Goal: Complete application form

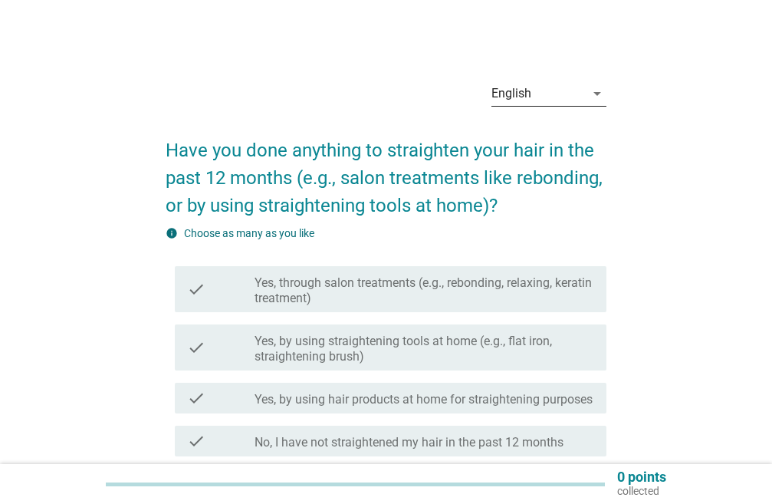
click at [592, 93] on icon "arrow_drop_down" at bounding box center [597, 93] width 18 height 18
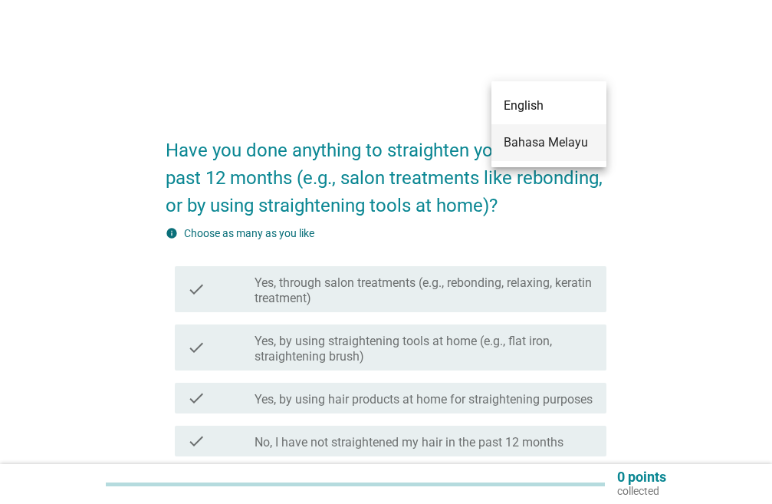
click at [553, 130] on div "Bahasa Melayu" at bounding box center [549, 142] width 90 height 37
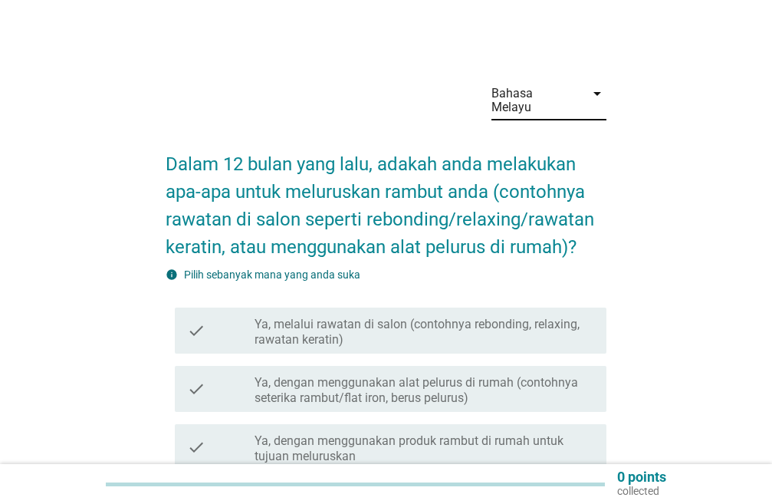
scroll to position [153, 0]
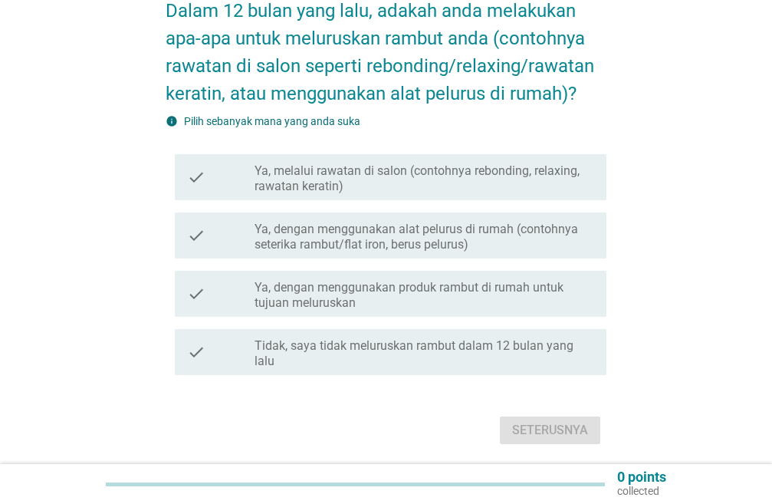
click at [212, 194] on div "check check_box_outline_blank Ya, melalui rawatan di salon (contohnya rebonding…" at bounding box center [390, 177] width 431 height 46
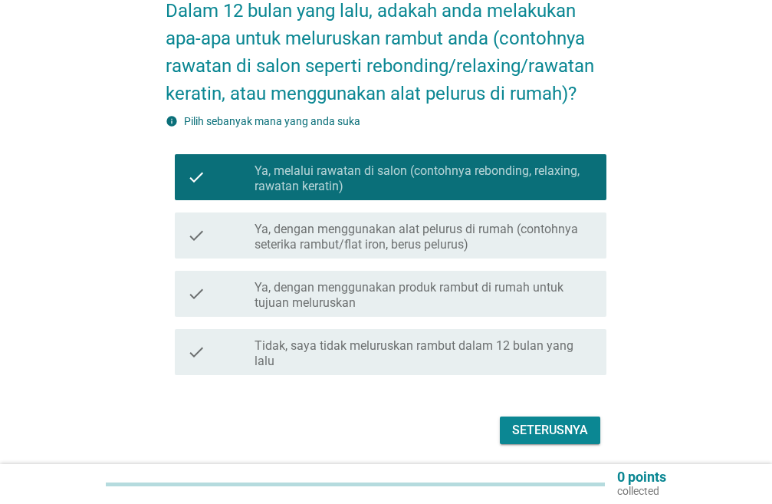
click at [224, 244] on div "check" at bounding box center [221, 235] width 68 height 34
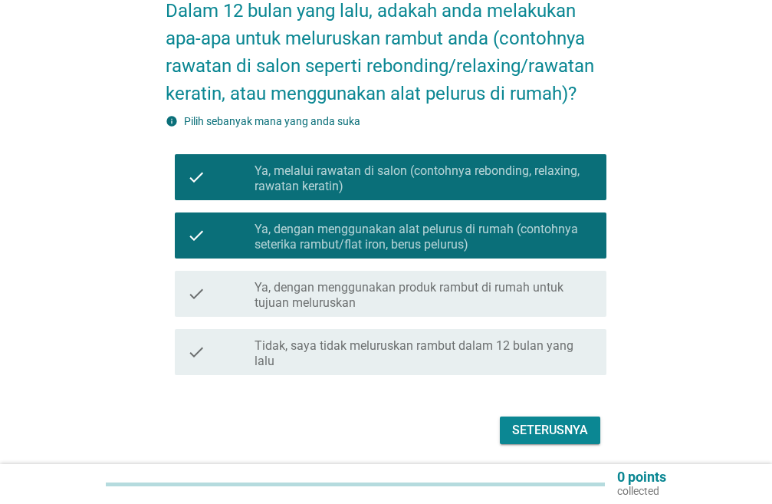
click at [306, 295] on label "Ya, dengan menggunakan produk rambut di rumah untuk tujuan meluruskan" at bounding box center [424, 295] width 340 height 31
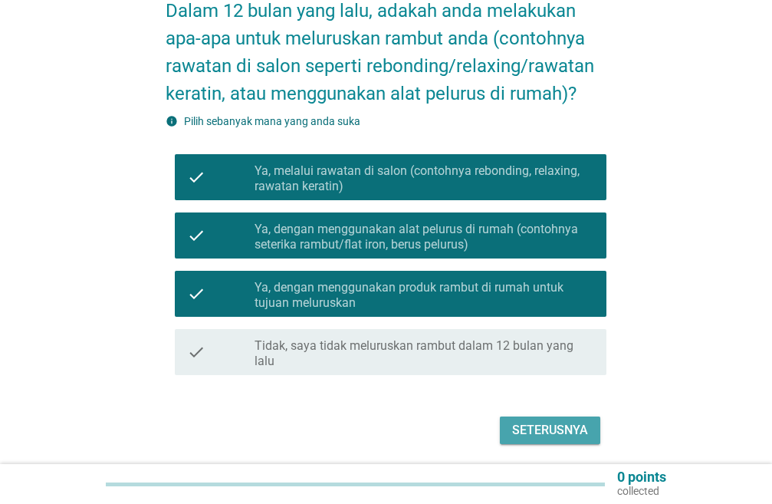
click at [528, 428] on div "Seterusnya" at bounding box center [550, 430] width 76 height 18
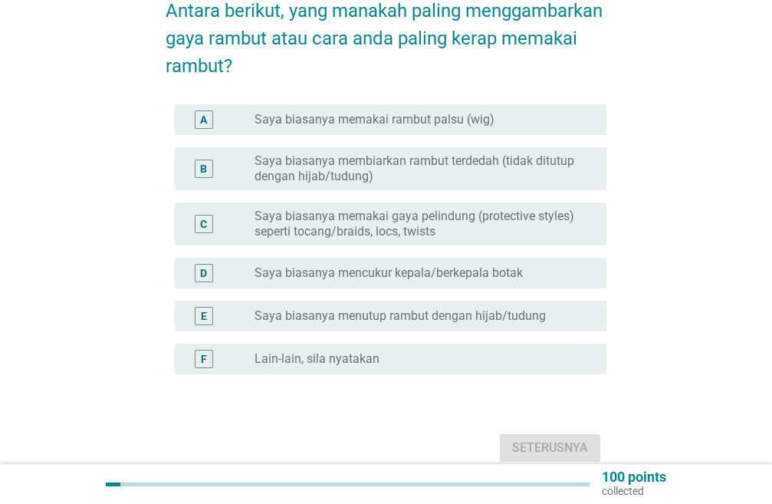
scroll to position [225, 0]
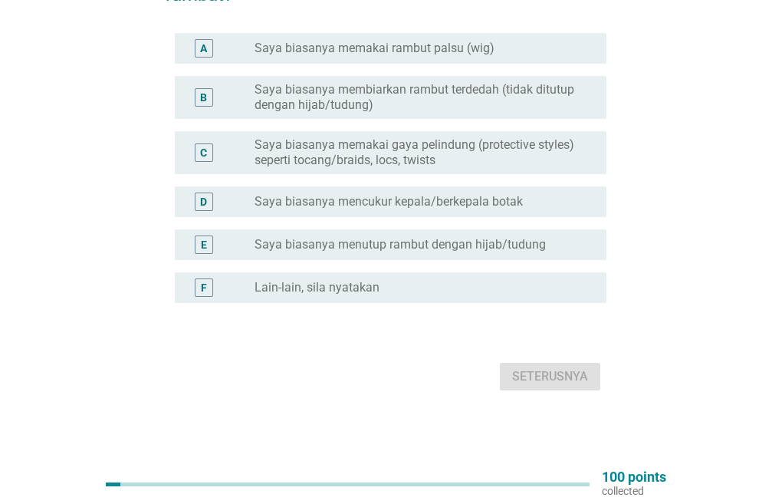
click at [507, 251] on label "Saya biasanya menutup rambut dengan hijab/tudung" at bounding box center [399, 244] width 291 height 15
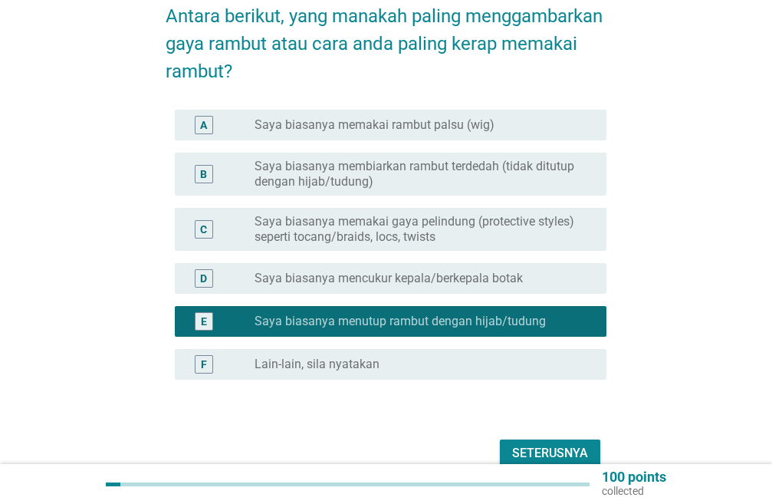
scroll to position [153, 0]
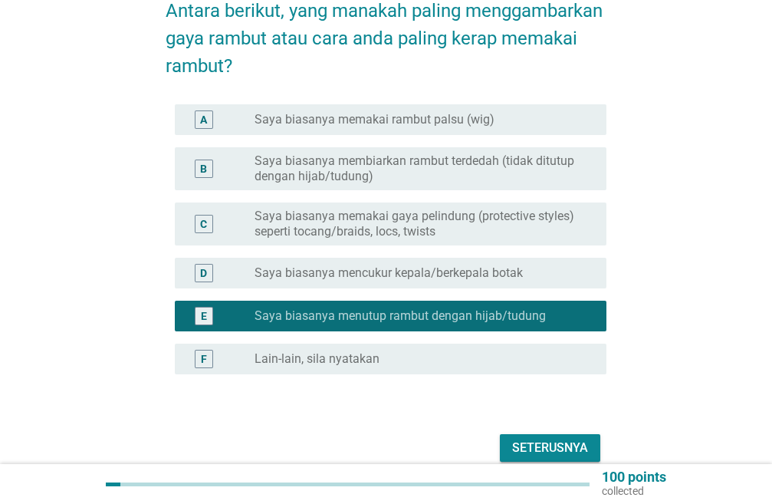
click at [422, 169] on label "Saya biasanya membiarkan rambut terdedah (tidak ditutup dengan hijab/tudung)" at bounding box center [417, 168] width 327 height 31
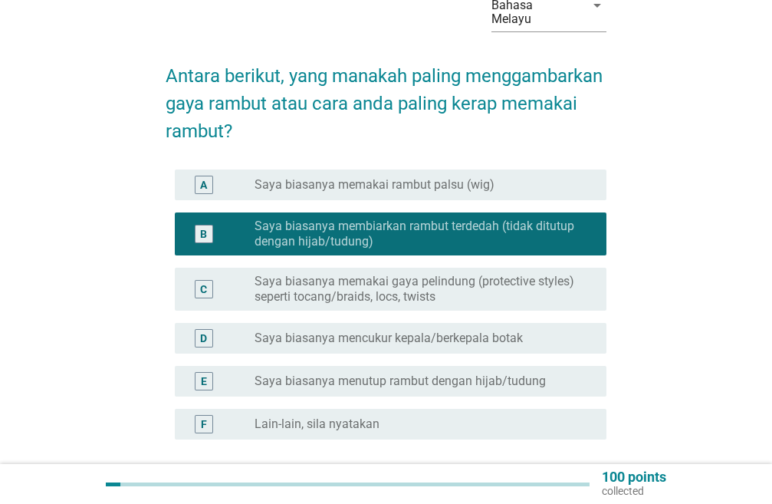
scroll to position [225, 0]
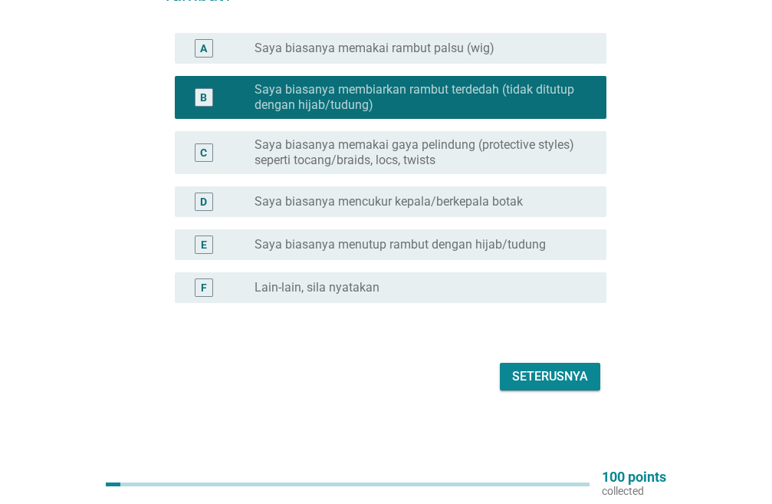
click at [543, 371] on div "Seterusnya" at bounding box center [550, 376] width 76 height 18
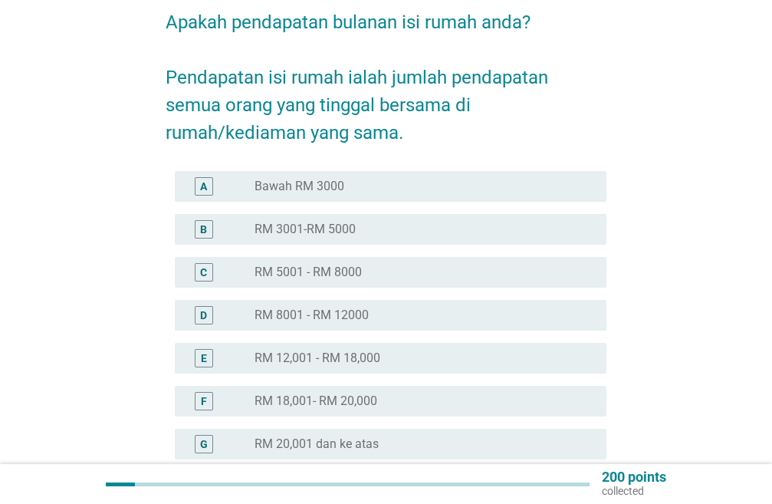
scroll to position [230, 0]
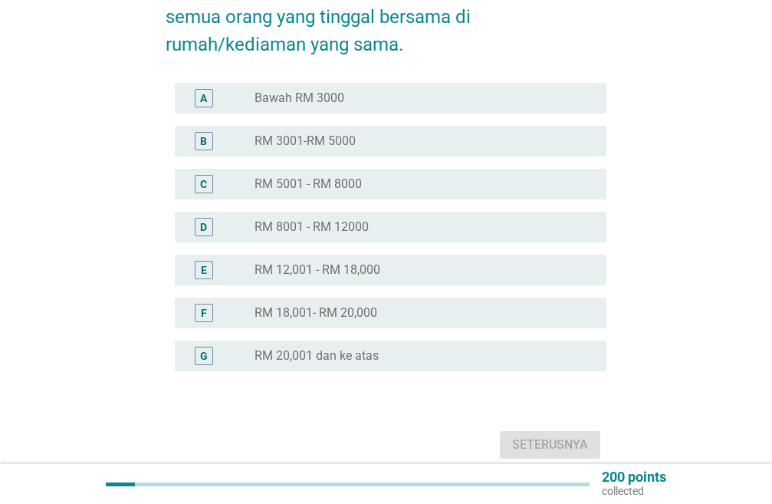
click at [206, 187] on div "C" at bounding box center [203, 184] width 7 height 16
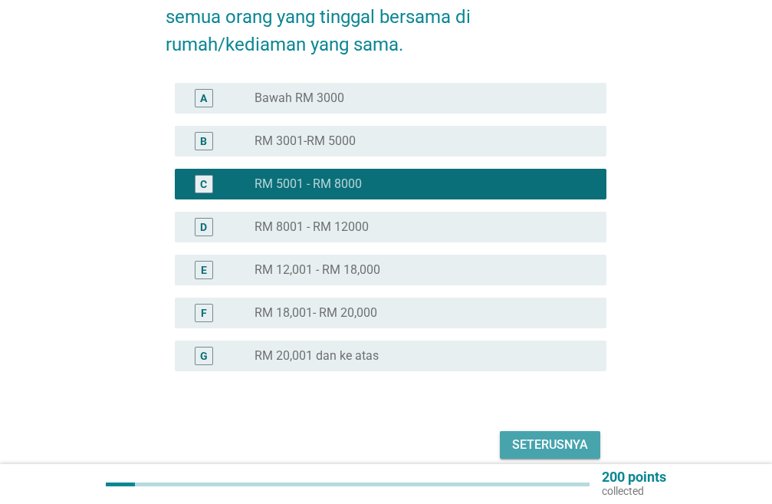
click at [569, 443] on div "Seterusnya" at bounding box center [550, 444] width 76 height 18
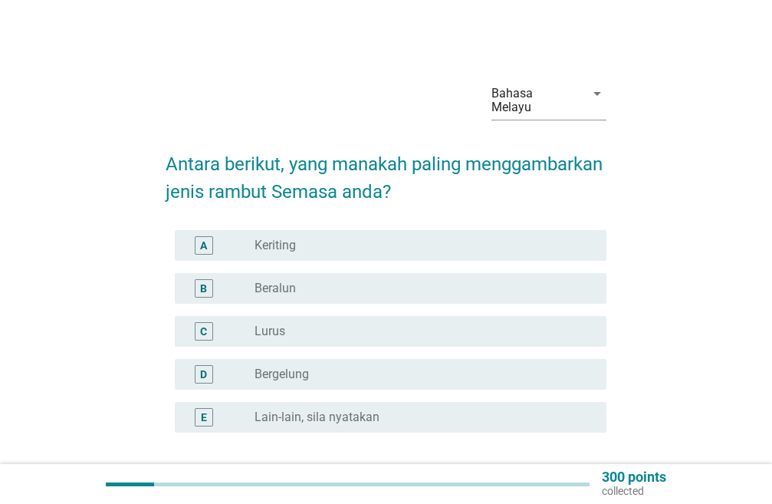
click at [344, 293] on div "radio_button_unchecked Beralun" at bounding box center [417, 287] width 327 height 15
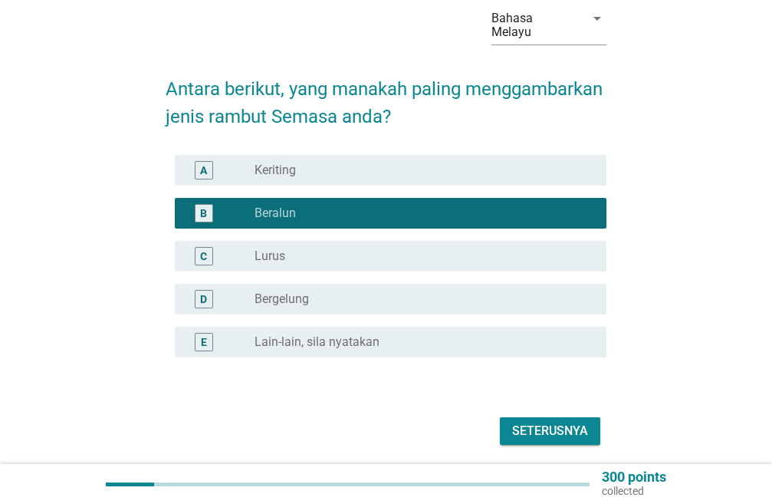
scroll to position [130, 0]
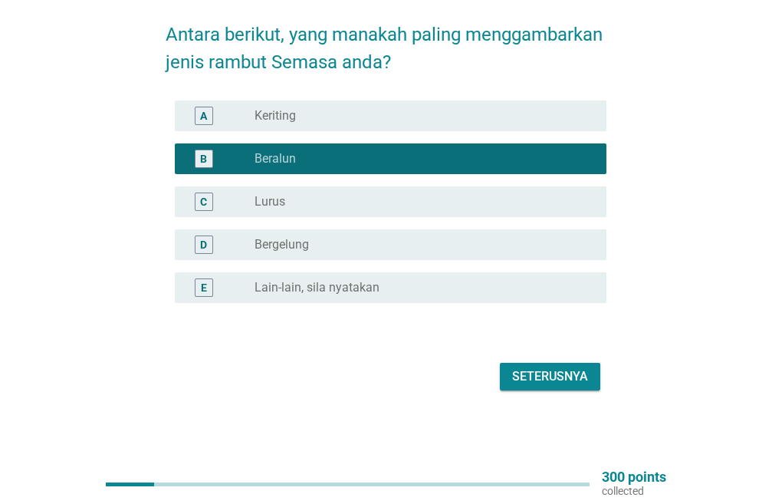
click at [293, 113] on label "Keriting" at bounding box center [274, 115] width 41 height 15
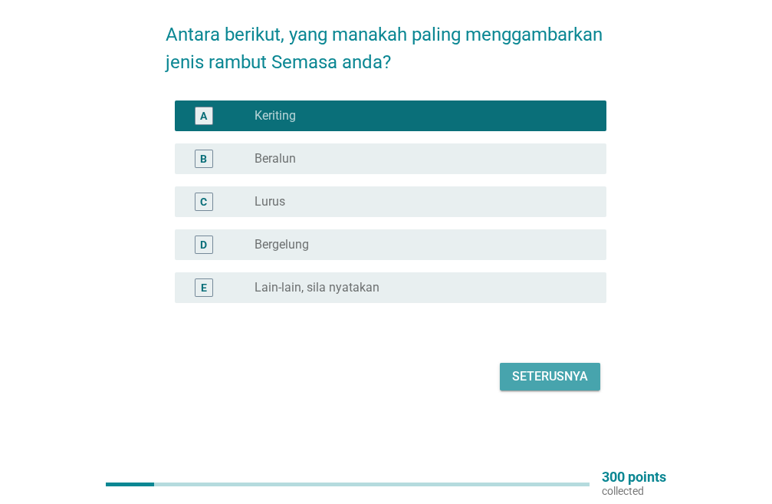
click at [533, 374] on div "Seterusnya" at bounding box center [550, 376] width 76 height 18
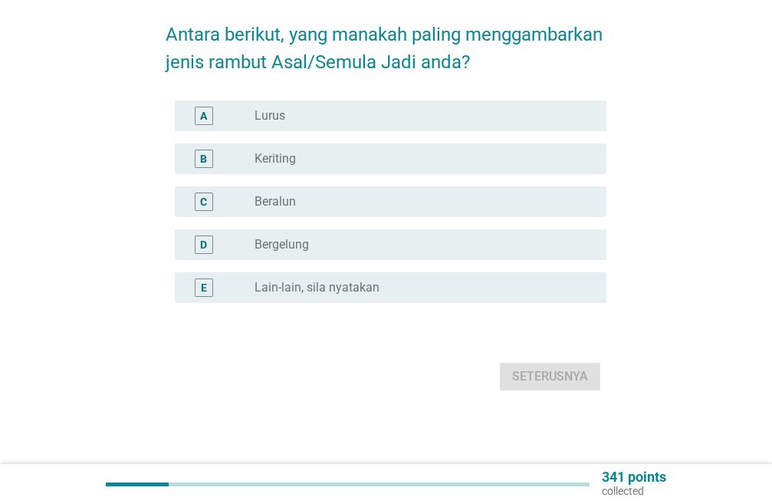
scroll to position [0, 0]
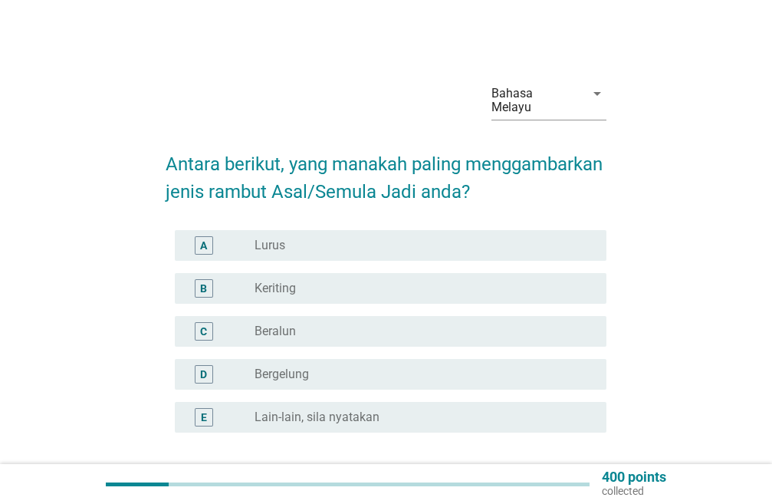
click at [375, 288] on div "radio_button_unchecked Keriting" at bounding box center [417, 287] width 327 height 15
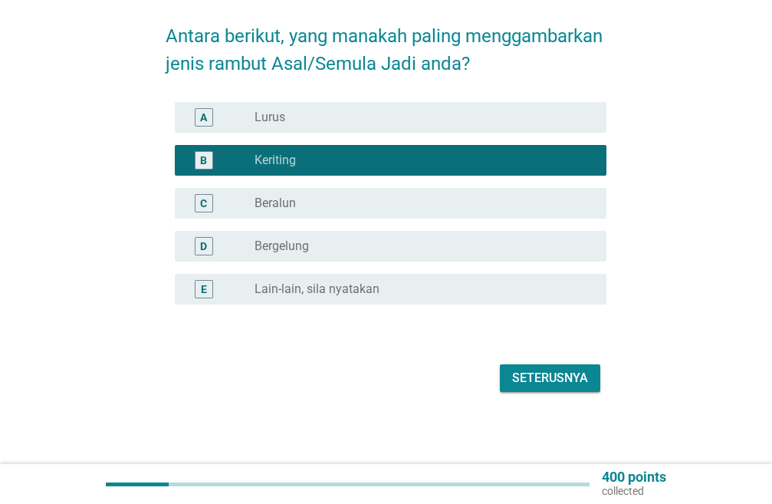
scroll to position [130, 0]
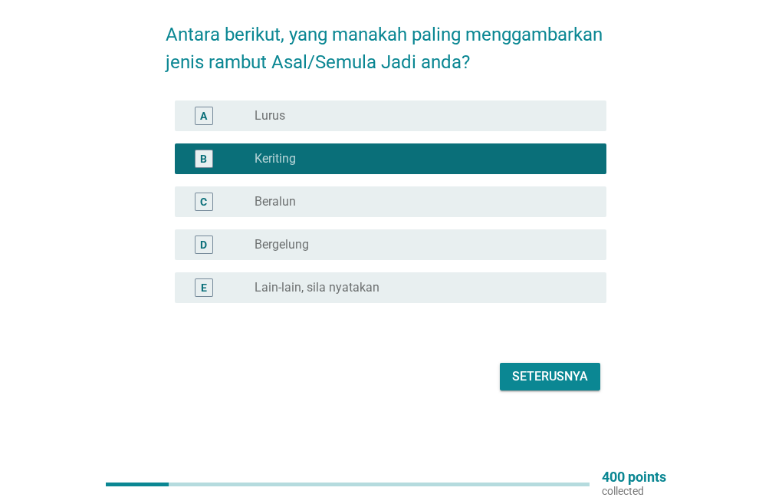
click at [540, 373] on div "Seterusnya" at bounding box center [550, 376] width 76 height 18
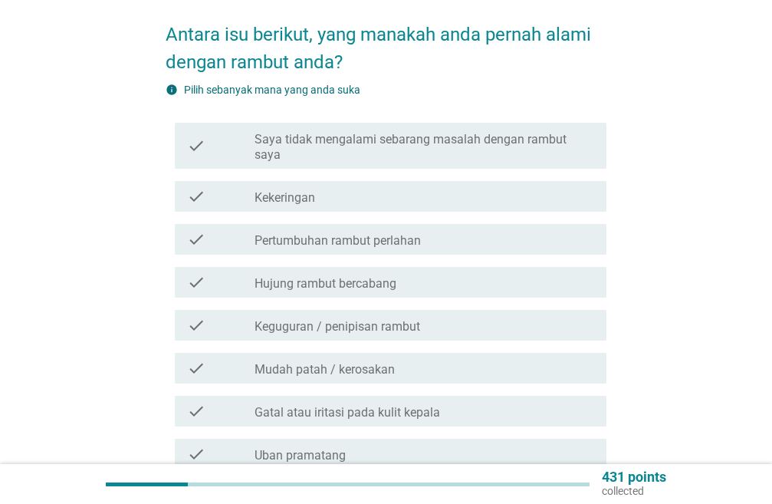
scroll to position [0, 0]
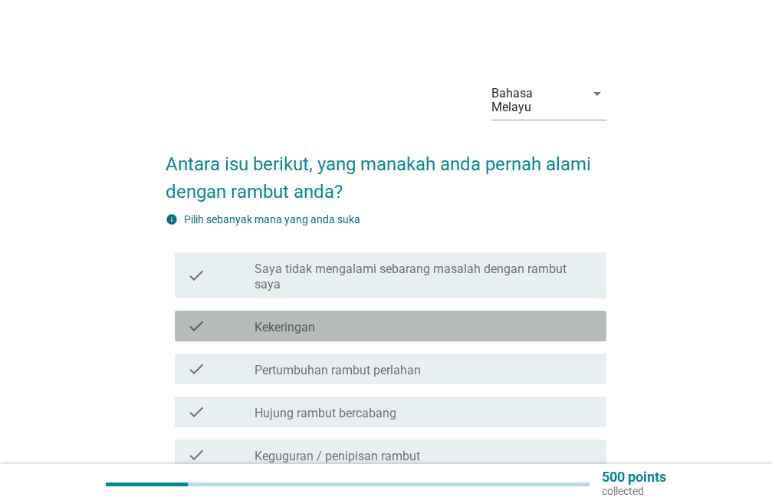
click at [445, 329] on div "check_box_outline_blank Kekeringan" at bounding box center [424, 326] width 340 height 18
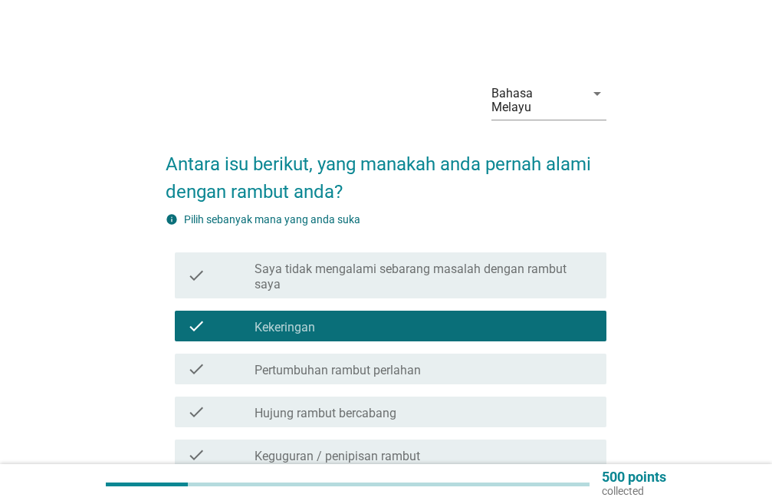
scroll to position [77, 0]
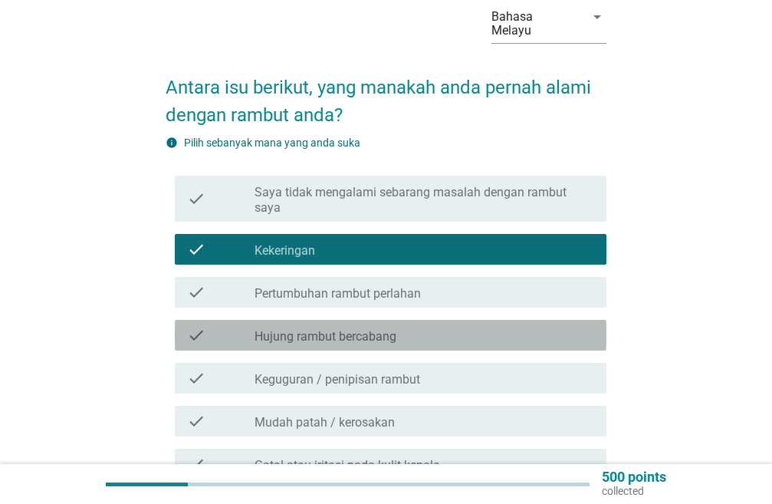
click at [436, 343] on div "check_box_outline_blank Hujung rambut bercabang" at bounding box center [424, 335] width 340 height 18
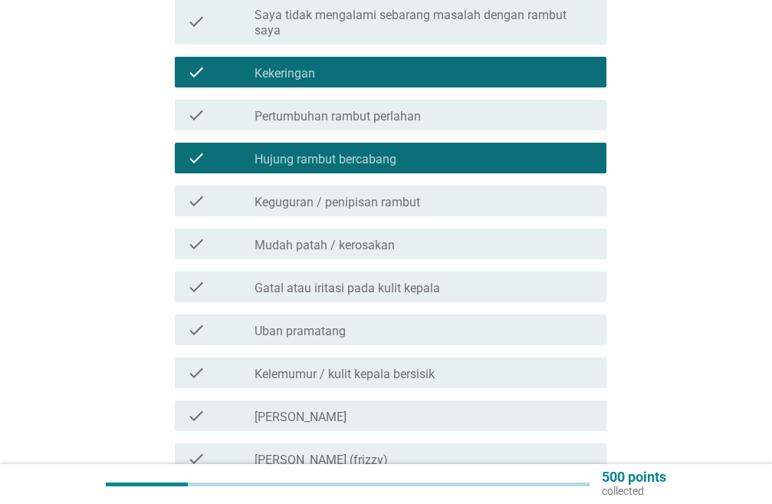
scroll to position [383, 0]
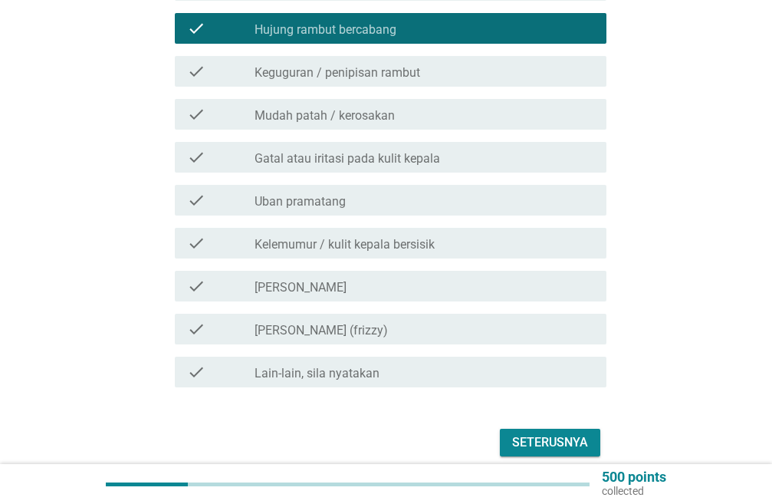
click at [445, 113] on div "check_box_outline_blank Mudah patah / kerosakan" at bounding box center [424, 114] width 340 height 18
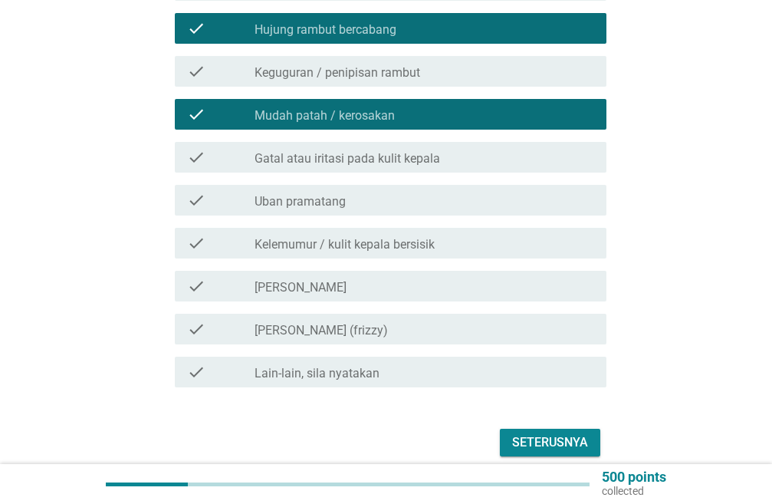
click at [451, 88] on div "check check_box_outline_blank Keguguran / penipisan rambut" at bounding box center [386, 71] width 441 height 43
click at [421, 237] on label "Kelemumur / kulit kepala bersisik" at bounding box center [344, 244] width 180 height 15
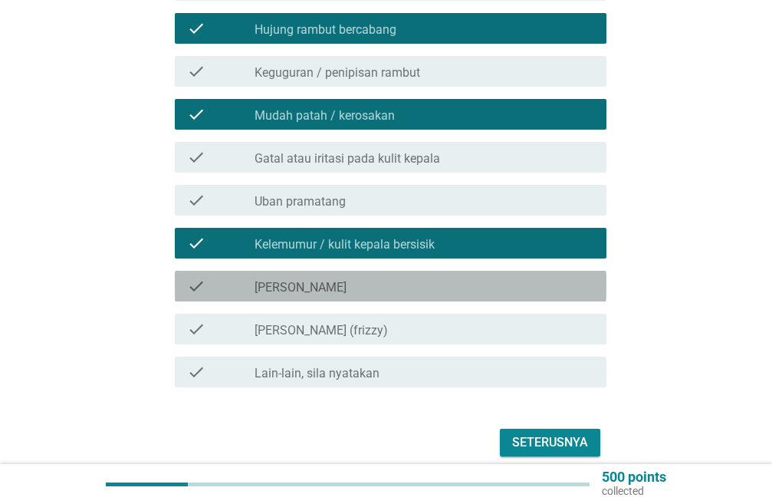
click at [405, 296] on div "check check_box_outline_blank Rambut berminyak" at bounding box center [390, 286] width 431 height 31
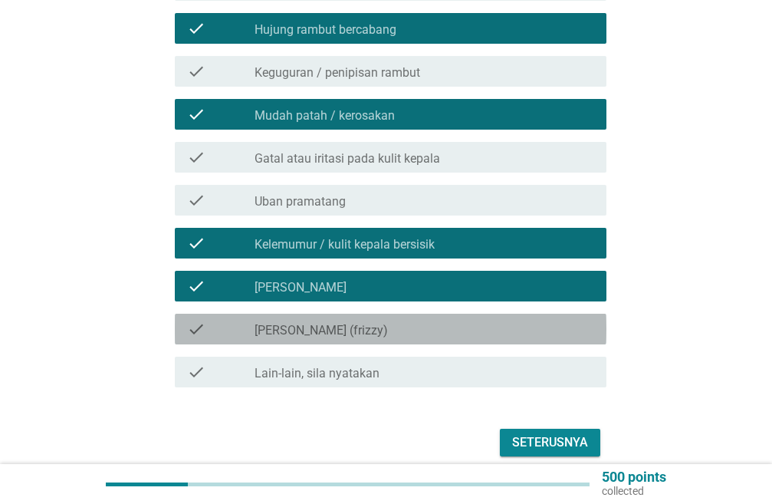
click at [388, 327] on label "[PERSON_NAME] (frizzy)" at bounding box center [320, 330] width 133 height 15
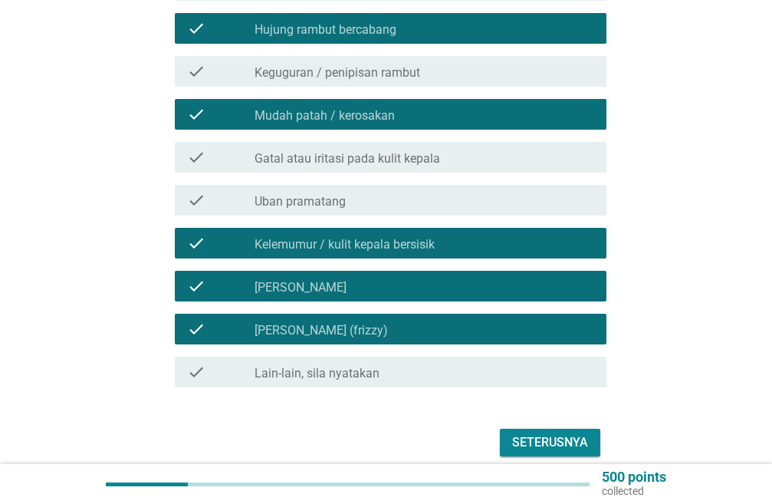
click at [526, 433] on div "Seterusnya" at bounding box center [550, 442] width 76 height 18
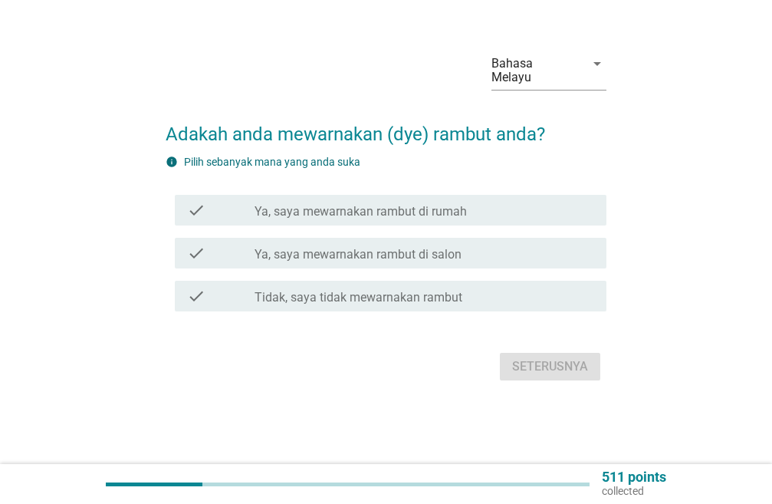
scroll to position [0, 0]
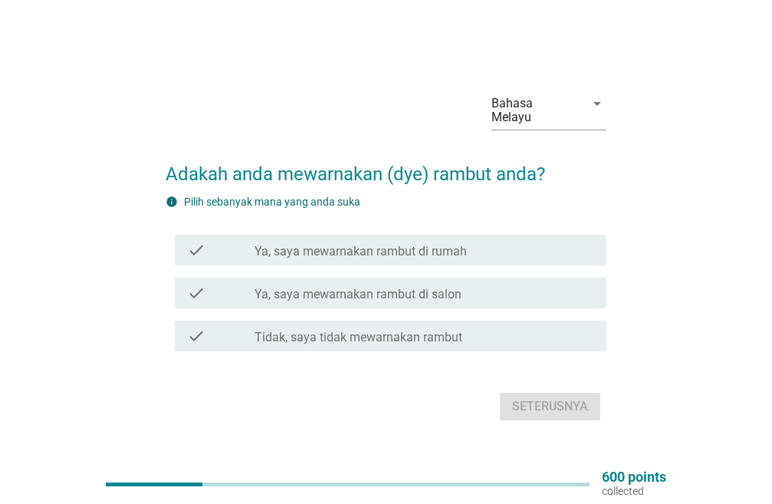
click at [472, 265] on div "check check_box_outline_blank Ya, saya mewarnakan rambut di rumah" at bounding box center [386, 249] width 441 height 43
click at [392, 258] on label "Ya, saya mewarnakan rambut di rumah" at bounding box center [360, 251] width 212 height 15
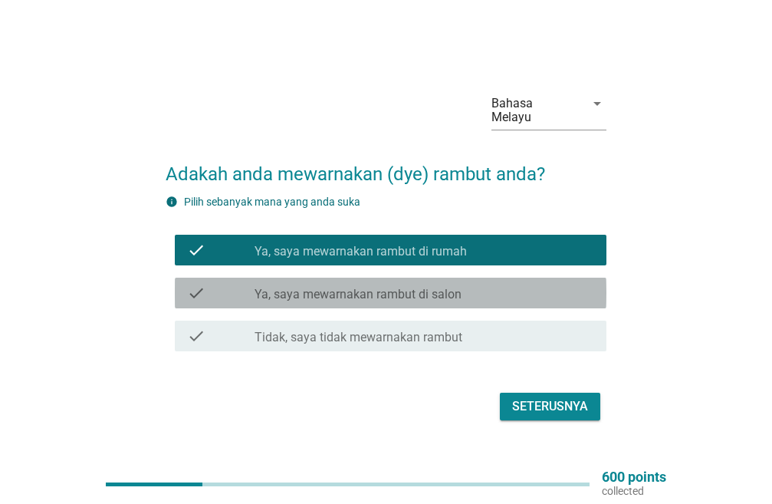
click at [382, 294] on label "Ya, saya mewarnakan rambut di salon" at bounding box center [357, 294] width 207 height 15
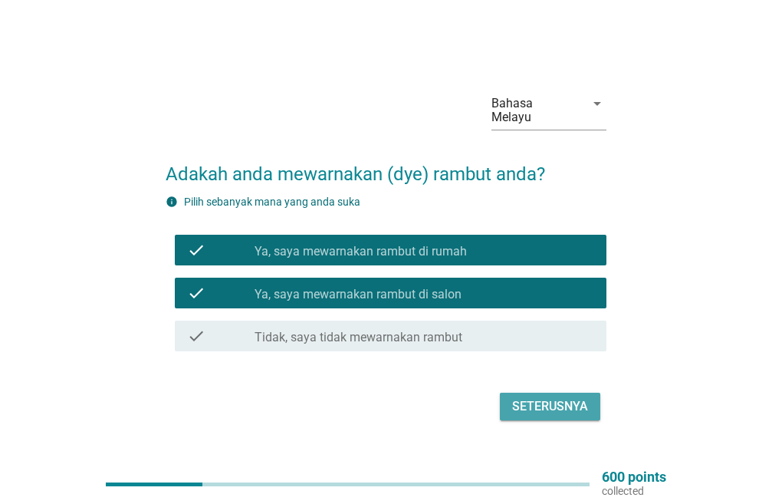
click at [531, 409] on div "Seterusnya" at bounding box center [550, 406] width 76 height 18
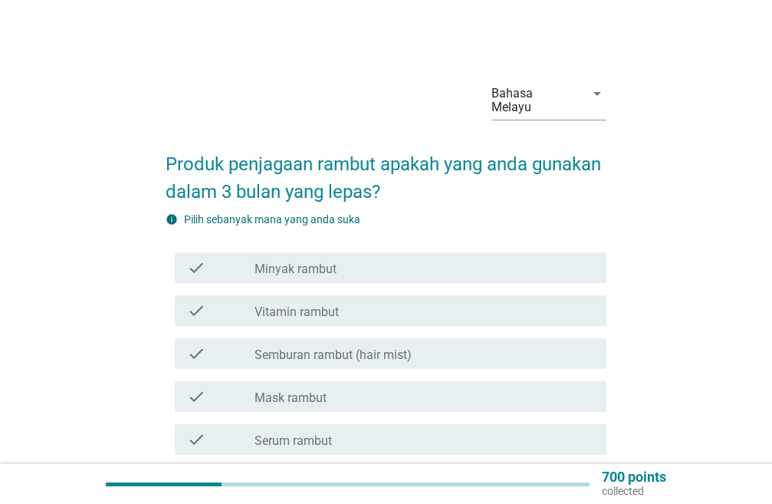
click at [326, 276] on label "Minyak rambut" at bounding box center [295, 268] width 82 height 15
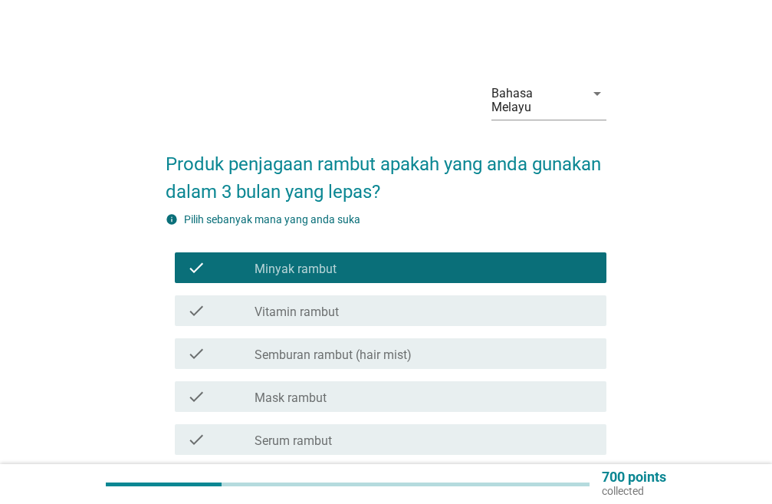
click at [317, 303] on div "check check_box_outline_blank Vitamin rambut" at bounding box center [390, 310] width 431 height 31
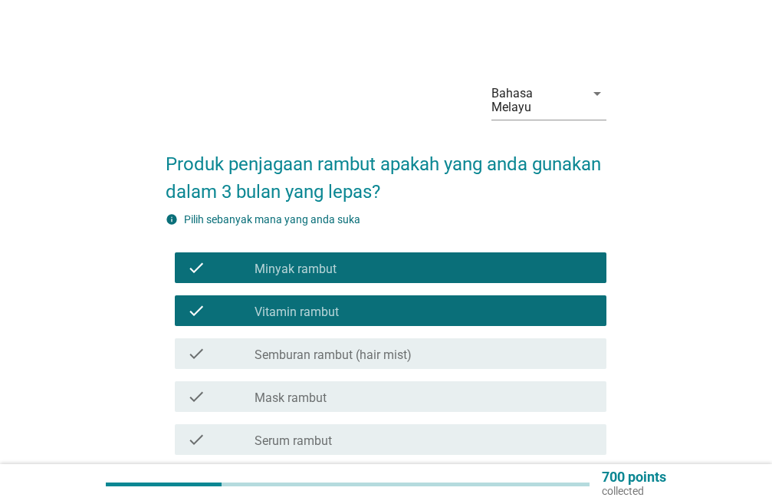
click at [311, 359] on label "Semburan rambut (hair mist)" at bounding box center [332, 354] width 157 height 15
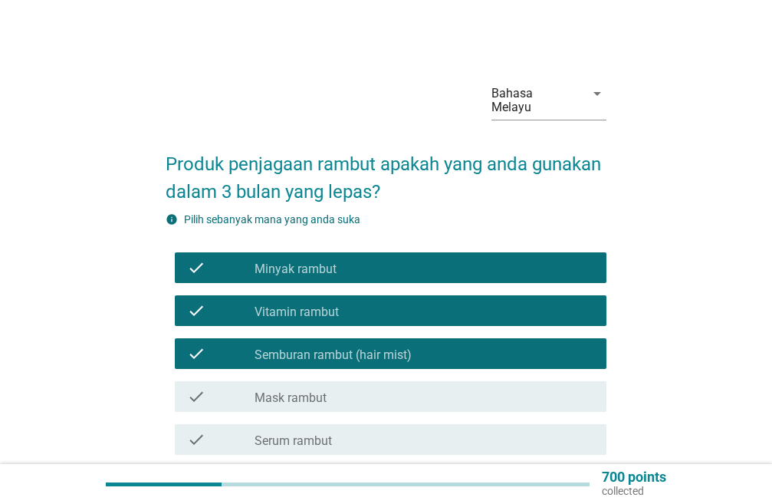
click at [333, 415] on div "check check_box_outline_blank Mask rambut" at bounding box center [386, 396] width 441 height 43
click at [336, 405] on div "check_box_outline_blank Mask rambut" at bounding box center [424, 396] width 340 height 18
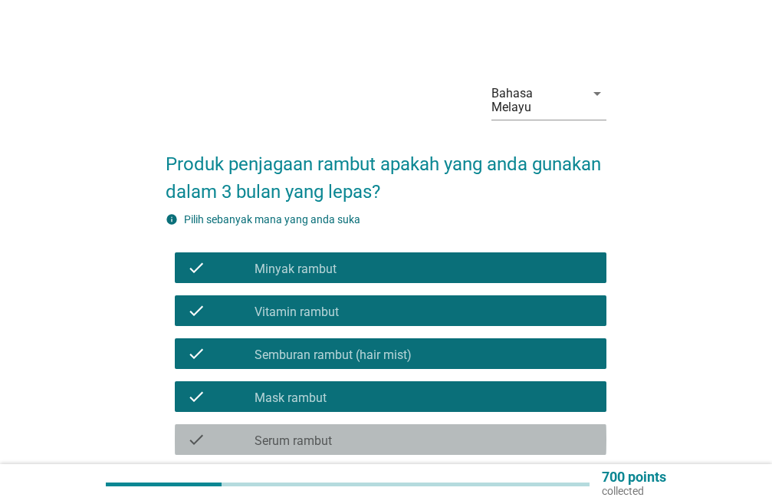
click at [325, 449] on div "check check_box_outline_blank Serum rambut" at bounding box center [390, 439] width 431 height 31
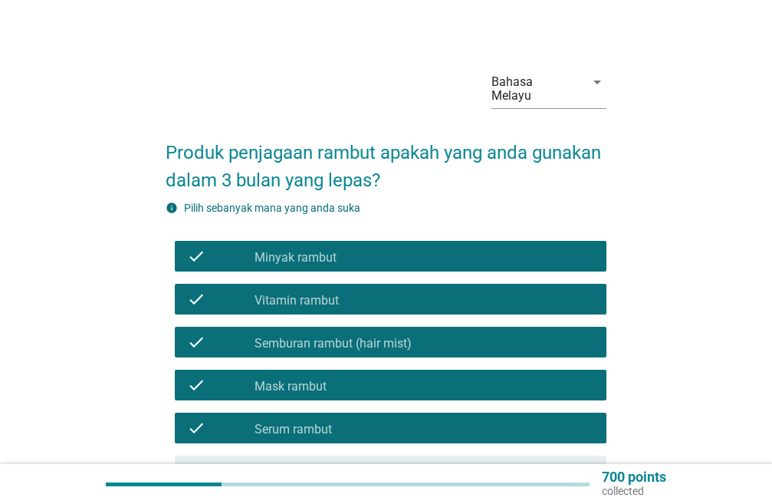
scroll to position [219, 0]
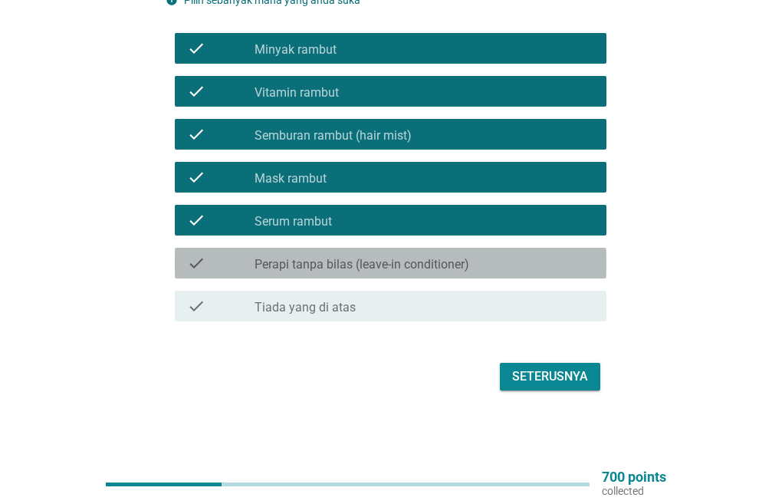
click at [410, 266] on label "Perapi tanpa bilas (leave-in conditioner)" at bounding box center [361, 264] width 215 height 15
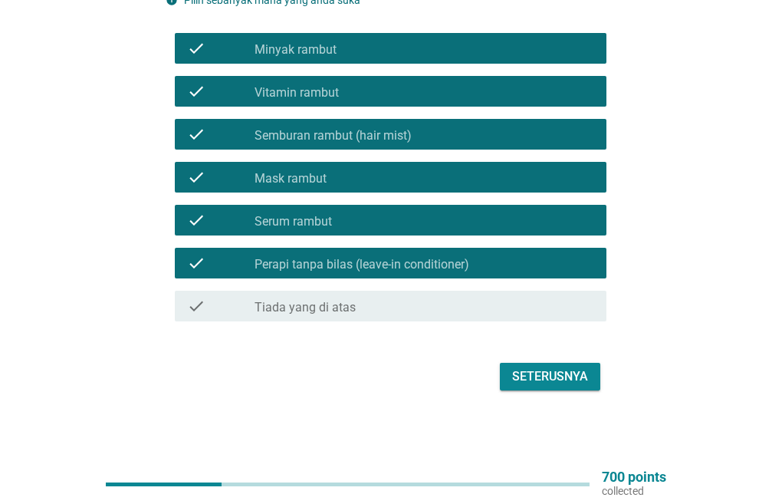
click at [519, 370] on div "Seterusnya" at bounding box center [550, 376] width 76 height 18
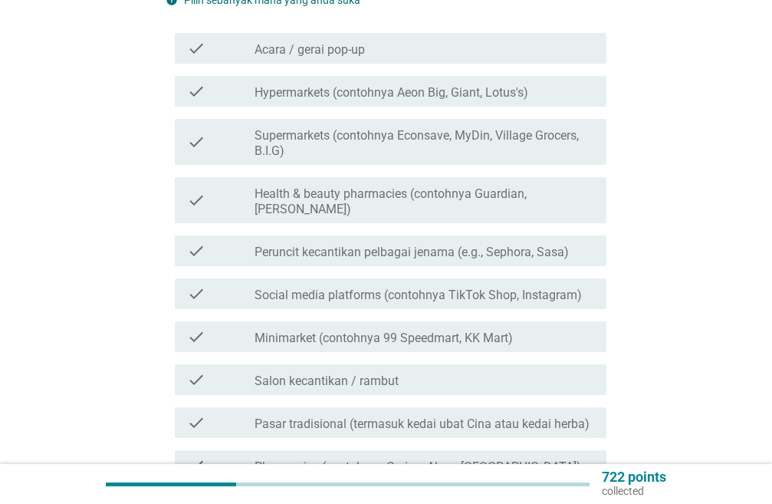
scroll to position [0, 0]
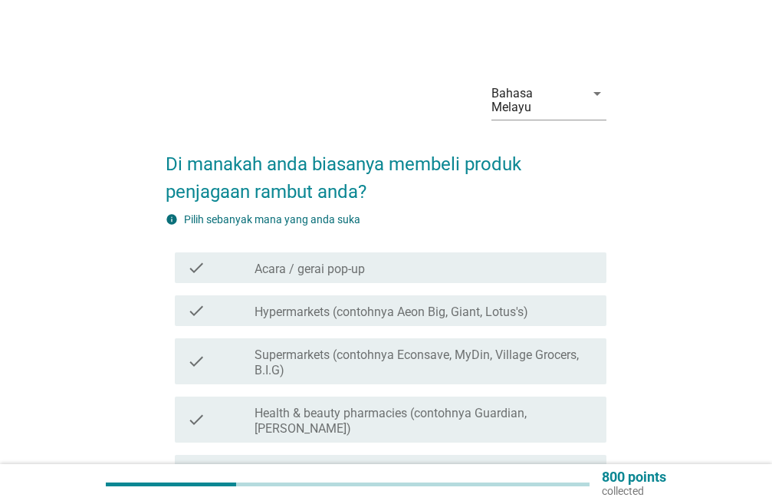
click at [254, 326] on div "check check_box_outline_blank Hypermarkets (contohnya Aeon Big, Giant, Lotus's)" at bounding box center [386, 310] width 441 height 43
click at [210, 315] on div "check" at bounding box center [221, 310] width 68 height 18
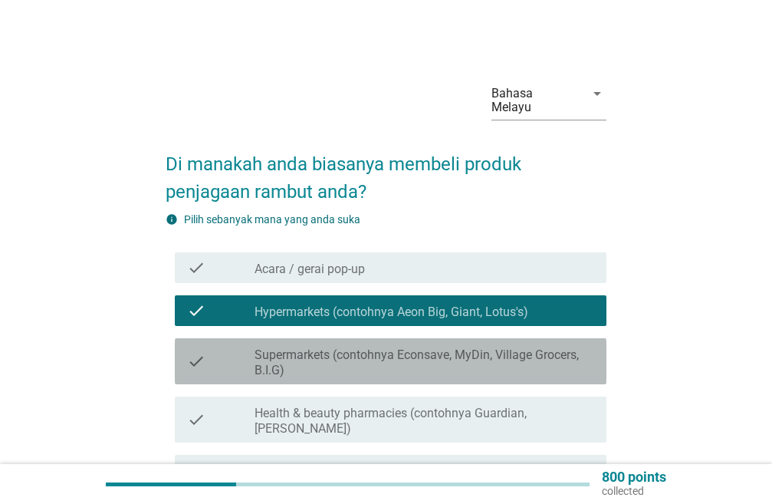
click at [202, 363] on icon "check" at bounding box center [196, 361] width 18 height 34
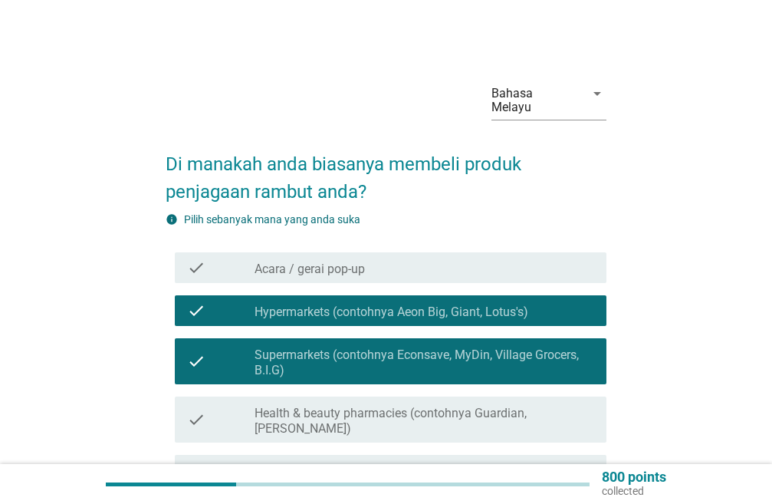
click at [189, 421] on div "check check_box_outline_blank Health & beauty pharmacies (contohnya Guardian, W…" at bounding box center [390, 419] width 431 height 46
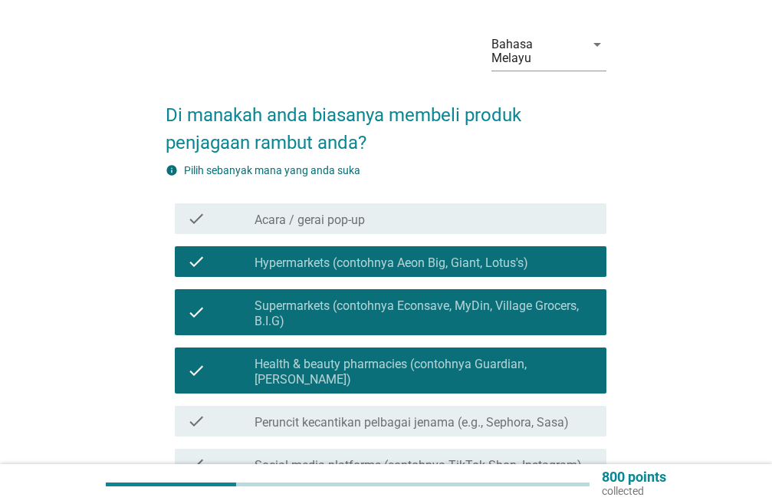
scroll to position [77, 0]
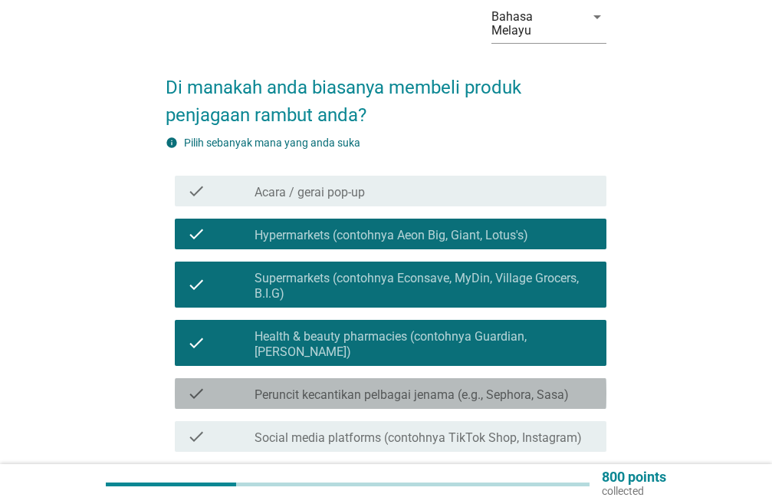
click at [215, 384] on div "check" at bounding box center [221, 393] width 68 height 18
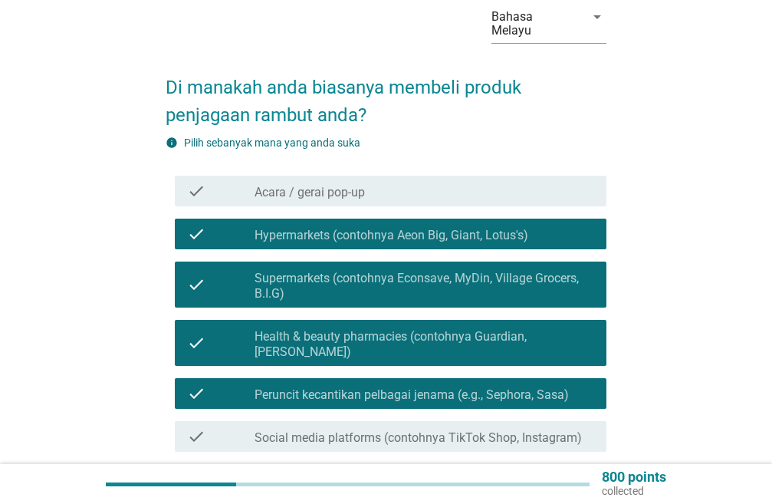
click at [179, 422] on div "check check_box_outline_blank Social media platforms (contohnya TikTok Shop, In…" at bounding box center [390, 436] width 431 height 31
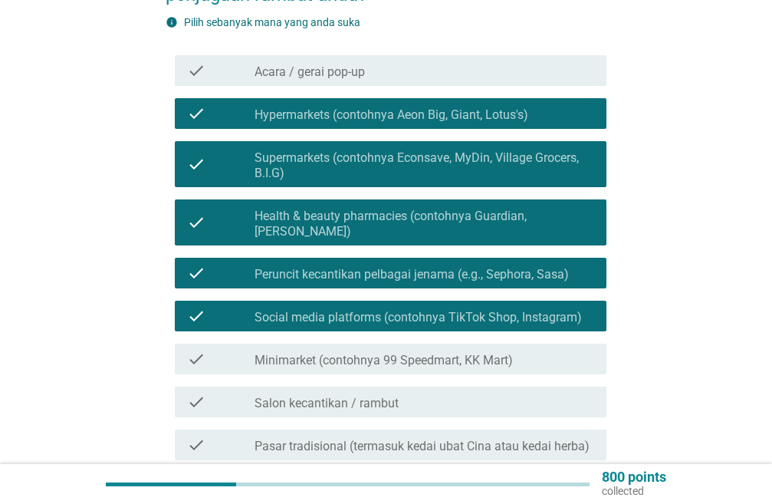
scroll to position [230, 0]
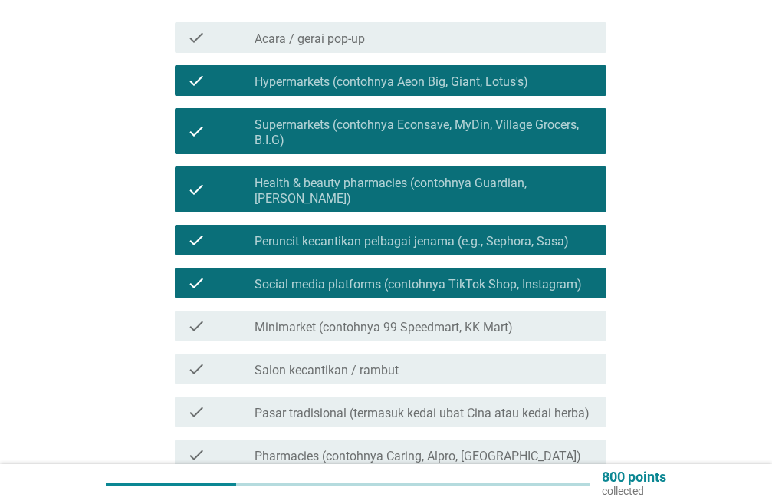
click at [205, 359] on icon "check" at bounding box center [196, 368] width 18 height 18
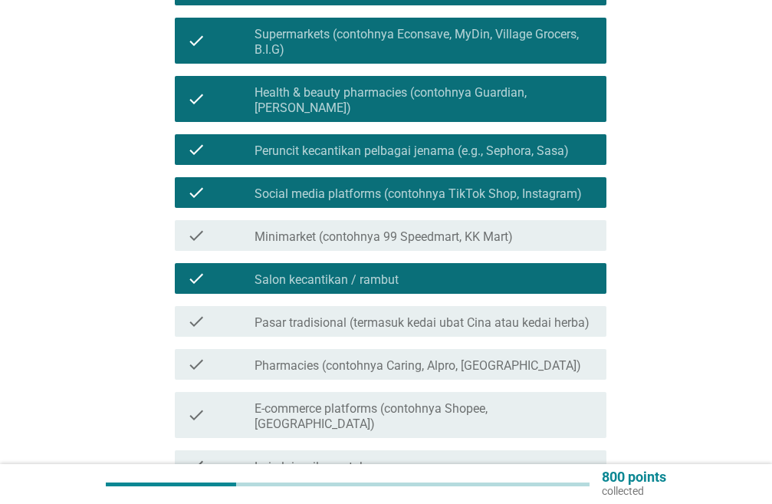
scroll to position [383, 0]
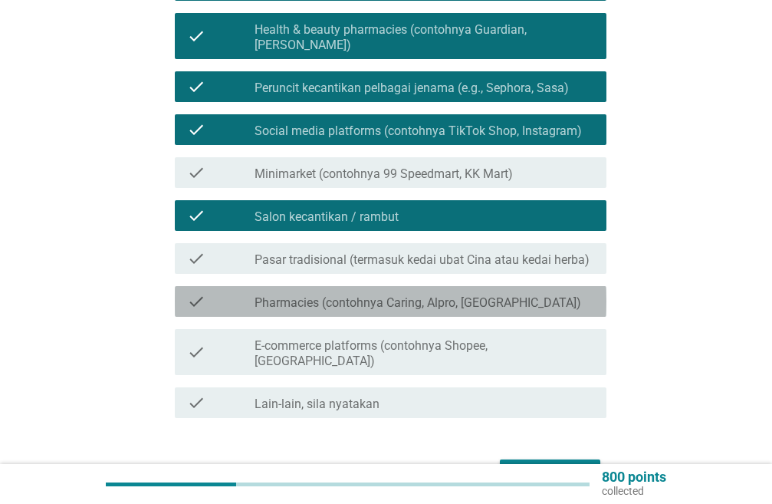
click at [201, 292] on icon "check" at bounding box center [196, 301] width 18 height 18
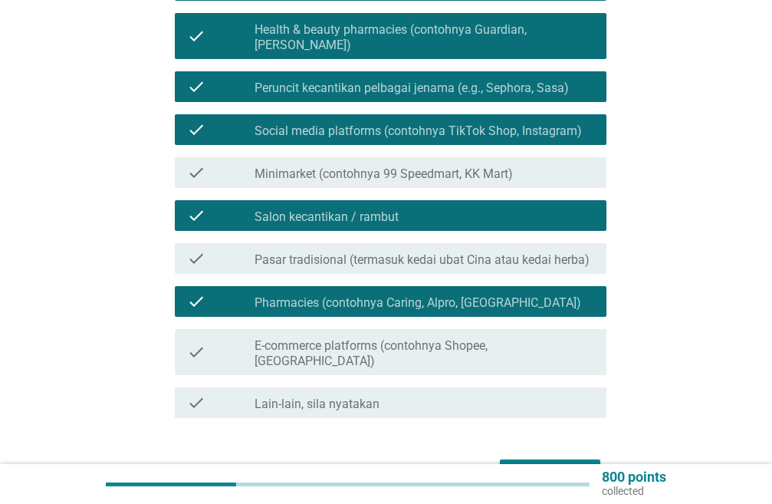
click at [184, 329] on div "check check_box_outline_blank E-commerce platforms (contohnya Shopee, Lazada)" at bounding box center [390, 352] width 431 height 46
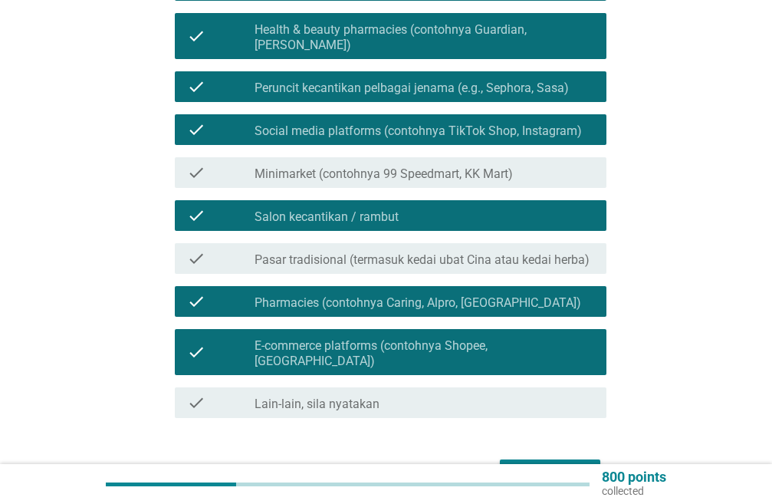
click at [183, 158] on div "check check_box_outline_blank Minimarket (contohnya 99 Speedmart, KK Mart)" at bounding box center [390, 172] width 431 height 31
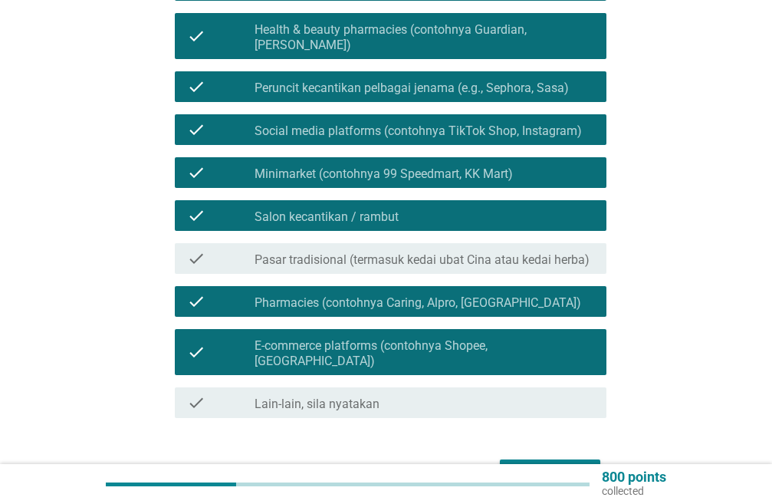
click at [520, 422] on form "Di manakah anda biasanya membeli produk penjagaan rambut anda? info Pilih seban…" at bounding box center [386, 122] width 441 height 740
click at [515, 464] on div "Seterusnya" at bounding box center [550, 473] width 76 height 18
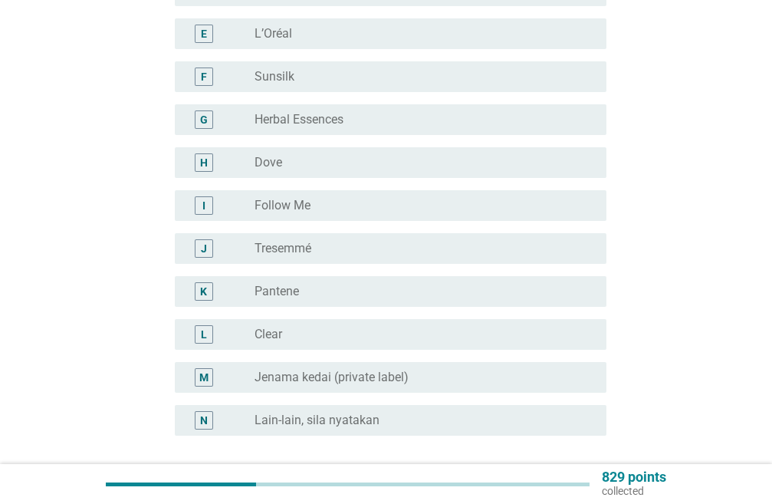
scroll to position [0, 0]
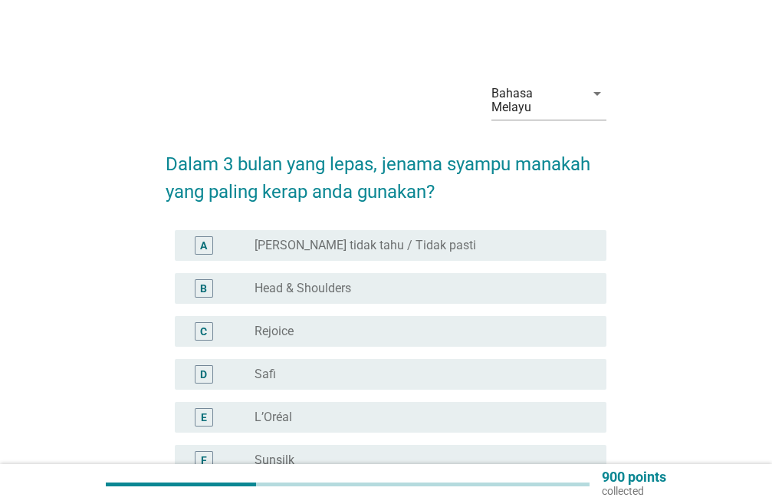
click at [340, 320] on div "C radio_button_unchecked Rejoice" at bounding box center [390, 331] width 431 height 31
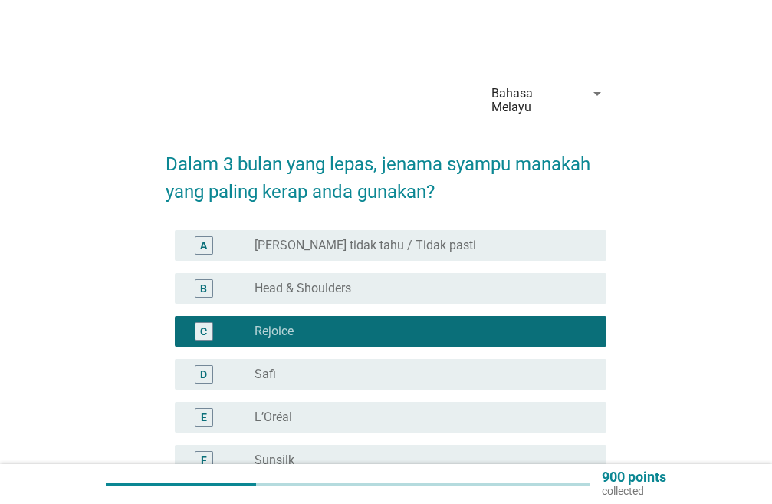
click at [307, 414] on div "radio_button_unchecked L’Oréal" at bounding box center [417, 416] width 327 height 15
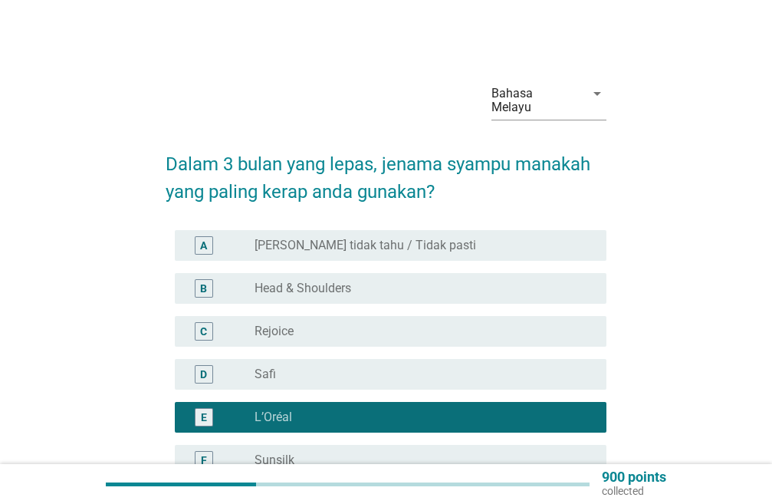
scroll to position [230, 0]
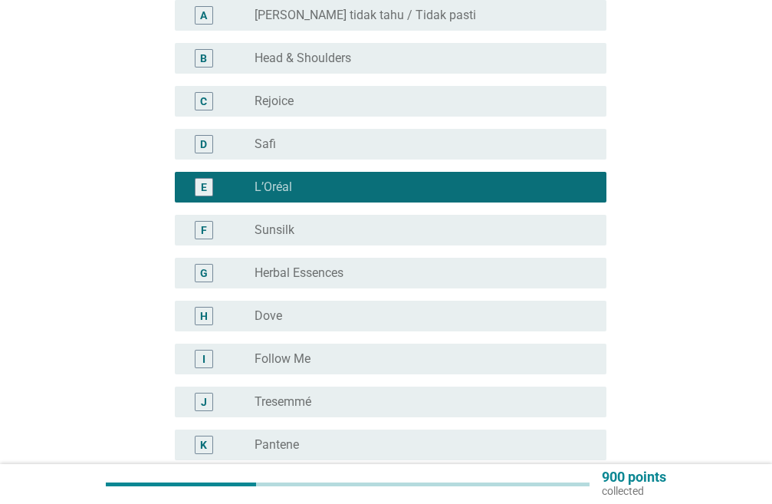
click at [290, 228] on label "Sunsilk" at bounding box center [274, 229] width 40 height 15
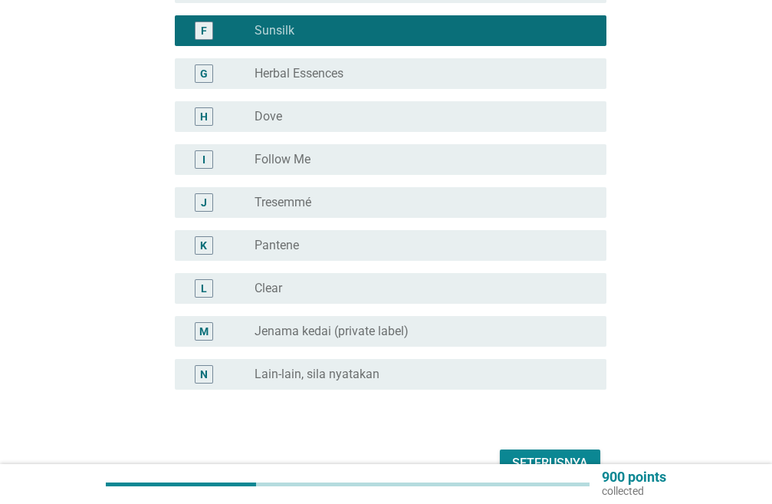
scroll to position [516, 0]
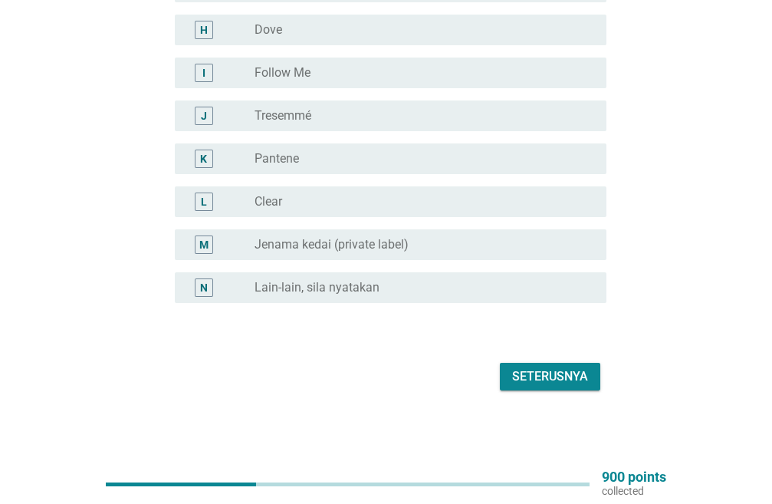
click at [541, 367] on div "Seterusnya" at bounding box center [550, 376] width 76 height 18
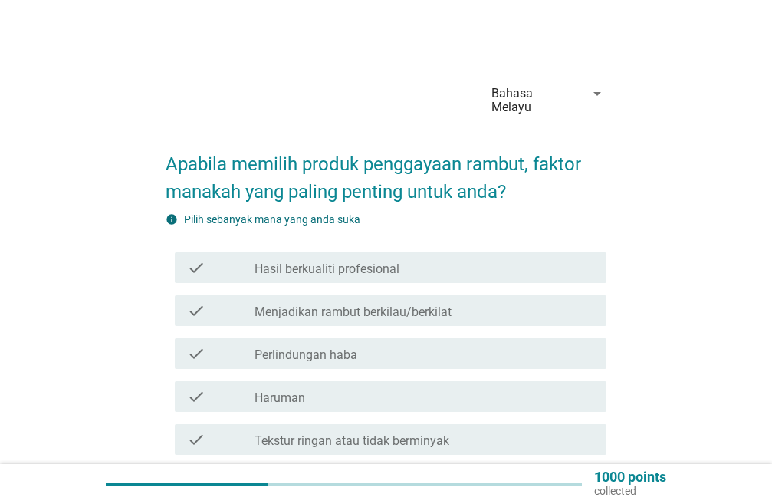
click at [359, 268] on label "Hasil berkualiti profesional" at bounding box center [326, 268] width 145 height 15
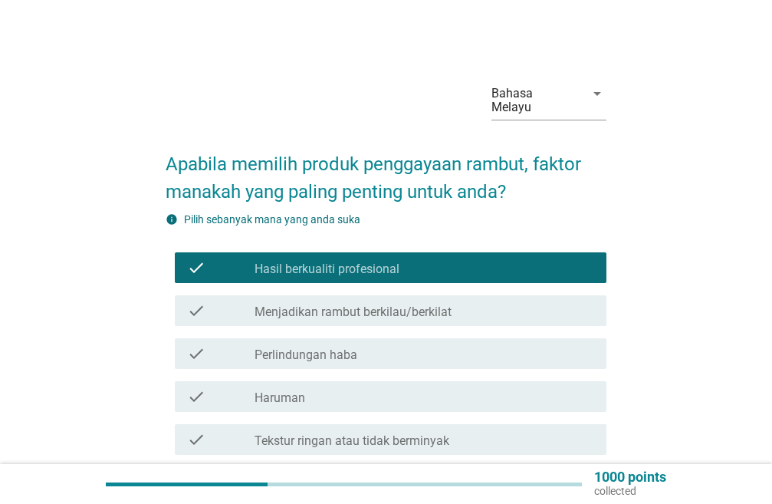
click at [346, 302] on div "check_box_outline_blank Menjadikan rambut berkilau/berkilat" at bounding box center [424, 310] width 340 height 18
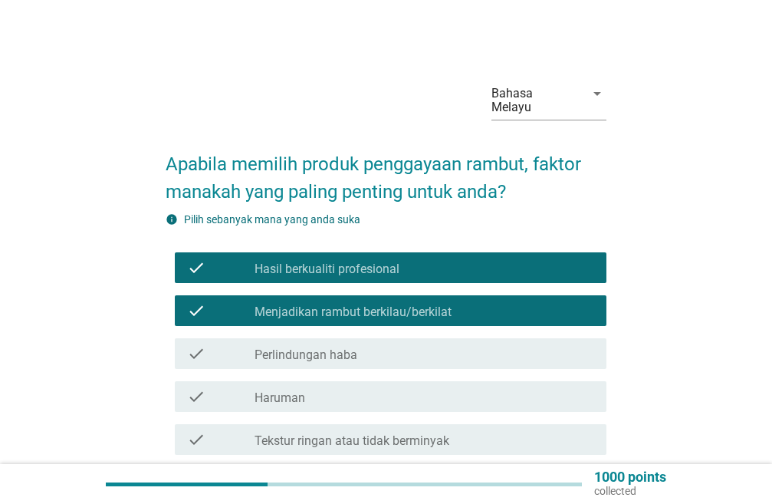
drag, startPoint x: 342, startPoint y: 335, endPoint x: 340, endPoint y: 349, distance: 13.9
click at [342, 336] on div "check check_box_outline_blank Perlindungan haba" at bounding box center [386, 353] width 441 height 43
click at [366, 355] on div "check_box_outline_blank Perlindungan haba" at bounding box center [424, 353] width 340 height 18
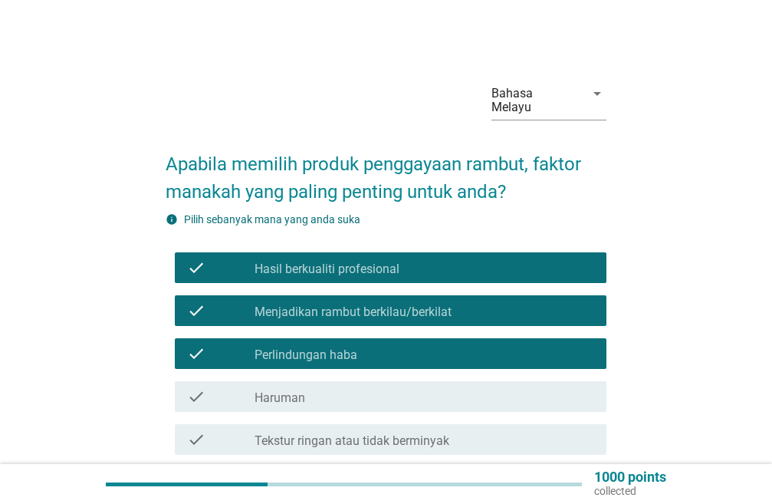
click at [368, 431] on div "check_box_outline_blank Tekstur ringan atau tidak berminyak" at bounding box center [424, 439] width 340 height 18
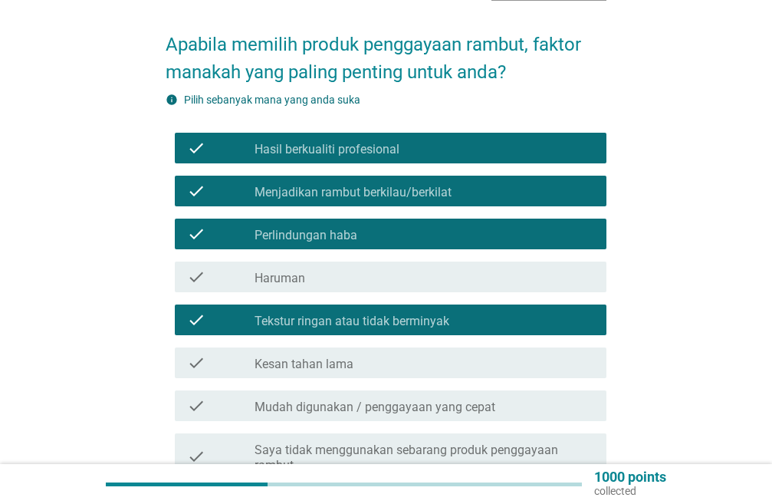
scroll to position [230, 0]
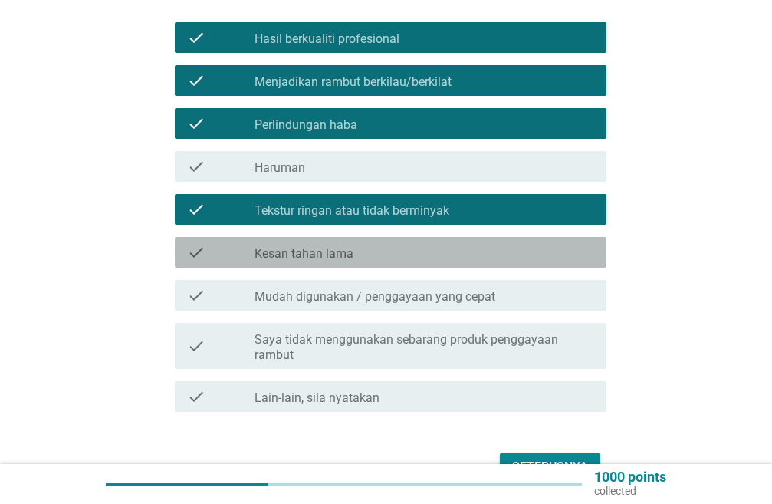
click at [359, 253] on div "check_box_outline_blank Kesan tahan lama" at bounding box center [424, 252] width 340 height 18
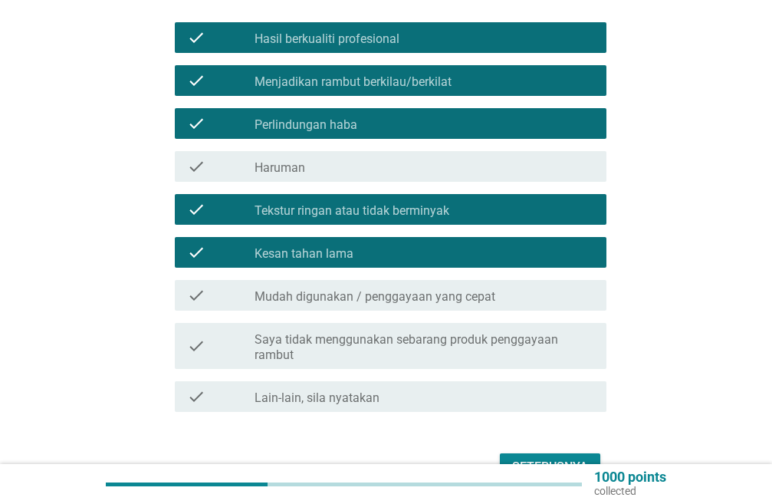
click at [343, 285] on div "check check_box_outline_blank Mudah digunakan / penggayaan yang cepat" at bounding box center [390, 295] width 431 height 31
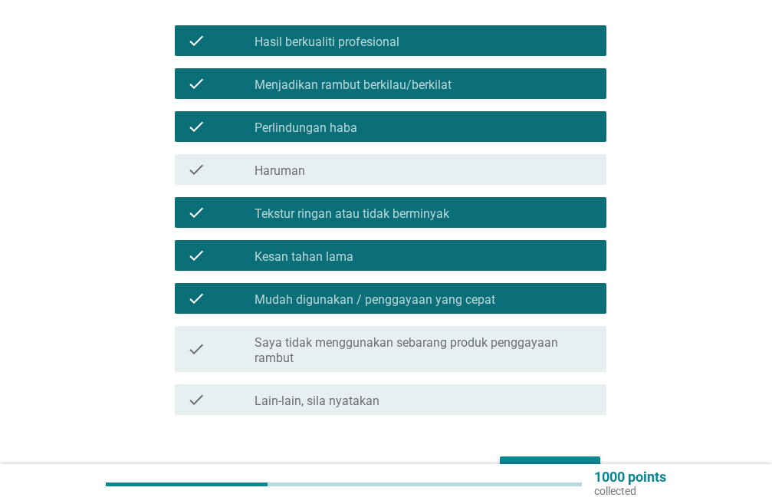
scroll to position [320, 0]
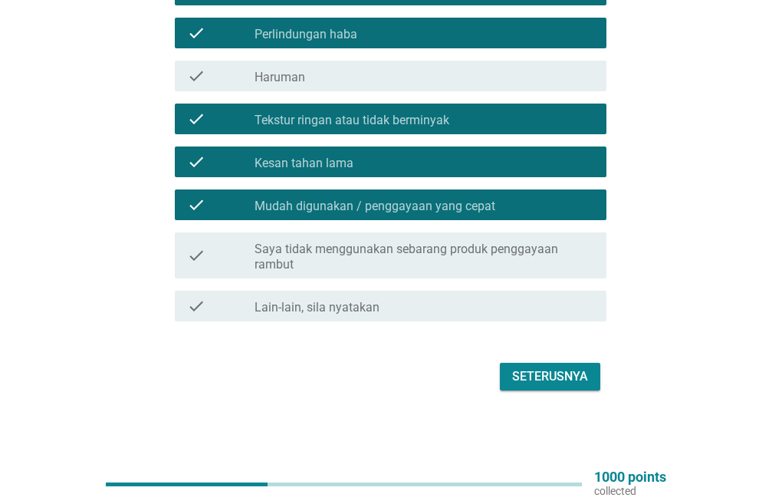
click at [533, 378] on div "Seterusnya" at bounding box center [550, 376] width 76 height 18
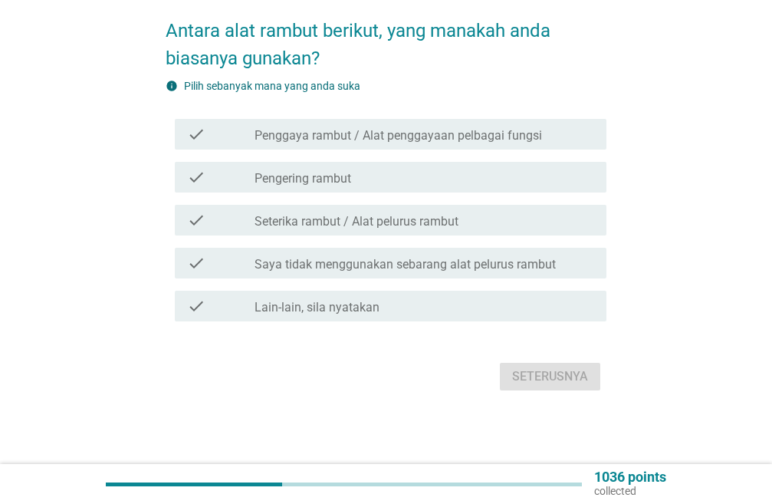
scroll to position [0, 0]
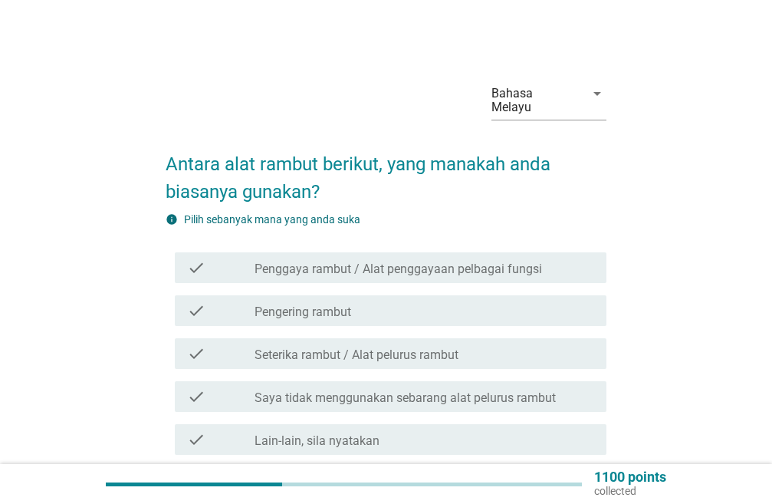
click at [477, 273] on label "Penggaya rambut / Alat penggayaan pelbagai fungsi" at bounding box center [397, 268] width 287 height 15
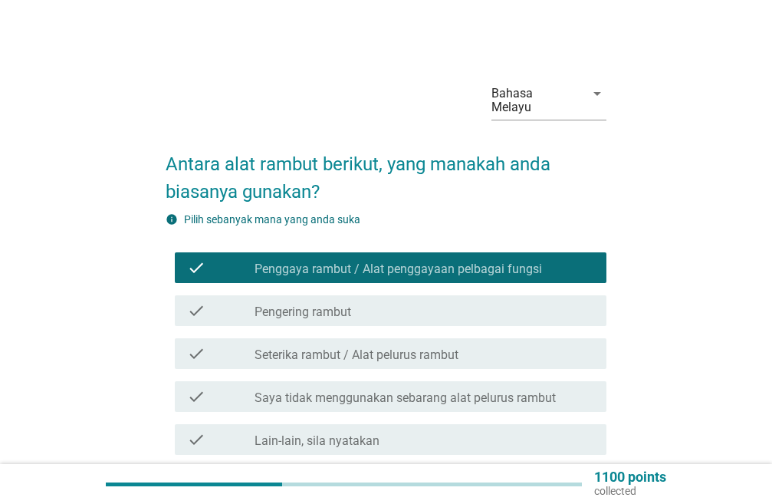
click at [417, 310] on div "check_box_outline_blank Pengering rambut" at bounding box center [424, 310] width 340 height 18
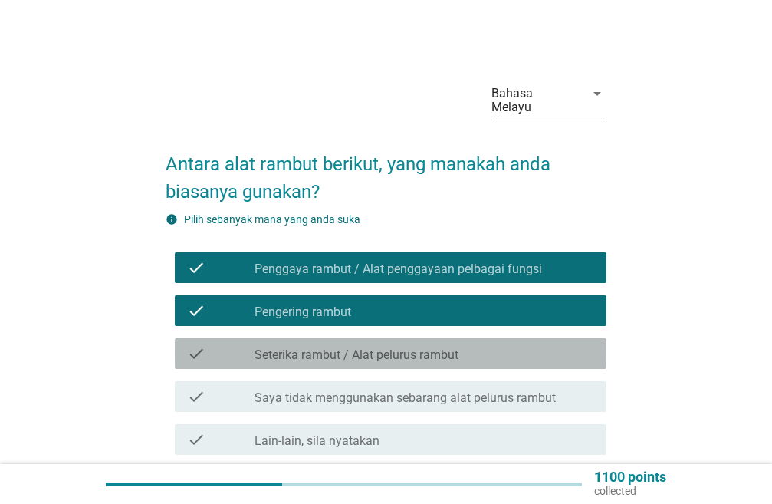
click at [407, 349] on label "Seterika rambut / Alat pelurus rambut" at bounding box center [356, 354] width 204 height 15
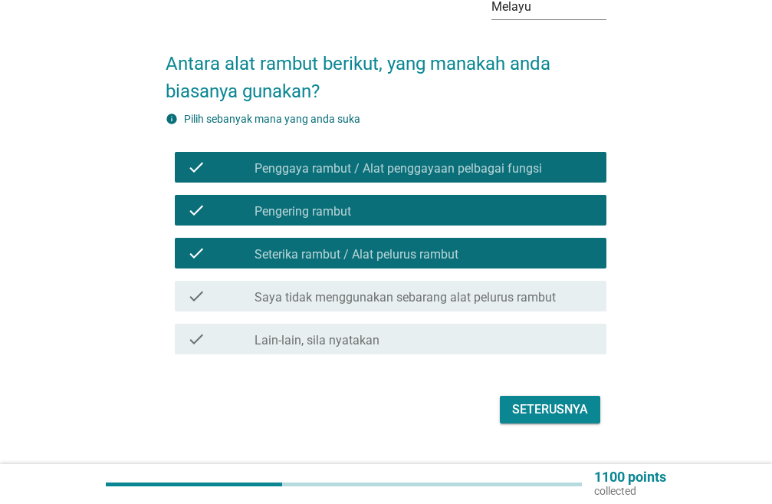
scroll to position [133, 0]
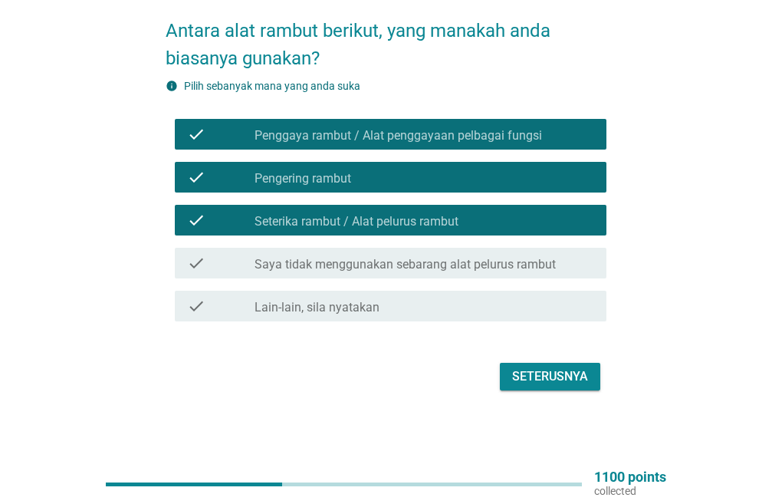
click at [546, 361] on div "Seterusnya" at bounding box center [386, 376] width 441 height 37
click at [526, 382] on div "Seterusnya" at bounding box center [550, 376] width 76 height 18
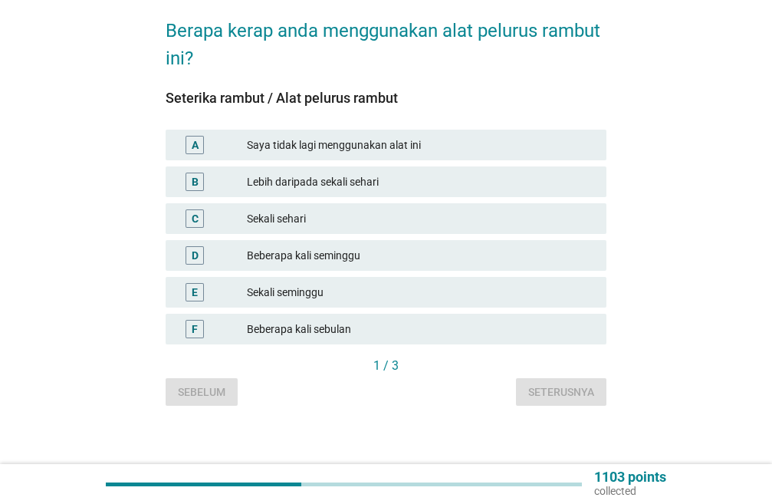
scroll to position [0, 0]
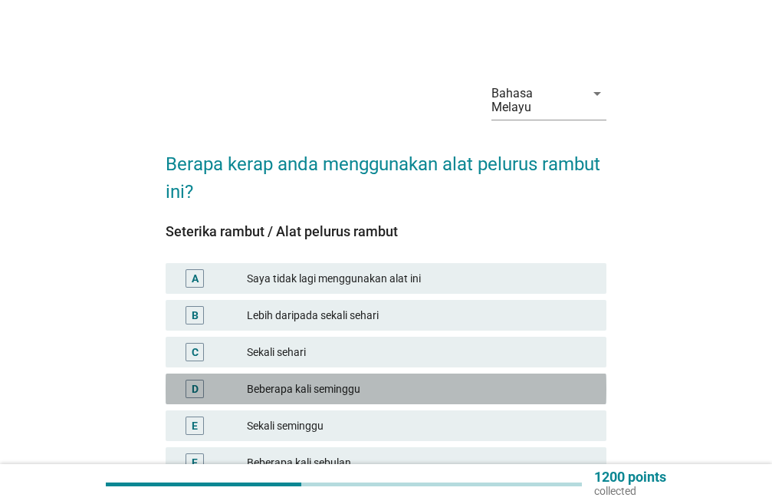
click at [372, 385] on div "Beberapa kali seminggu" at bounding box center [420, 388] width 347 height 18
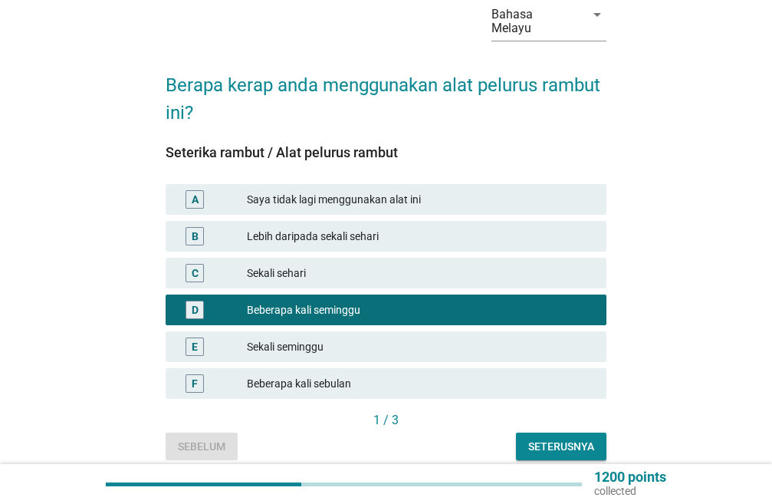
scroll to position [144, 0]
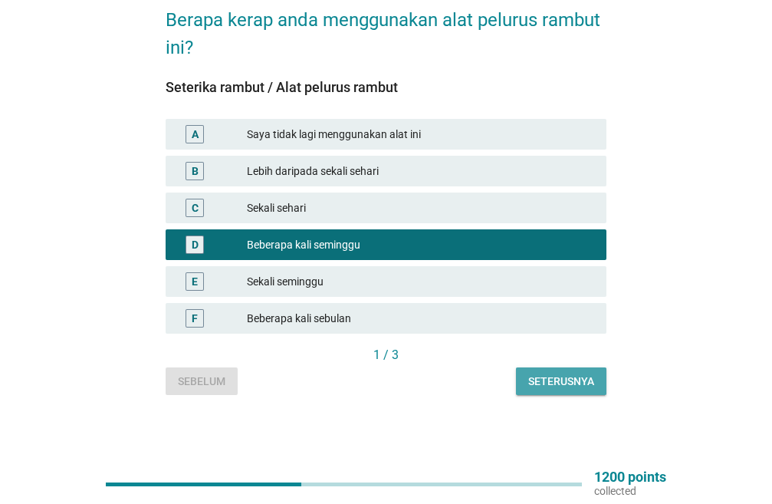
click at [560, 369] on button "Seterusnya" at bounding box center [561, 381] width 90 height 28
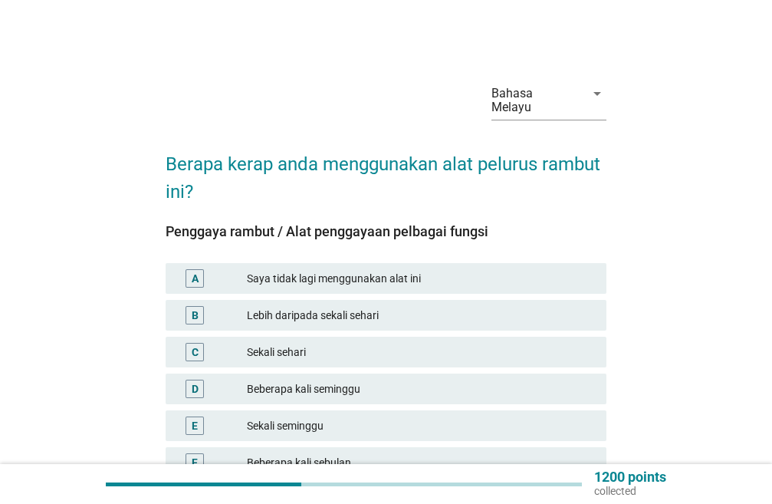
click at [372, 387] on div "Beberapa kali seminggu" at bounding box center [420, 388] width 347 height 18
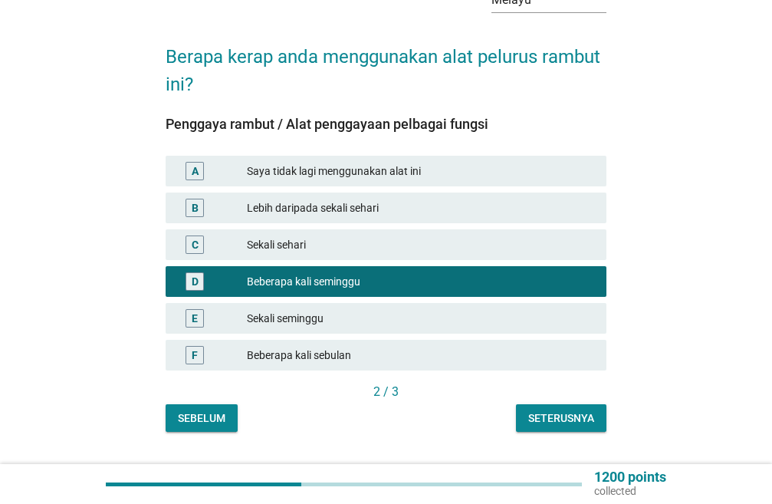
scroll to position [144, 0]
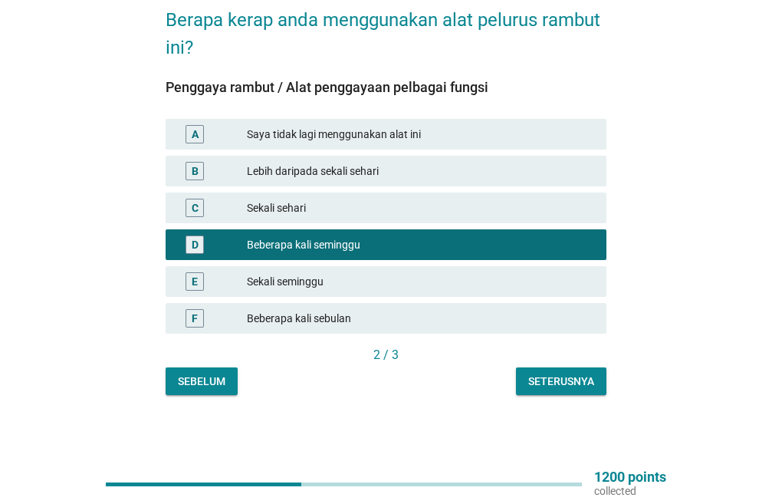
click at [539, 373] on div "Seterusnya" at bounding box center [561, 381] width 66 height 16
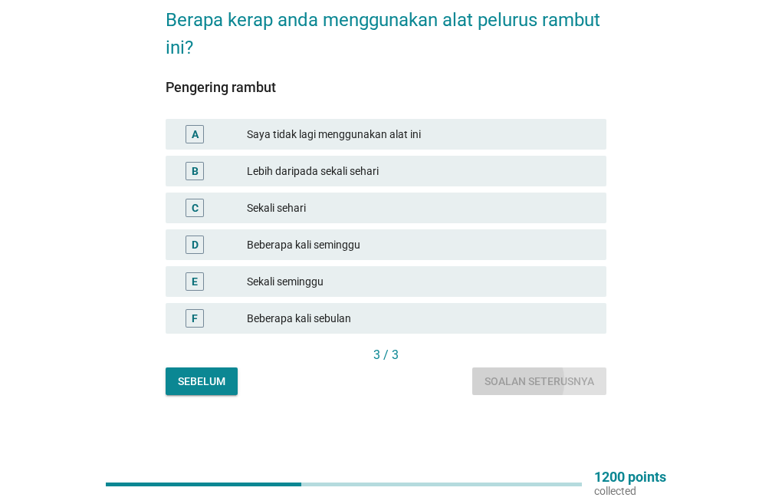
scroll to position [0, 0]
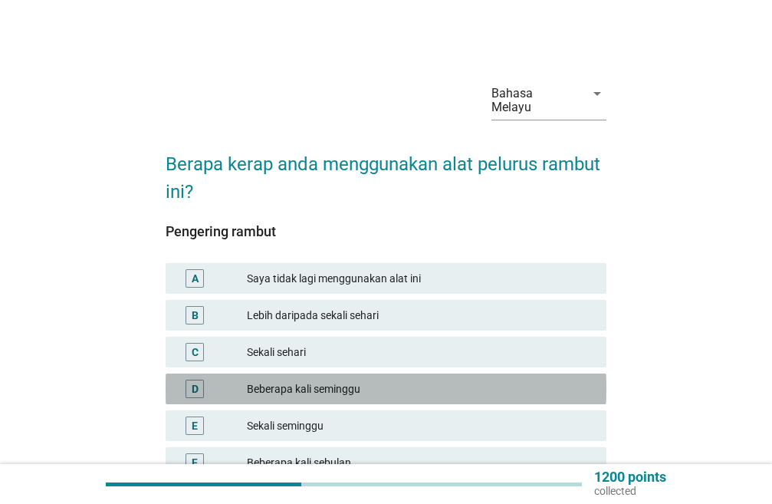
click at [310, 389] on div "Beberapa kali seminggu" at bounding box center [420, 388] width 347 height 18
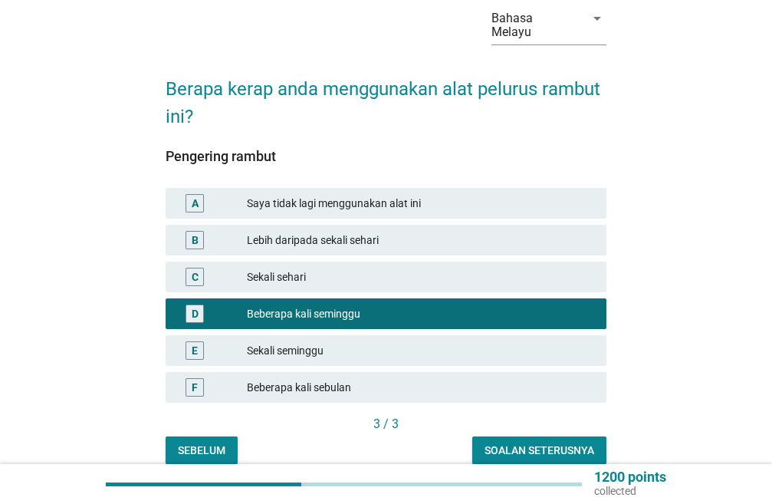
scroll to position [144, 0]
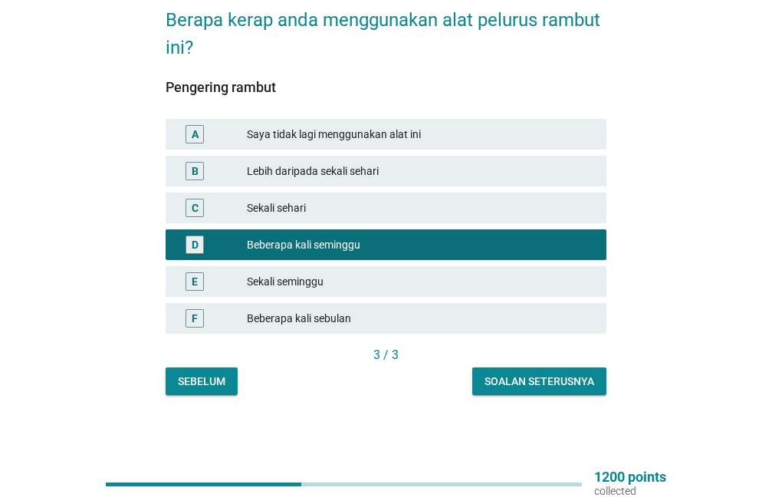
click at [569, 378] on div "Soalan seterusnya" at bounding box center [539, 381] width 110 height 16
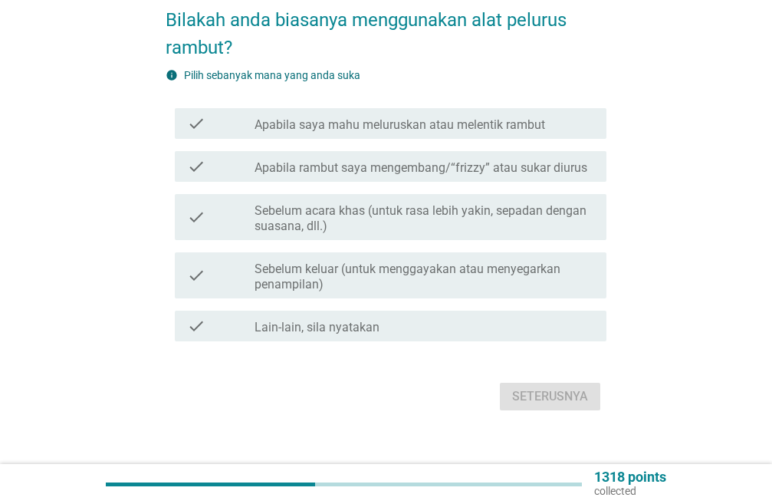
scroll to position [0, 0]
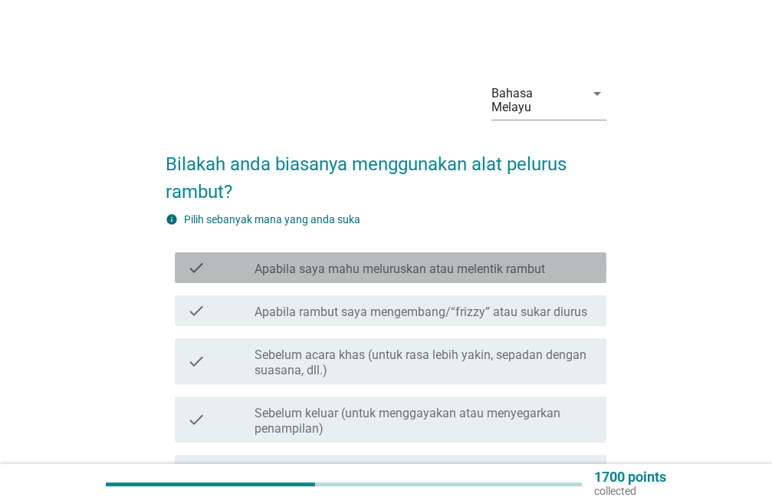
click at [466, 274] on label "Apabila saya mahu meluruskan atau melentik rambut" at bounding box center [399, 268] width 290 height 15
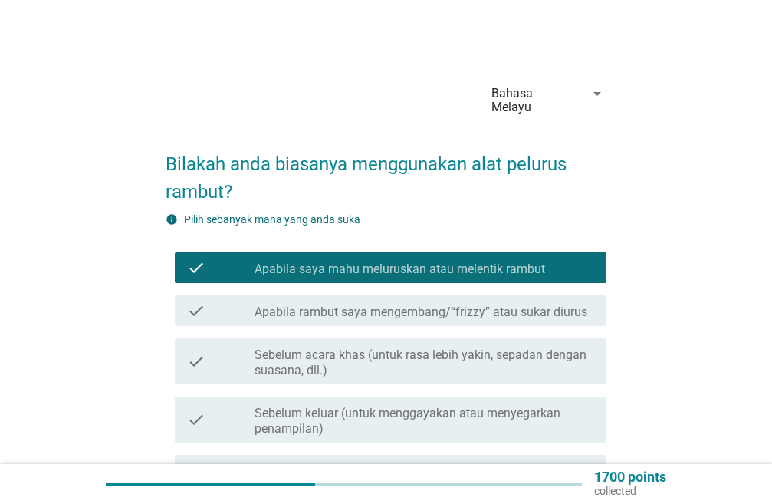
click at [438, 312] on label "Apabila rambut saya mengembang/“frizzy” atau sukar diurus" at bounding box center [420, 311] width 333 height 15
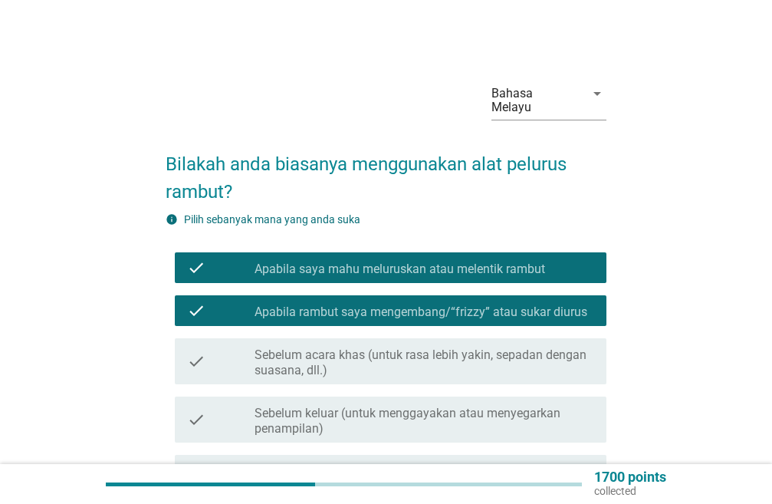
scroll to position [164, 0]
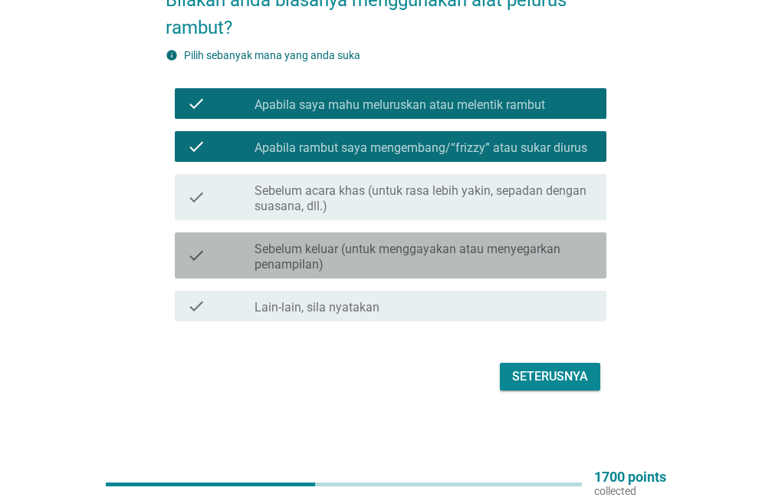
click at [441, 260] on label "Sebelum keluar (untuk menggayakan atau menyegarkan penampilan)" at bounding box center [424, 256] width 340 height 31
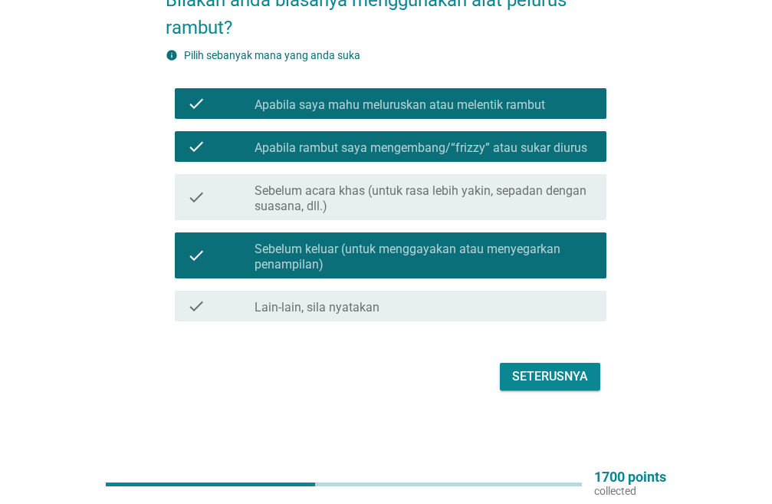
click at [527, 393] on div "Seterusnya" at bounding box center [386, 376] width 441 height 37
click at [527, 379] on div "Seterusnya" at bounding box center [550, 376] width 76 height 18
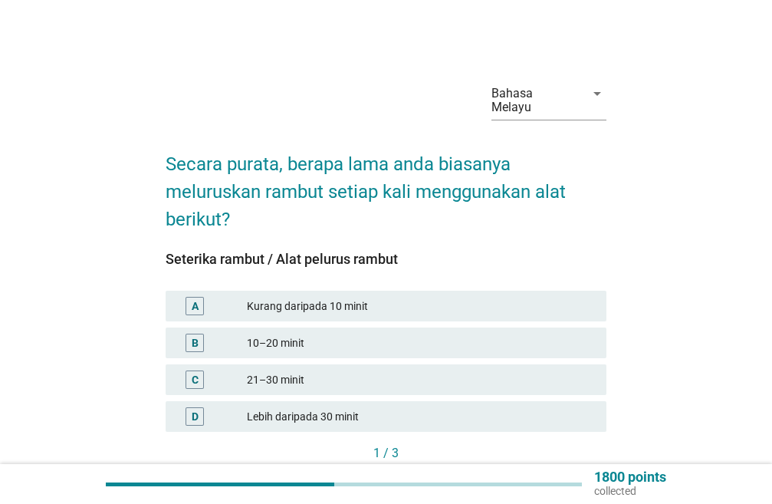
click at [401, 343] on div "10–20 minit" at bounding box center [420, 342] width 347 height 18
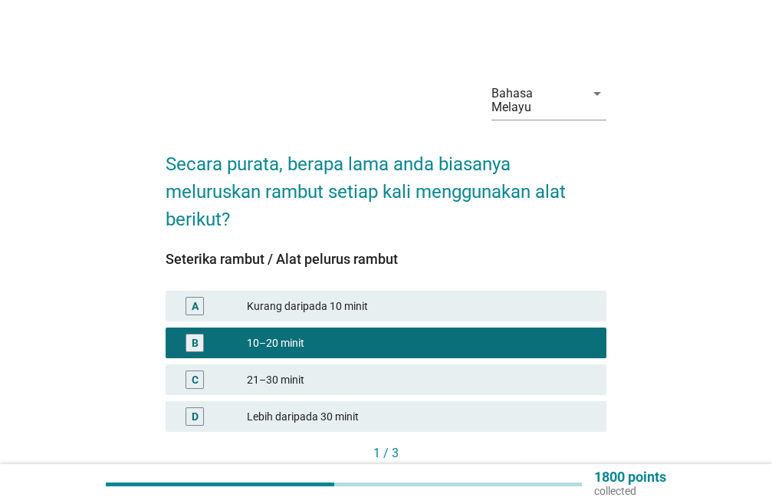
scroll to position [98, 0]
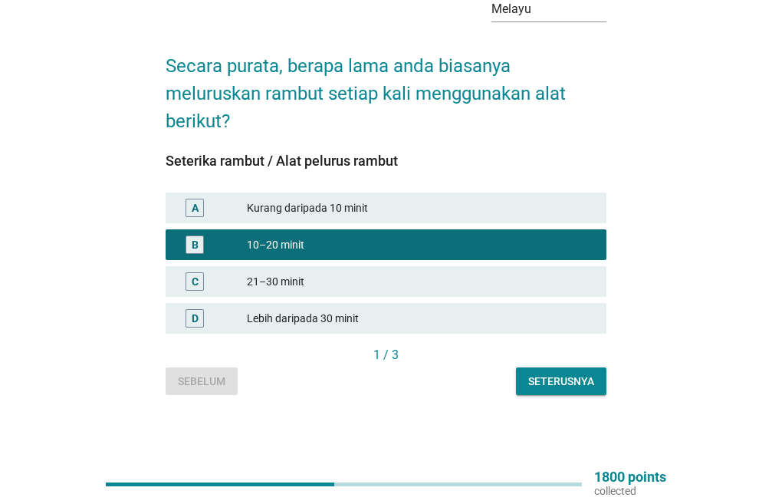
click at [539, 373] on div "Seterusnya" at bounding box center [561, 381] width 66 height 16
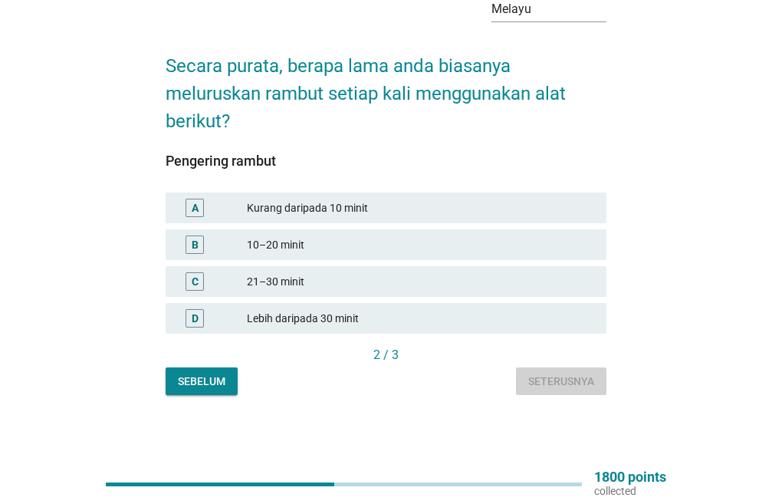
scroll to position [0, 0]
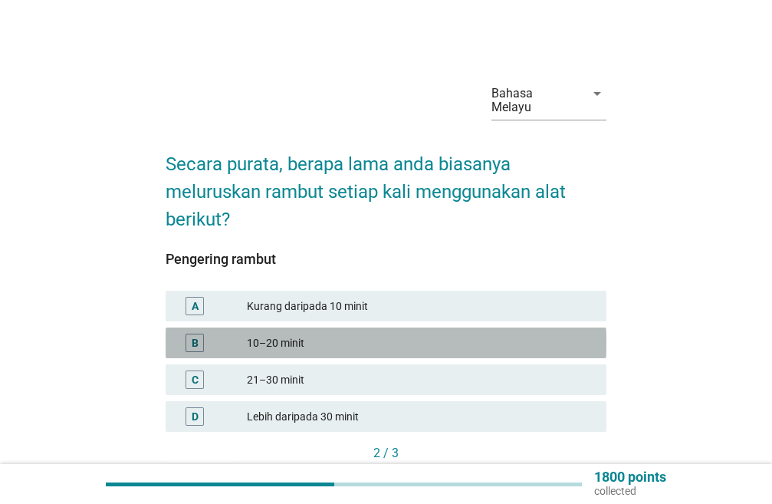
click at [379, 333] on div "10–20 minit" at bounding box center [420, 342] width 347 height 18
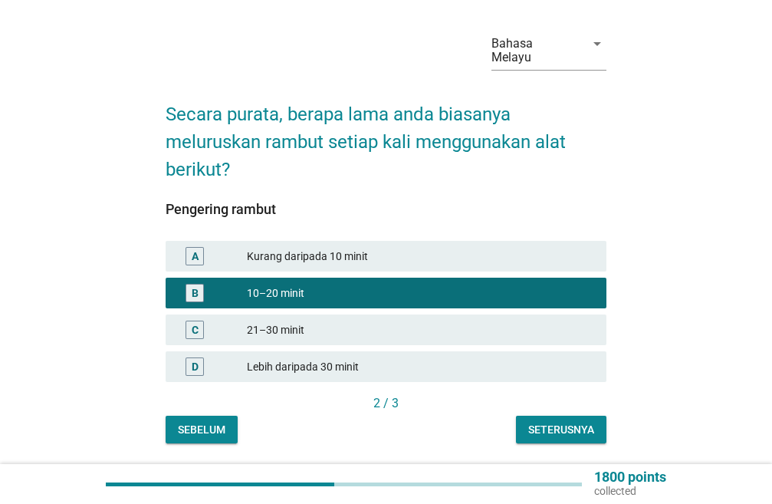
scroll to position [98, 0]
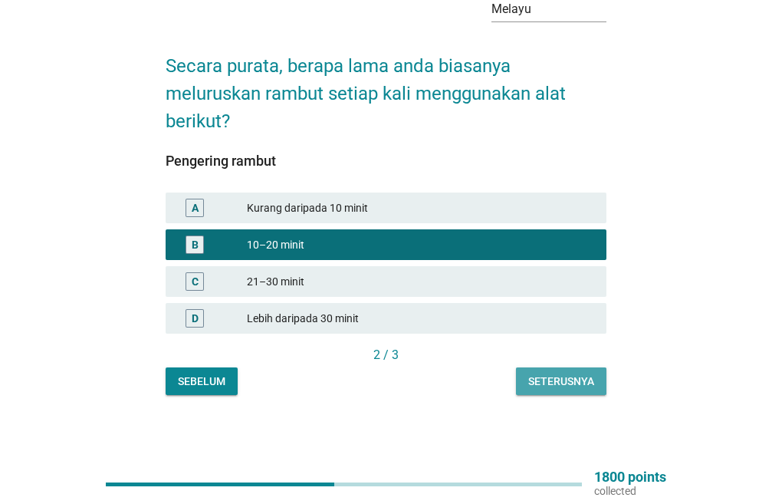
click at [550, 369] on button "Seterusnya" at bounding box center [561, 381] width 90 height 28
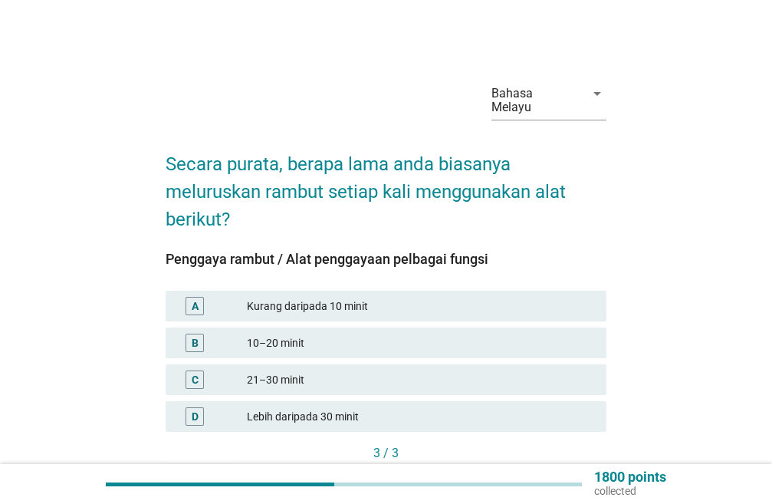
click at [266, 336] on div "10–20 minit" at bounding box center [420, 342] width 347 height 18
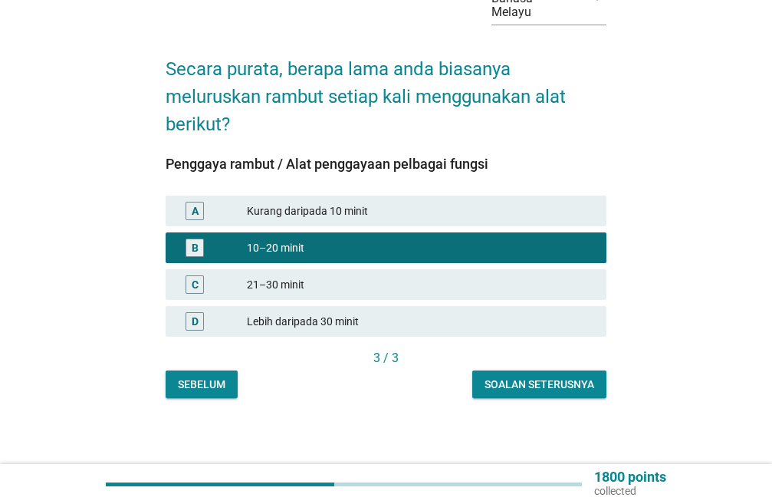
scroll to position [98, 0]
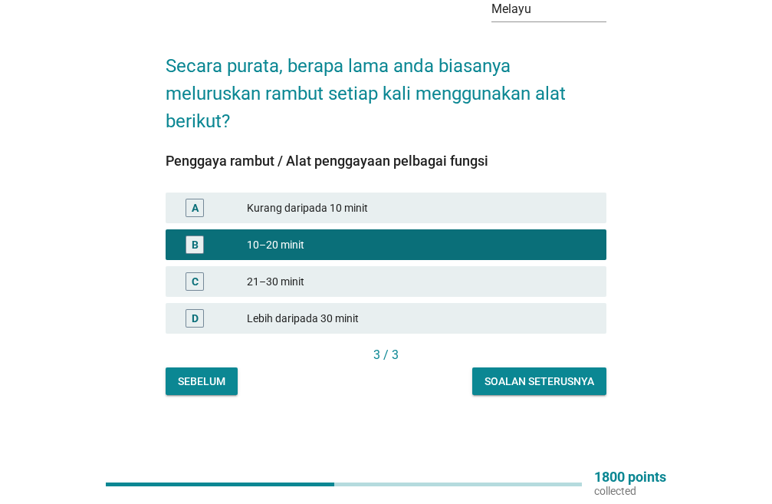
click at [519, 387] on div "Soalan seterusnya" at bounding box center [539, 381] width 110 height 16
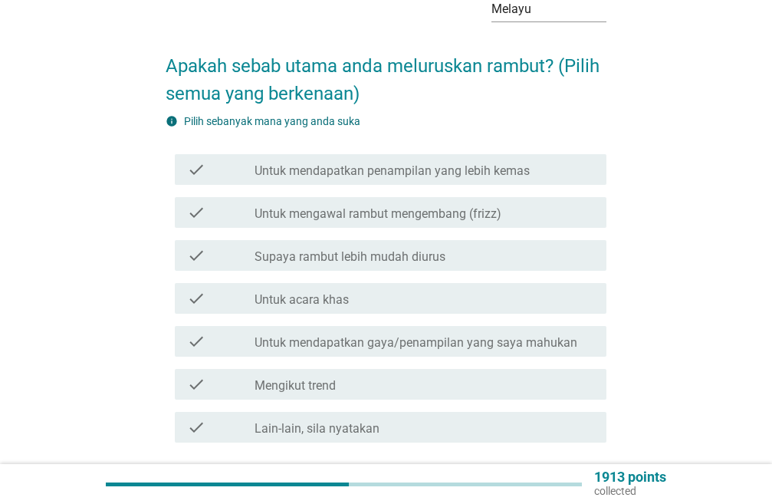
scroll to position [0, 0]
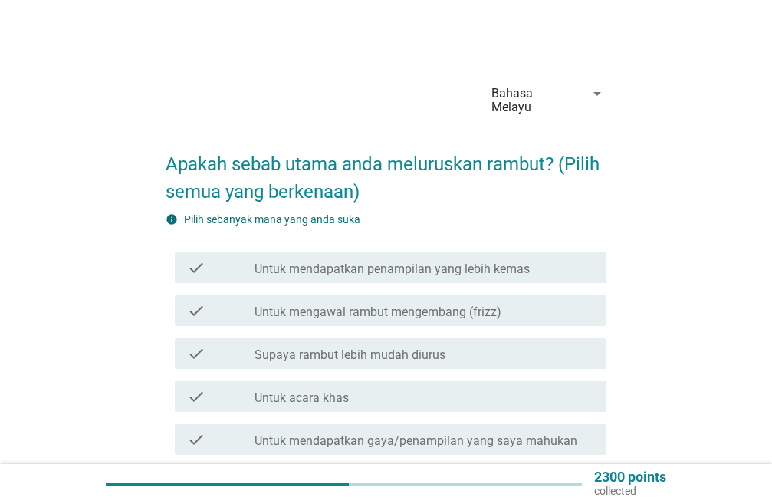
click at [195, 261] on icon "check" at bounding box center [196, 267] width 18 height 18
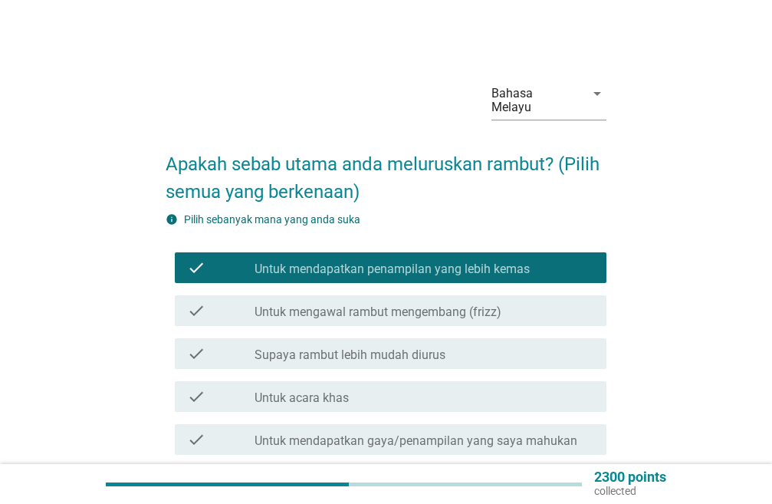
click at [203, 298] on div "check check_box_outline_blank Untuk mengawal rambut mengembang (frizz)" at bounding box center [390, 310] width 431 height 31
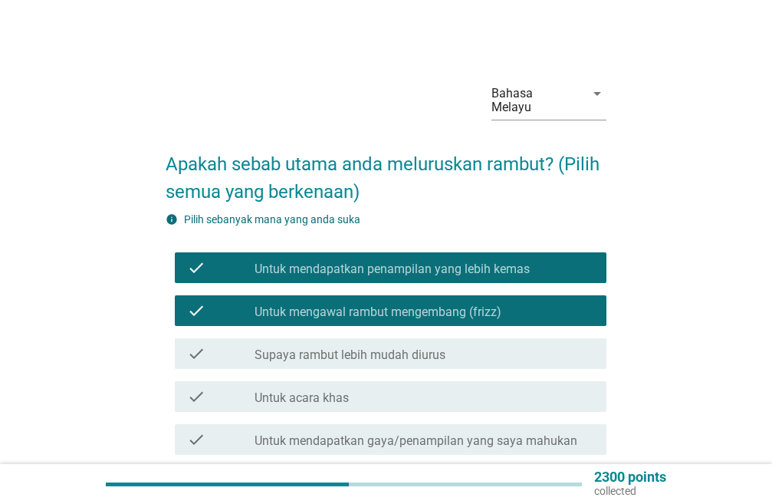
click at [284, 358] on label "Supaya rambut lebih mudah diurus" at bounding box center [349, 354] width 191 height 15
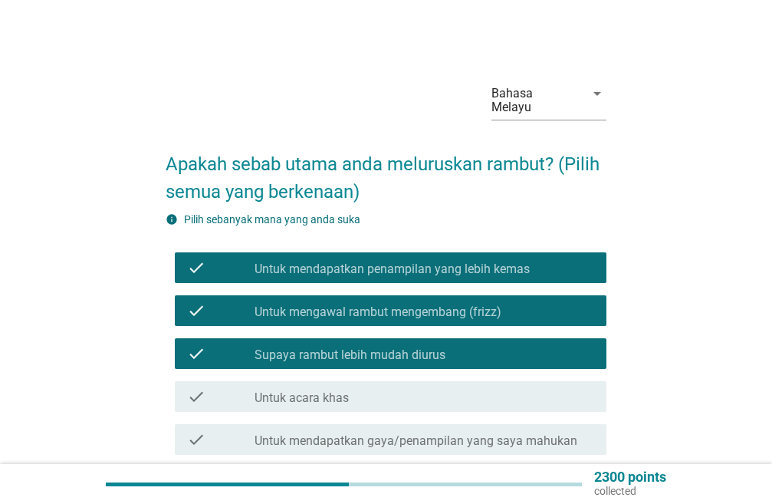
scroll to position [219, 0]
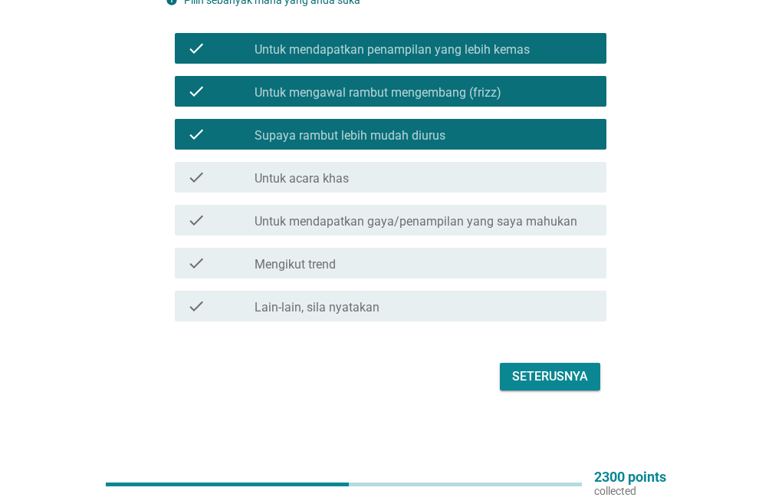
click at [240, 228] on div "check" at bounding box center [221, 220] width 68 height 18
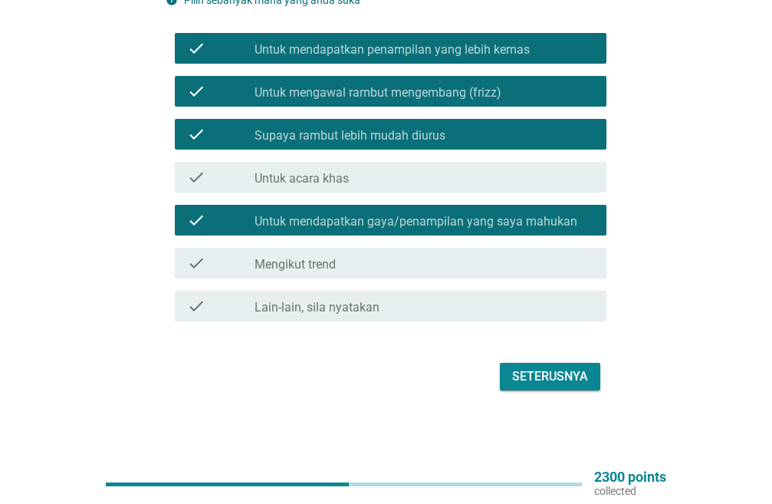
click at [539, 375] on div "Seterusnya" at bounding box center [550, 376] width 76 height 18
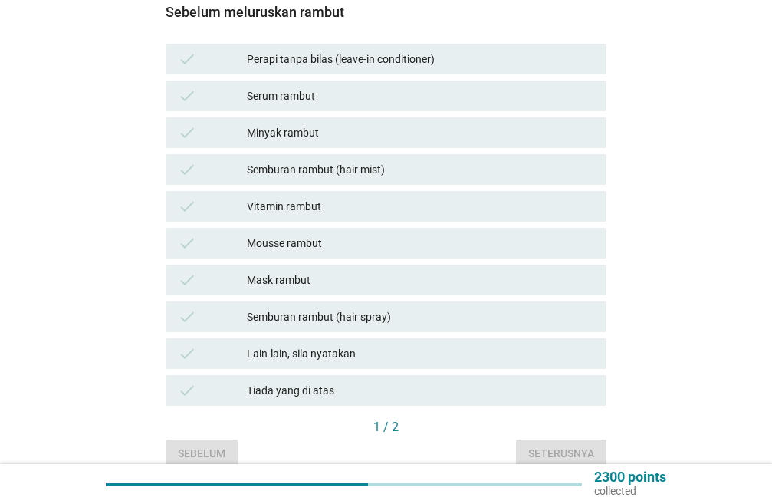
scroll to position [0, 0]
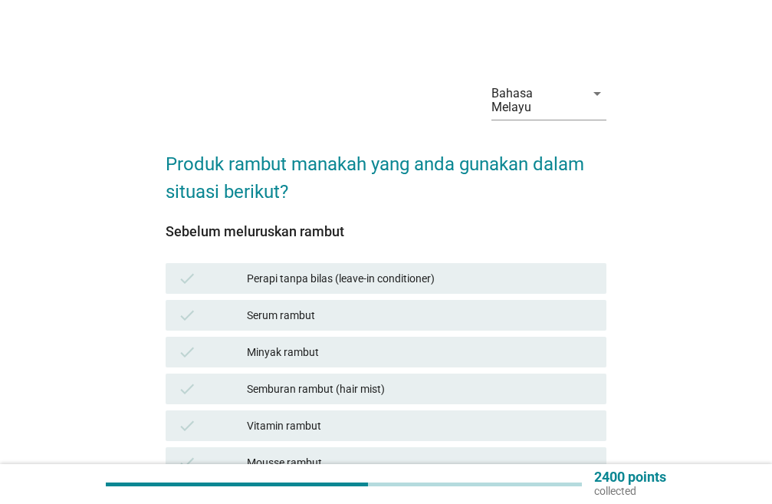
click at [448, 280] on div "Perapi tanpa bilas (leave-in conditioner)" at bounding box center [420, 278] width 347 height 18
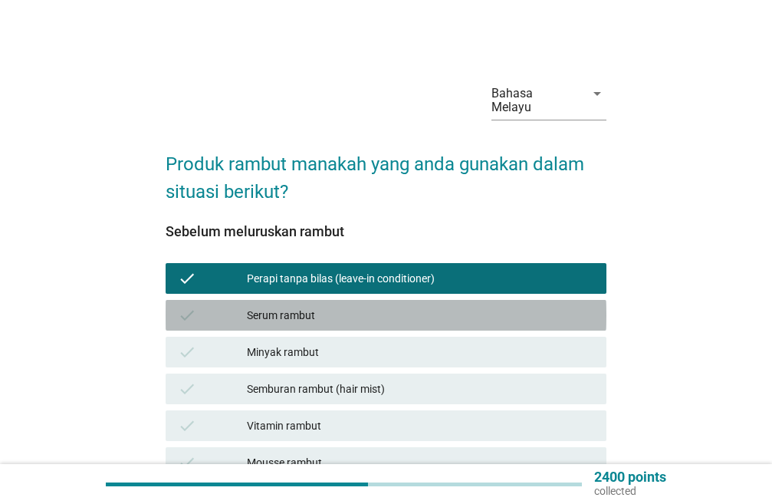
click at [420, 316] on div "Serum rambut" at bounding box center [420, 315] width 347 height 18
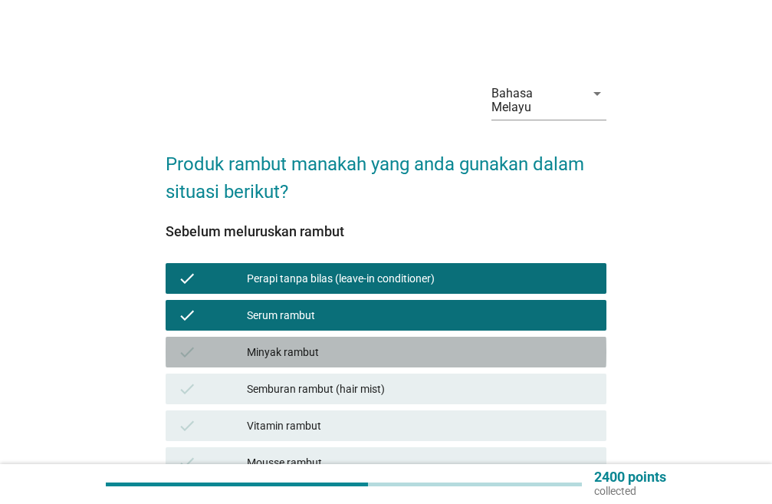
click at [399, 359] on div "Minyak rambut" at bounding box center [420, 352] width 347 height 18
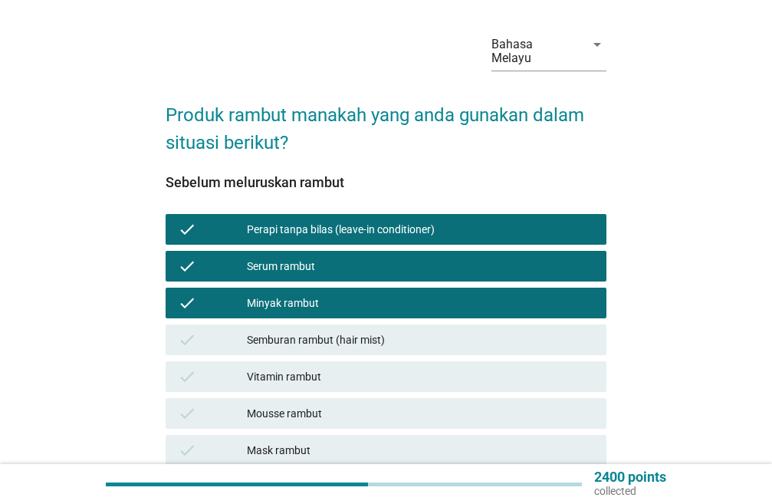
scroll to position [77, 0]
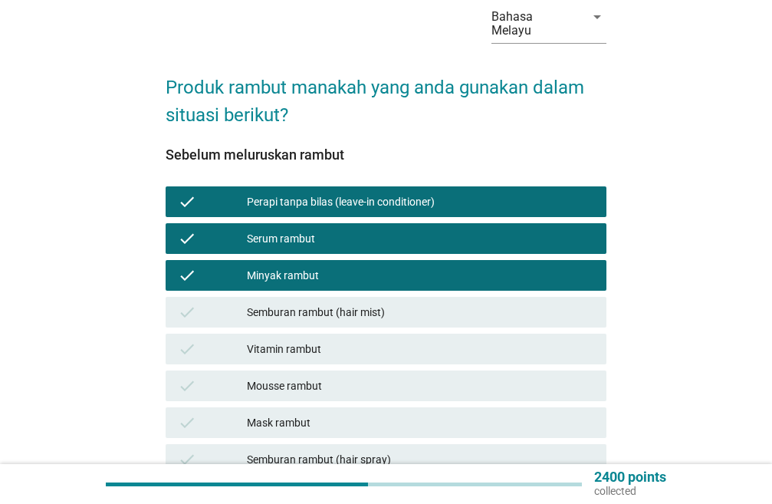
click at [399, 355] on div "Vitamin rambut" at bounding box center [420, 349] width 347 height 18
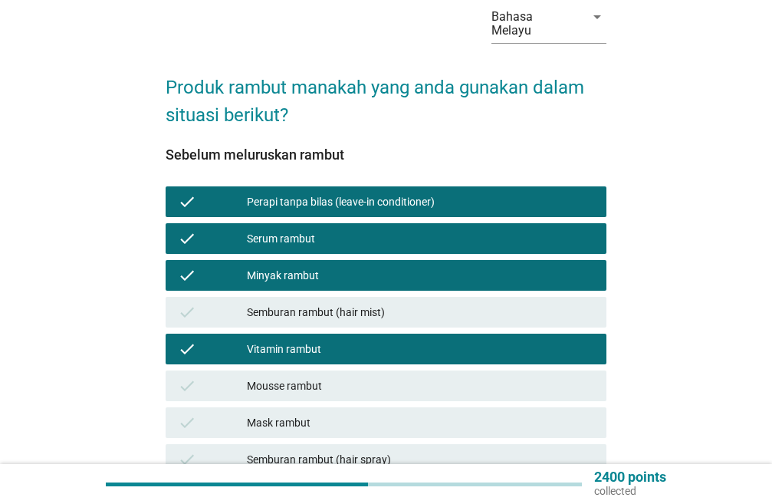
scroll to position [230, 0]
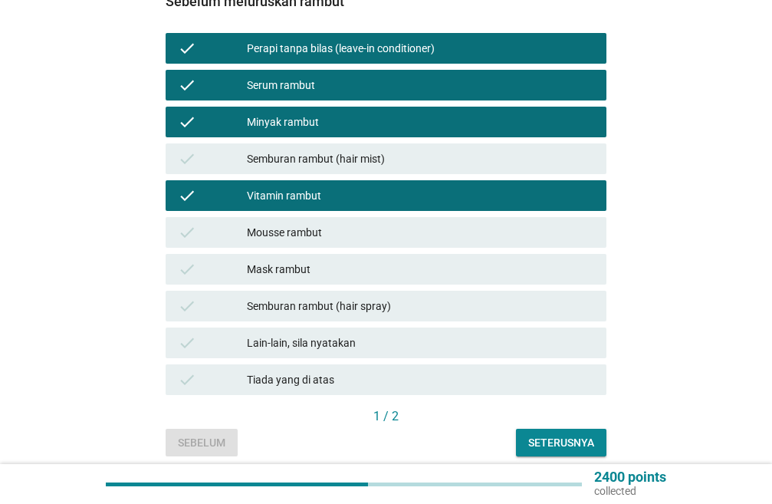
click at [378, 219] on div "check Mousse rambut" at bounding box center [386, 232] width 441 height 31
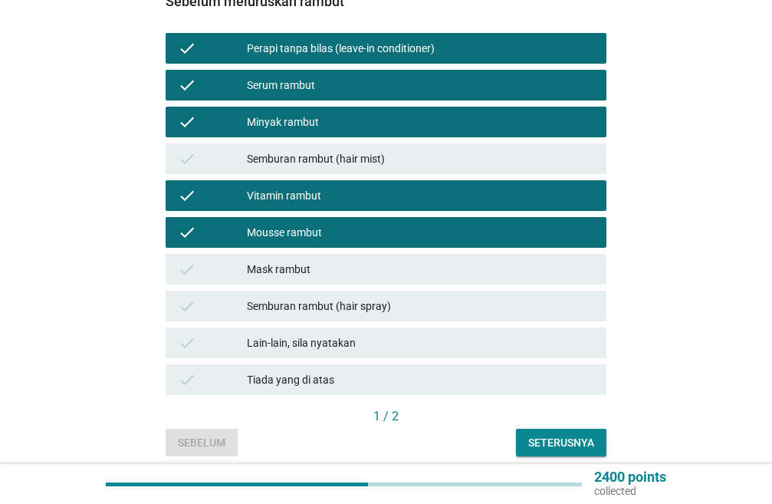
click at [354, 266] on div "Mask rambut" at bounding box center [420, 269] width 347 height 18
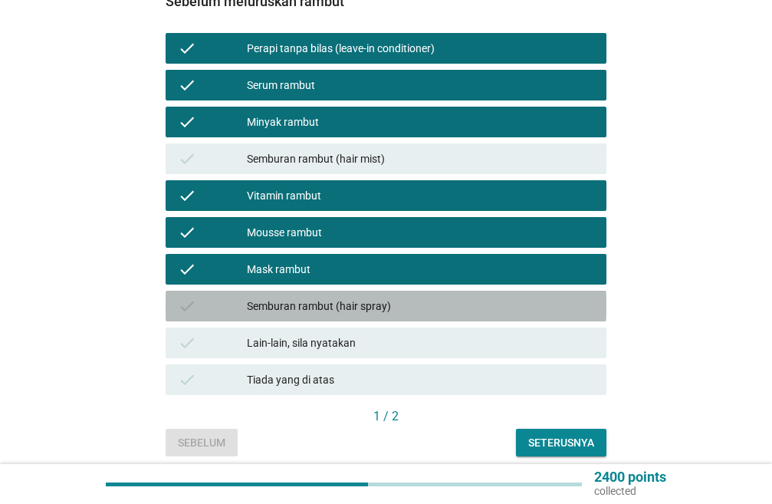
click at [371, 310] on div "Semburan rambut (hair spray)" at bounding box center [420, 306] width 347 height 18
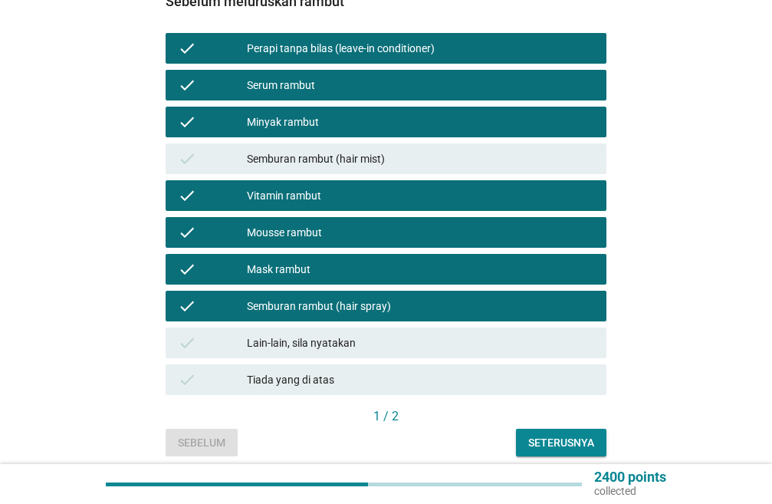
click at [417, 304] on div "Semburan rambut (hair spray)" at bounding box center [420, 306] width 347 height 18
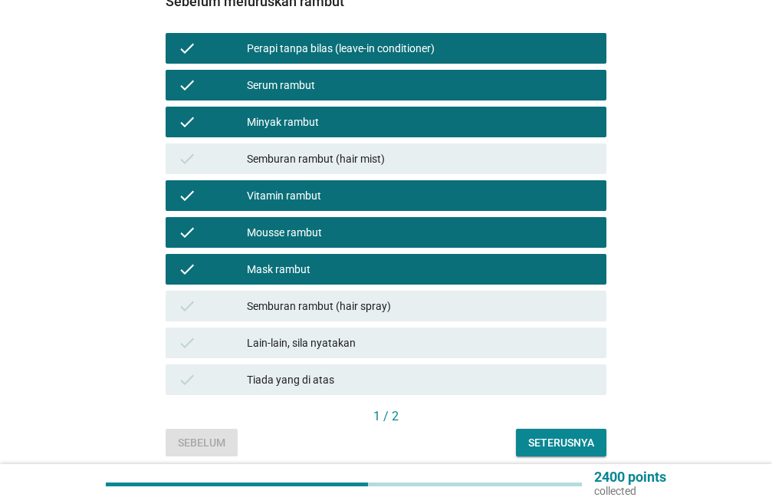
click at [516, 446] on button "Seterusnya" at bounding box center [561, 442] width 90 height 28
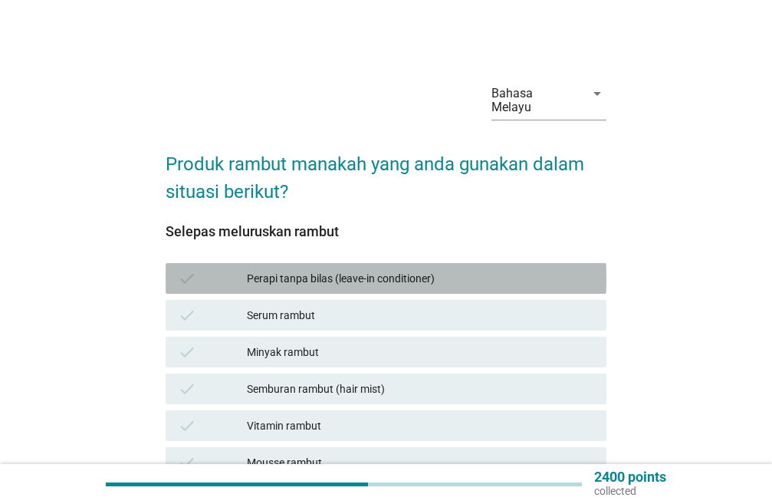
click at [296, 275] on div "Perapi tanpa bilas (leave-in conditioner)" at bounding box center [420, 278] width 347 height 18
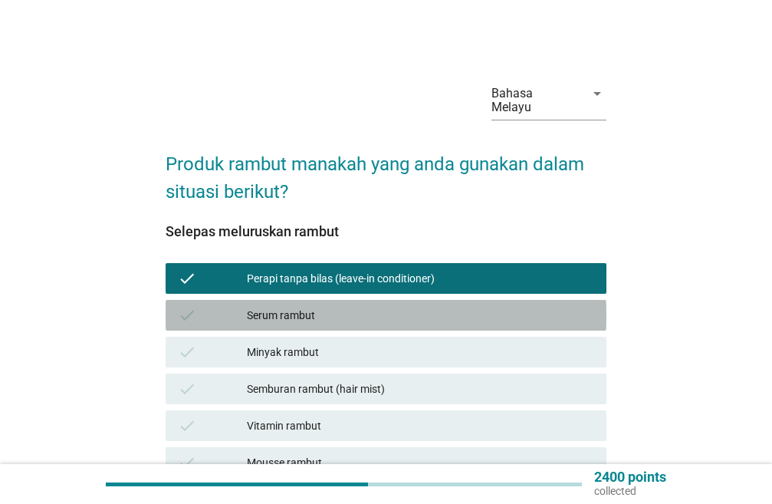
click at [286, 300] on div "check Serum rambut" at bounding box center [386, 315] width 441 height 31
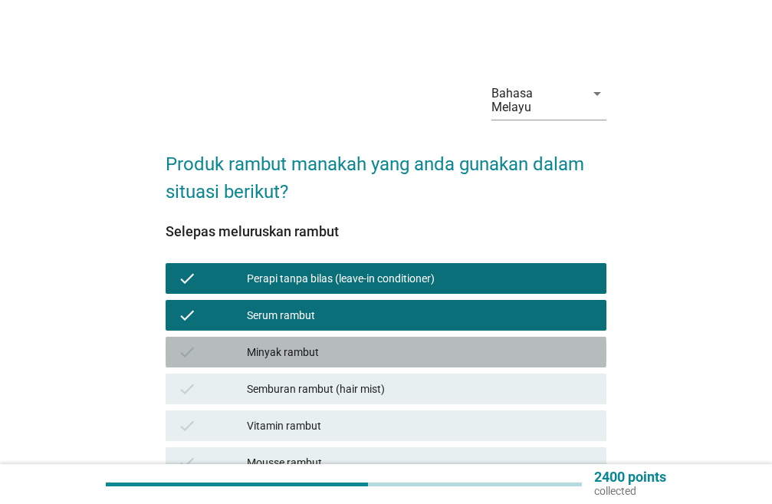
click at [300, 351] on div "Minyak rambut" at bounding box center [420, 352] width 347 height 18
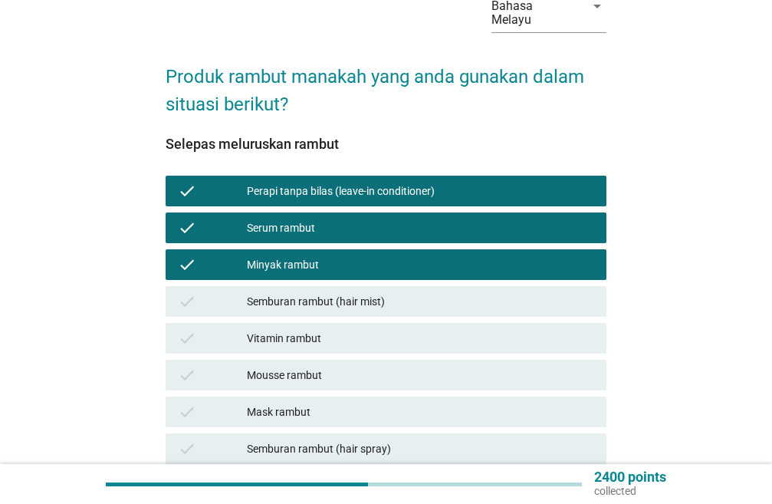
scroll to position [153, 0]
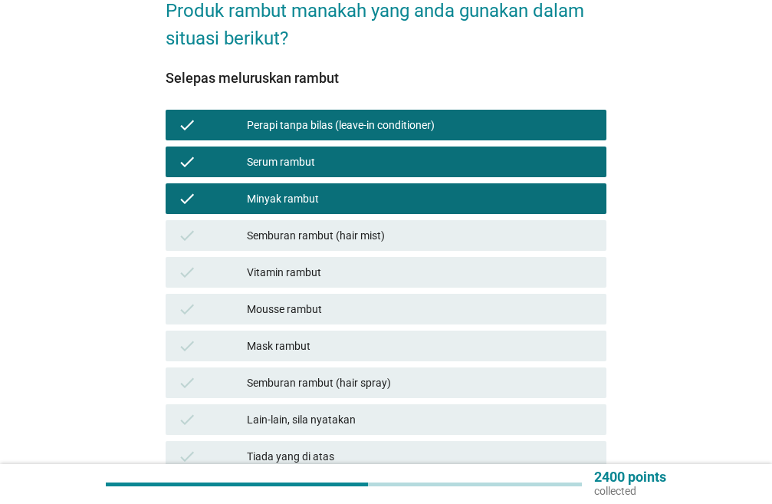
click at [343, 277] on div "Vitamin rambut" at bounding box center [420, 272] width 347 height 18
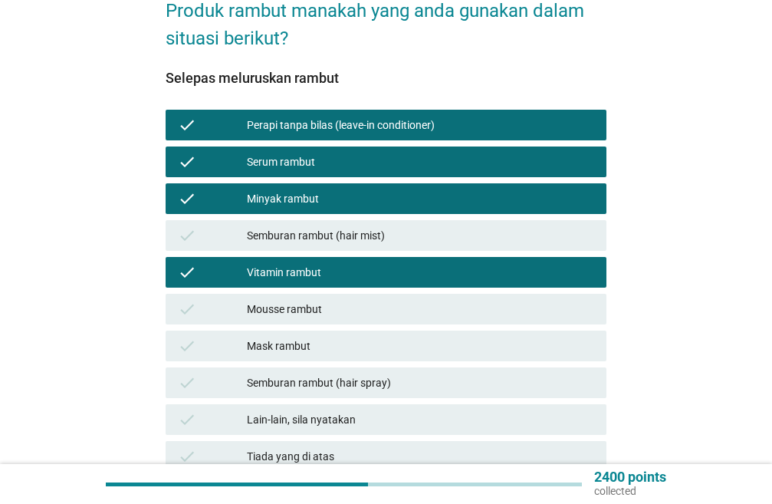
click at [333, 347] on div "Mask rambut" at bounding box center [420, 345] width 347 height 18
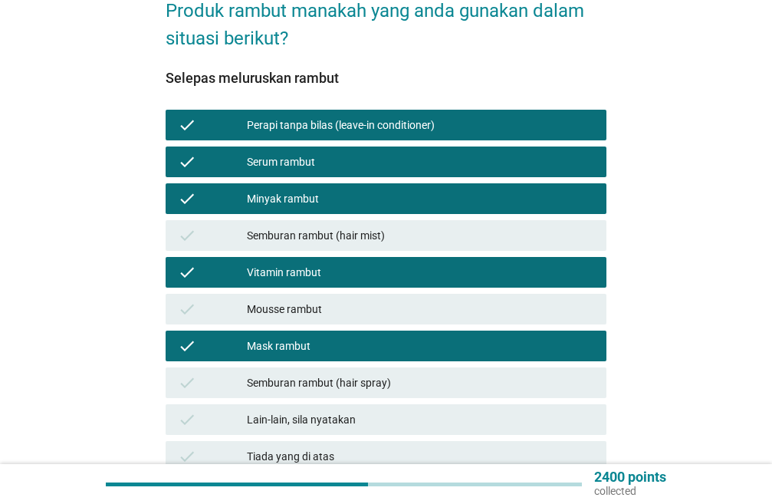
scroll to position [291, 0]
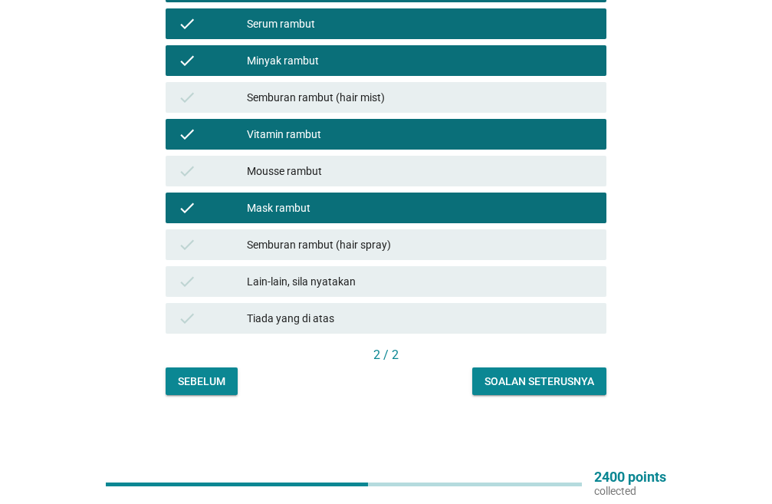
click at [567, 376] on div "Soalan seterusnya" at bounding box center [539, 381] width 110 height 16
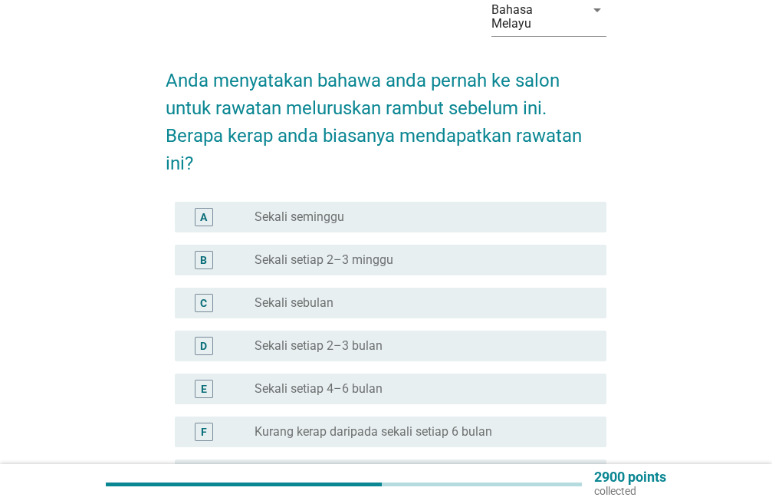
scroll to position [153, 0]
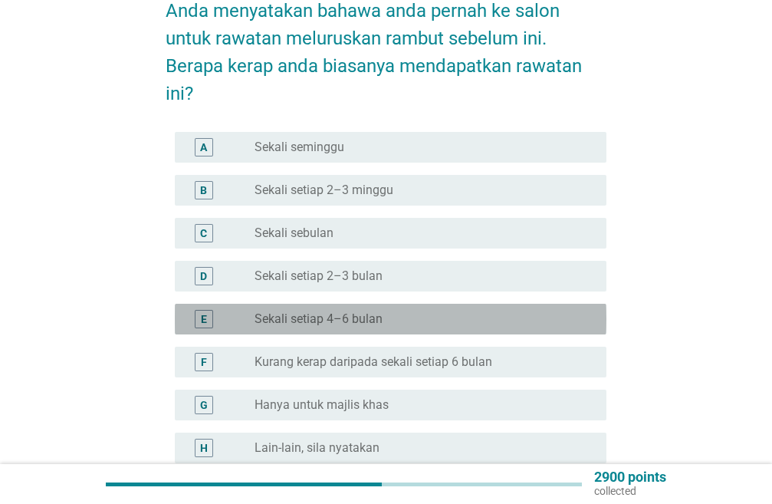
click at [363, 313] on label "Sekali setiap 4–6 bulan" at bounding box center [318, 318] width 128 height 15
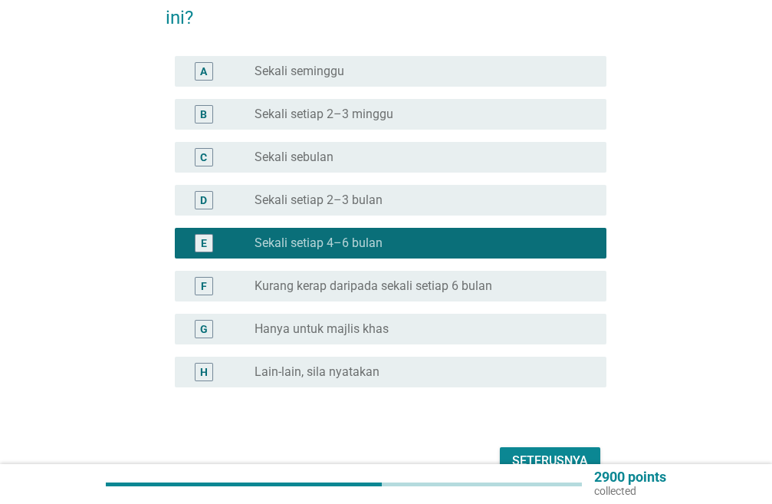
scroll to position [313, 0]
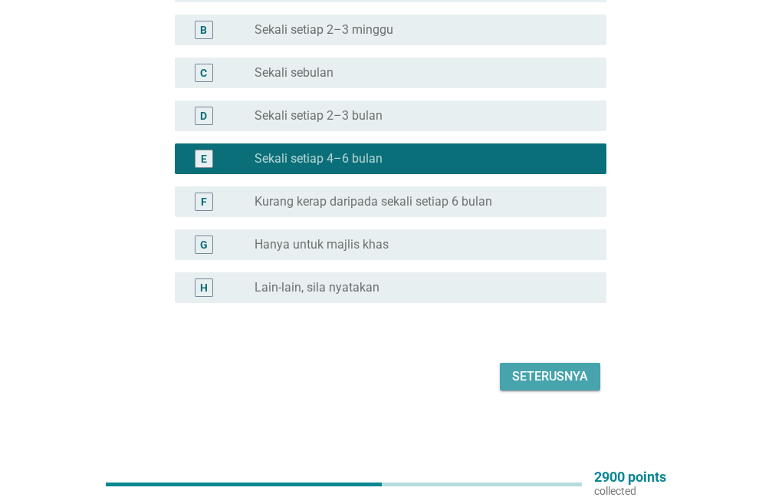
click at [553, 374] on div "Seterusnya" at bounding box center [550, 376] width 76 height 18
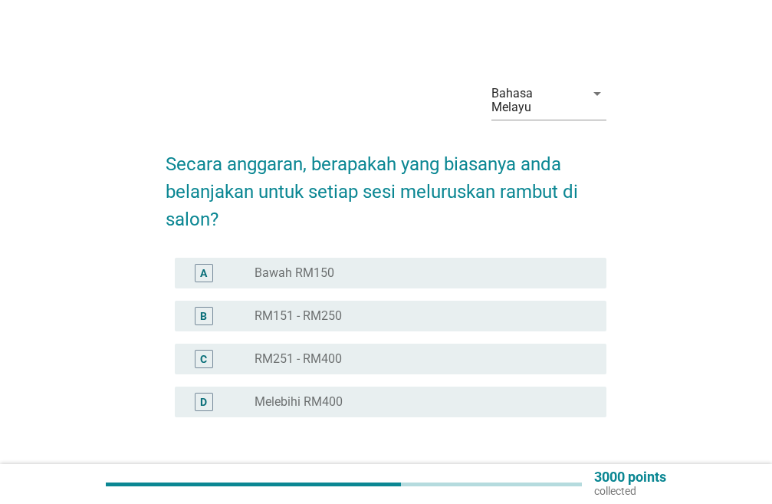
click at [195, 356] on div "C" at bounding box center [204, 358] width 18 height 18
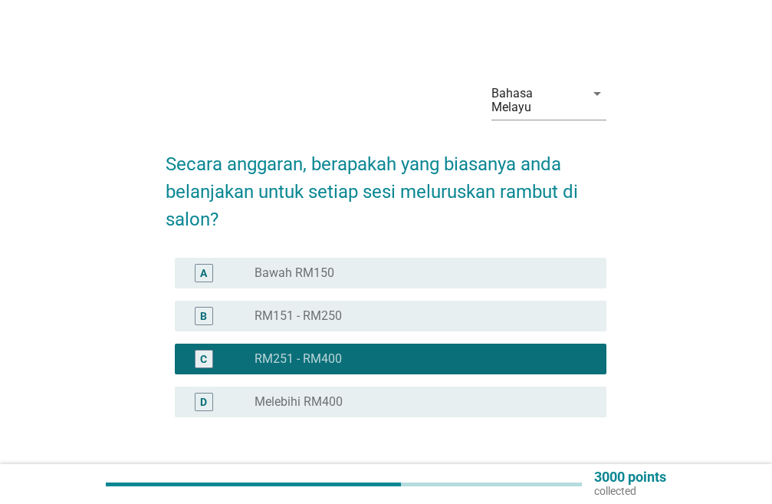
scroll to position [114, 0]
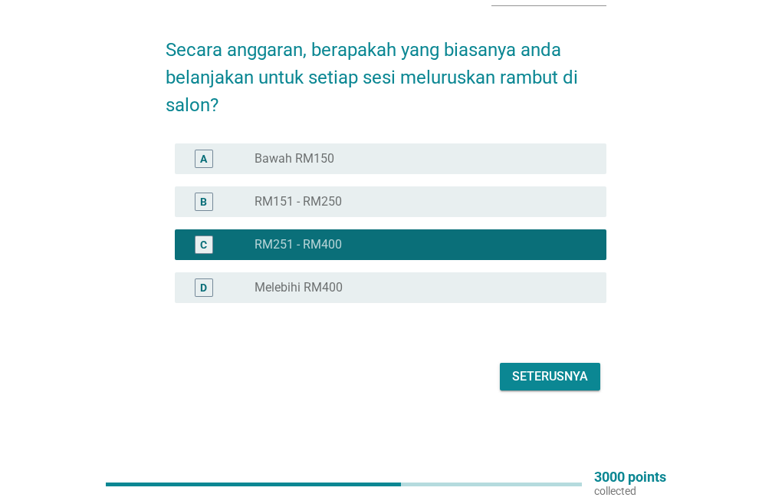
click at [526, 383] on div "Seterusnya" at bounding box center [550, 376] width 76 height 18
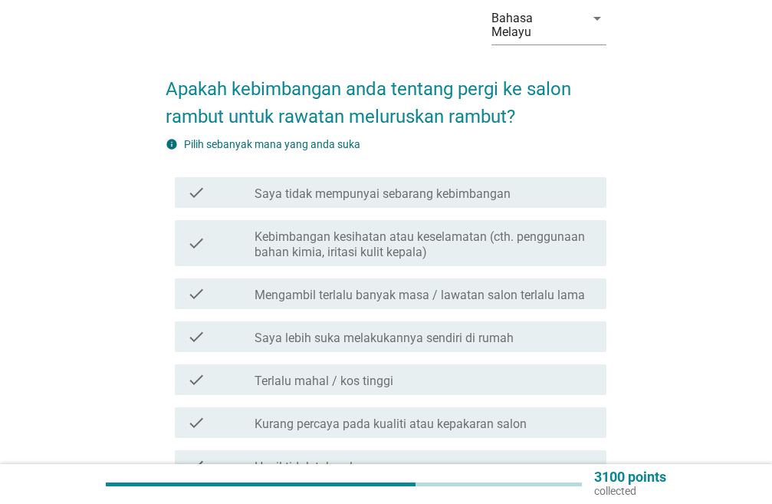
scroll to position [153, 0]
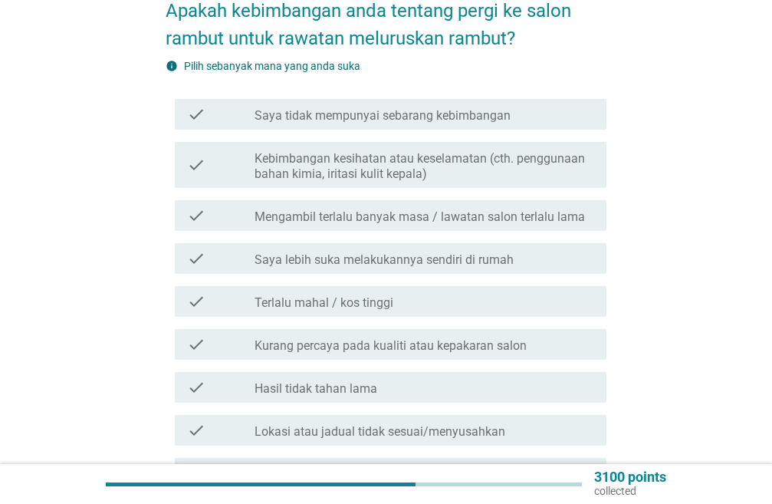
click at [320, 222] on label "Mengambil terlalu banyak masa / lawatan salon terlalu lama" at bounding box center [419, 216] width 330 height 15
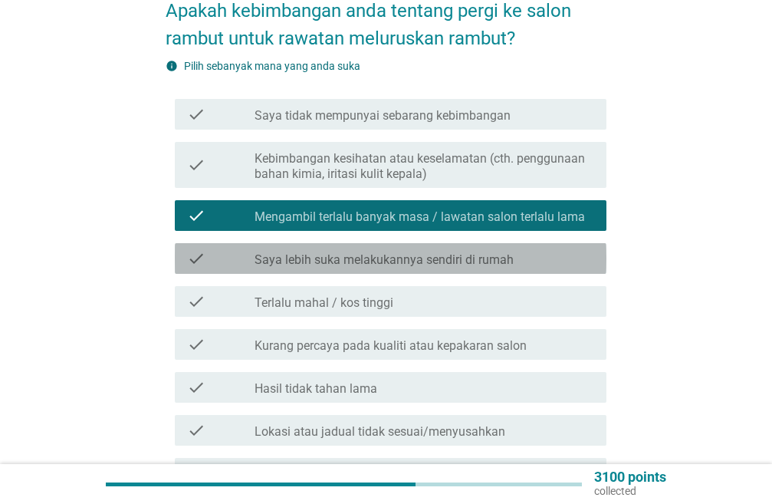
click at [299, 257] on label "Saya lebih suka melakukannya sendiri di rumah" at bounding box center [383, 259] width 259 height 15
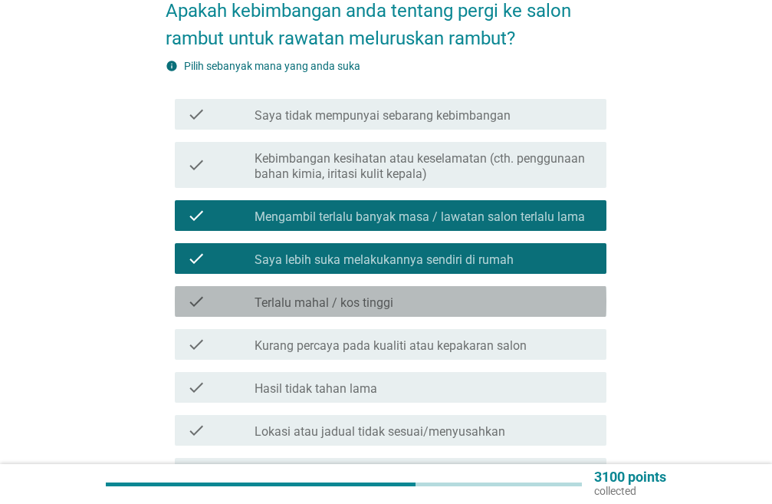
click at [285, 304] on label "Terlalu mahal / kos tinggi" at bounding box center [323, 302] width 139 height 15
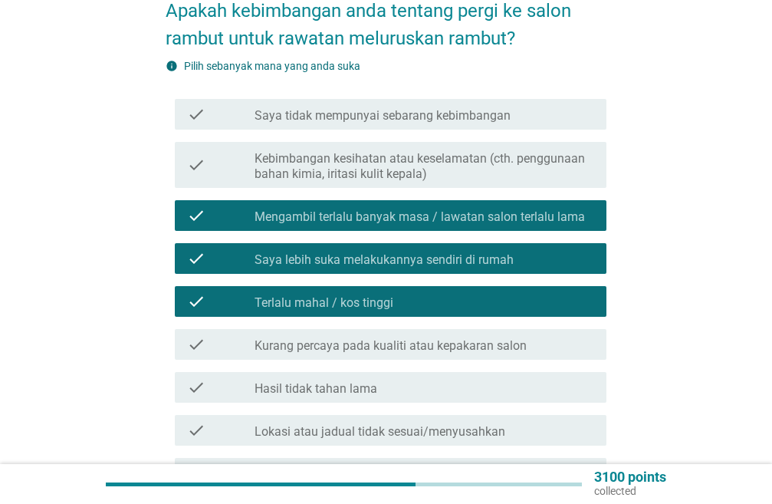
click at [286, 388] on label "Hasil tidak tahan lama" at bounding box center [315, 388] width 123 height 15
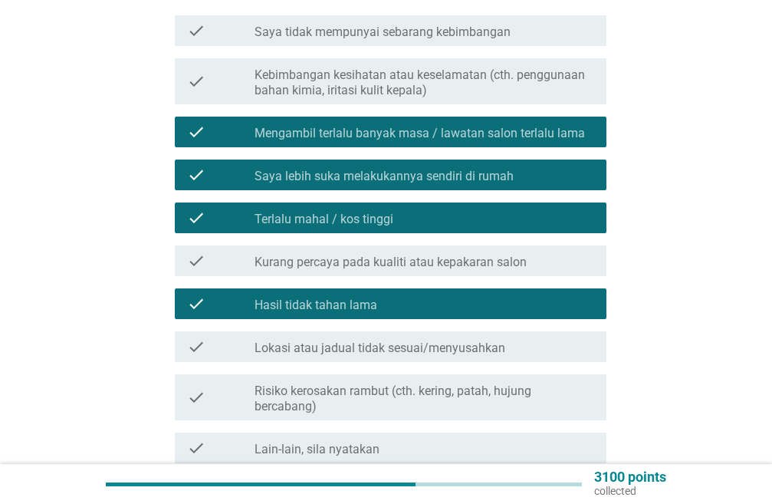
scroll to position [307, 0]
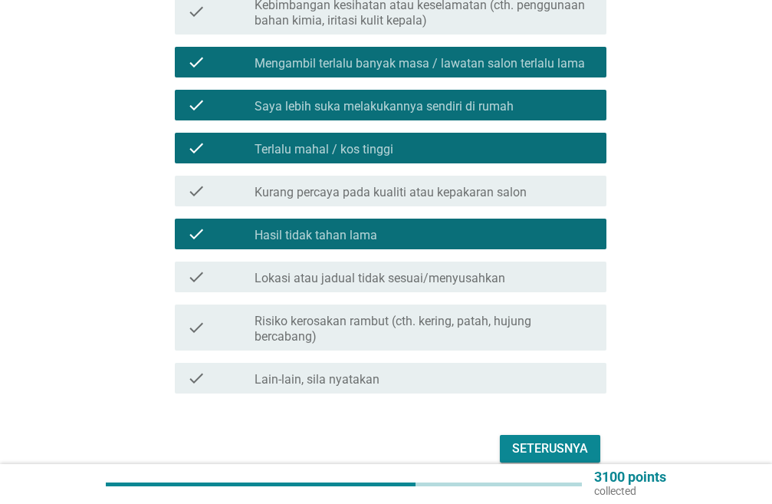
click at [312, 317] on label "Risiko kerosakan rambut (cth. kering, patah, hujung bercabang)" at bounding box center [424, 328] width 340 height 31
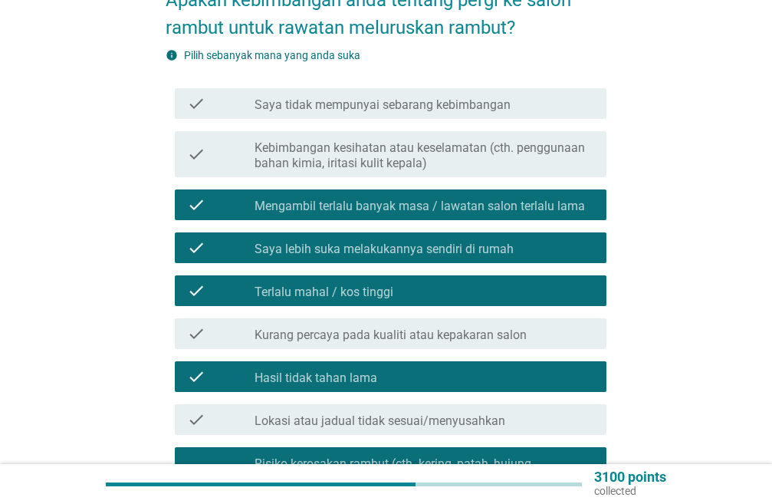
scroll to position [77, 0]
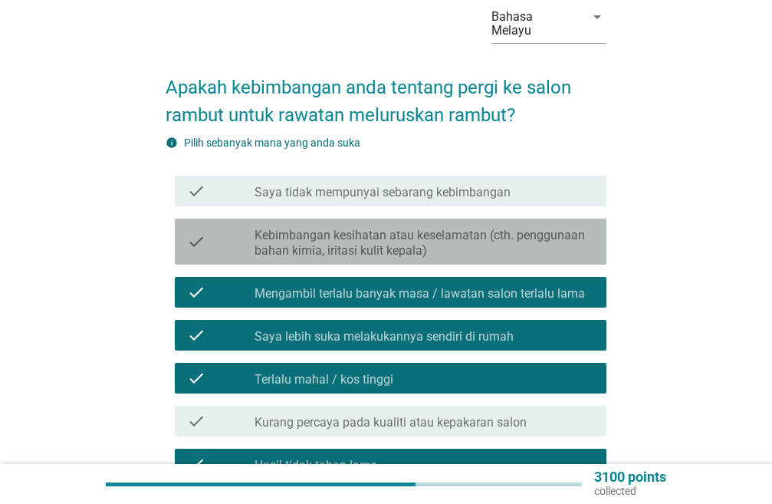
click at [314, 241] on label "Kebimbangan kesihatan atau keselamatan (cth. penggunaan bahan kimia, iritasi ku…" at bounding box center [424, 243] width 340 height 31
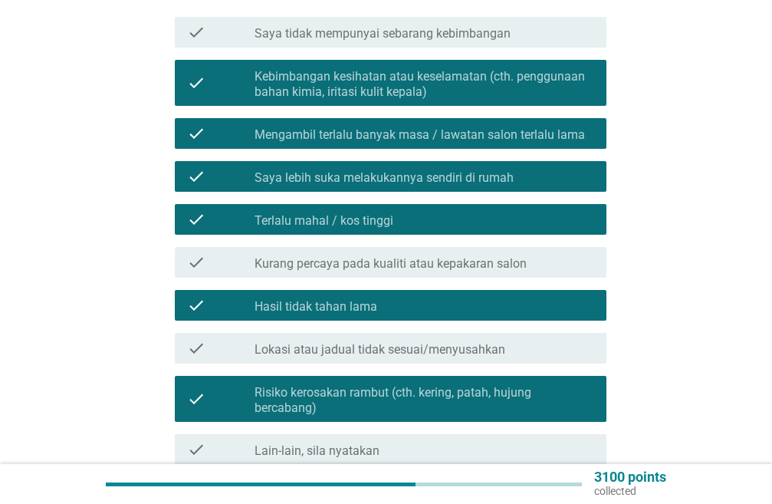
scroll to position [307, 0]
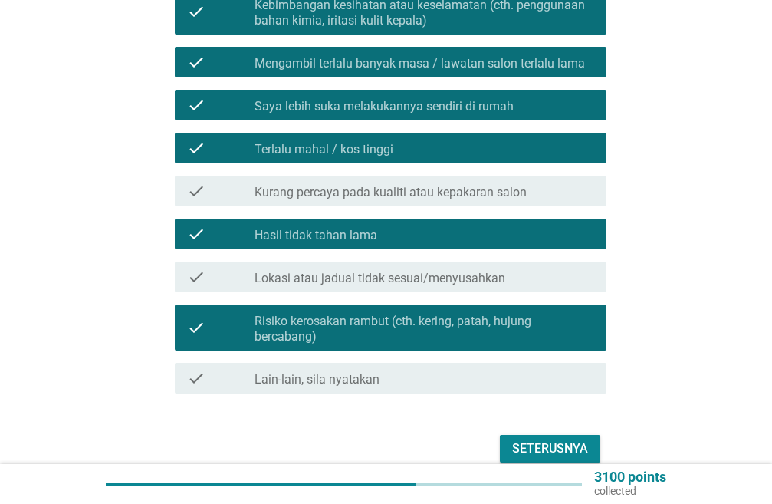
click at [543, 446] on div "Seterusnya" at bounding box center [550, 448] width 76 height 18
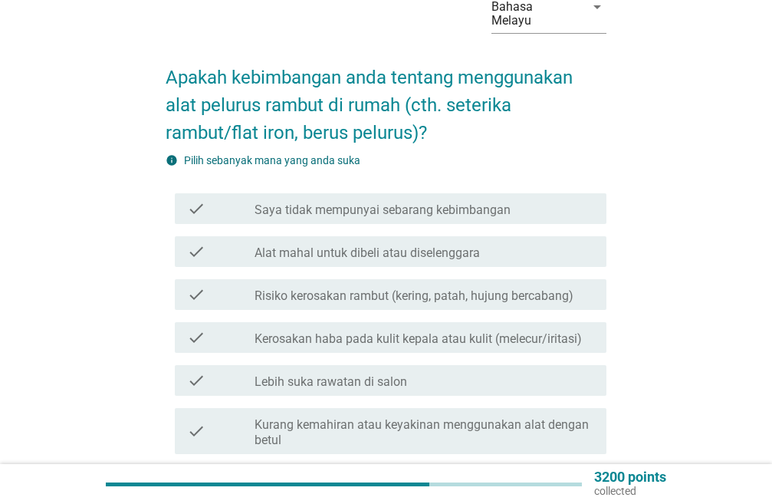
scroll to position [153, 0]
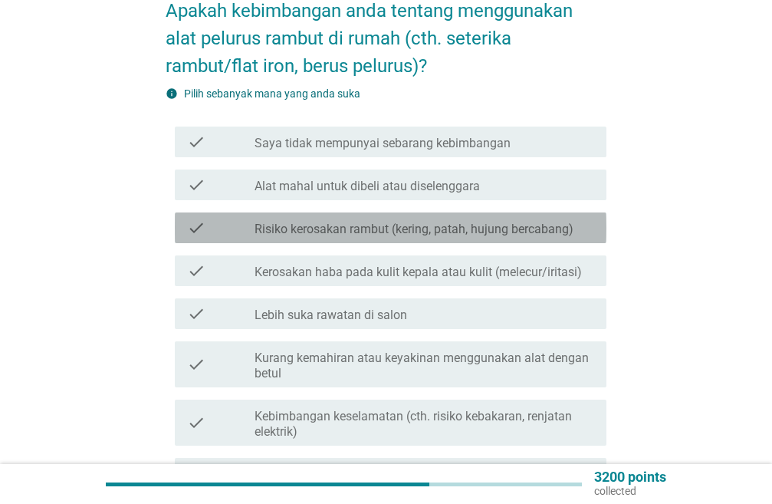
click at [279, 235] on label "Risiko kerosakan rambut (kering, patah, hujung bercabang)" at bounding box center [413, 228] width 319 height 15
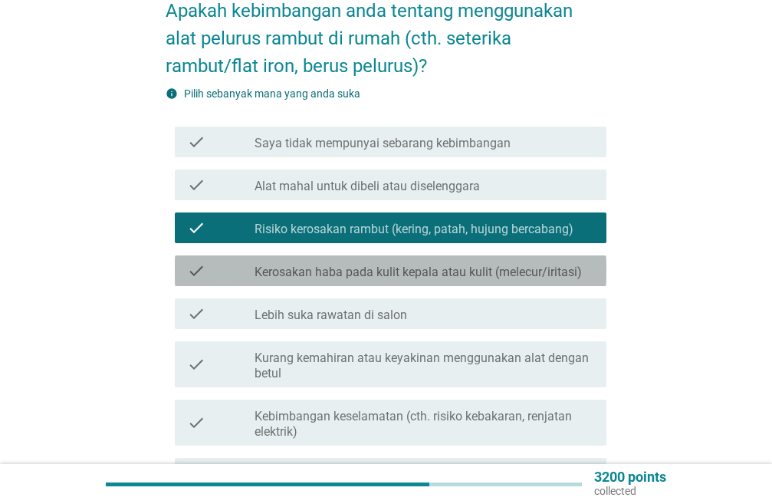
click at [362, 267] on label "Kerosakan haba pada kulit kepala atau kulit (melecur/iritasi)" at bounding box center [417, 271] width 327 height 15
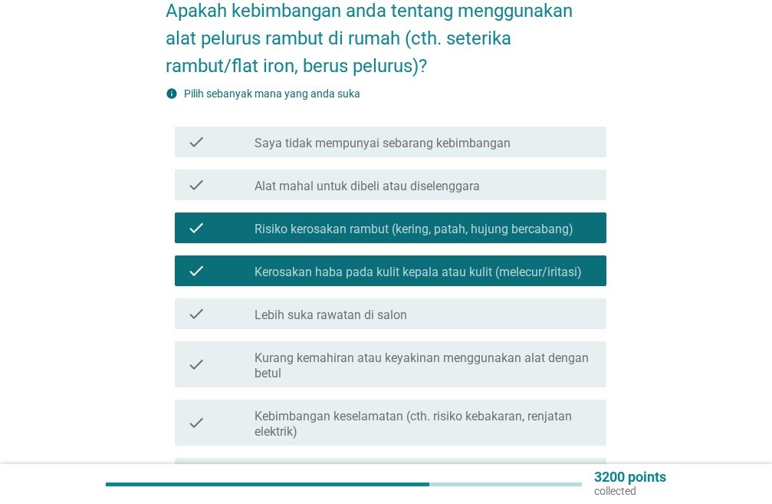
scroll to position [383, 0]
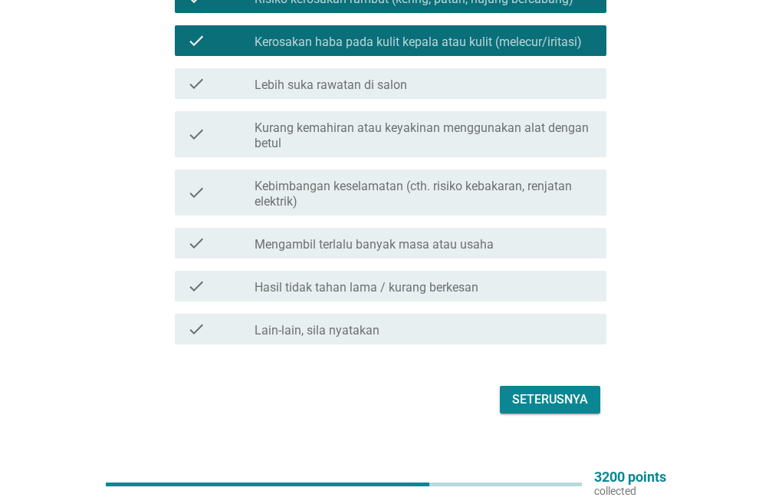
click at [313, 286] on label "Hasil tidak tahan lama / kurang berkesan" at bounding box center [366, 287] width 224 height 15
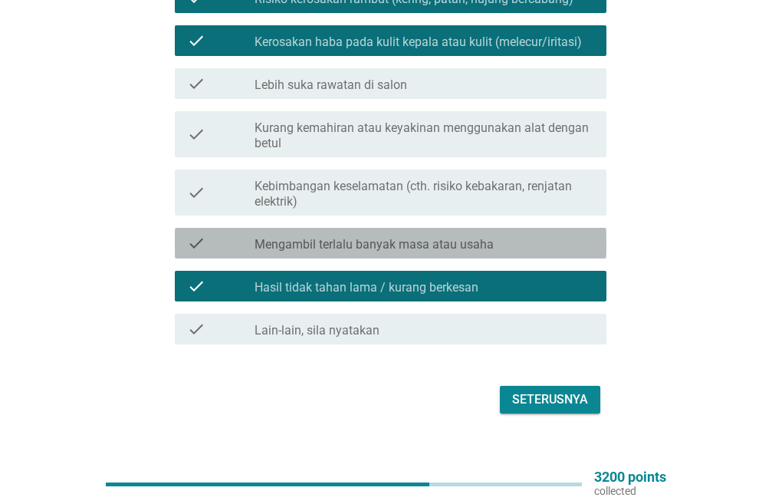
click at [320, 233] on div "check check_box_outline_blank Mengambil terlalu banyak masa atau usaha" at bounding box center [390, 243] width 431 height 31
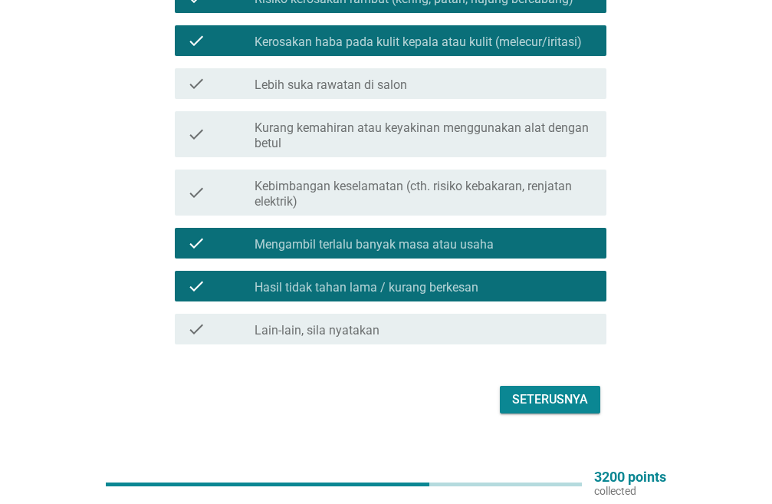
click at [497, 399] on div "Seterusnya" at bounding box center [386, 399] width 441 height 37
click at [517, 399] on div "Seterusnya" at bounding box center [550, 399] width 76 height 18
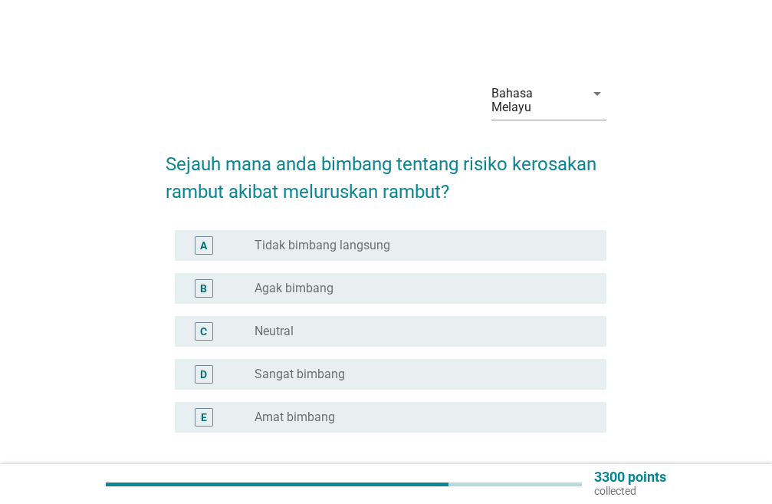
click at [242, 288] on div "B" at bounding box center [221, 288] width 68 height 18
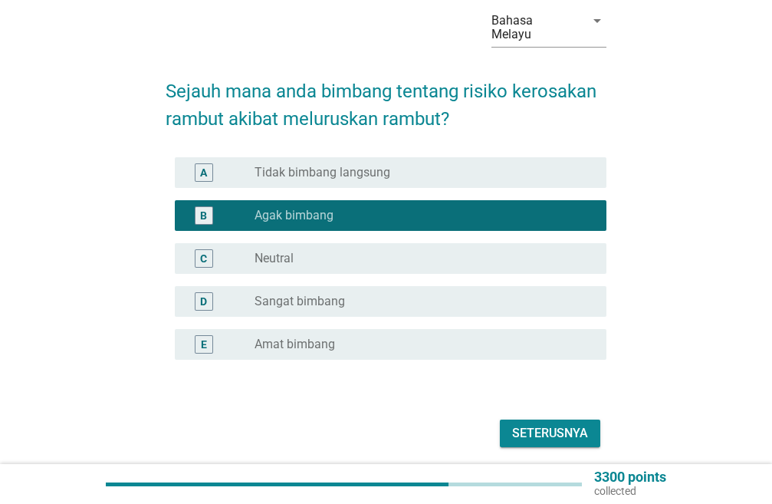
scroll to position [130, 0]
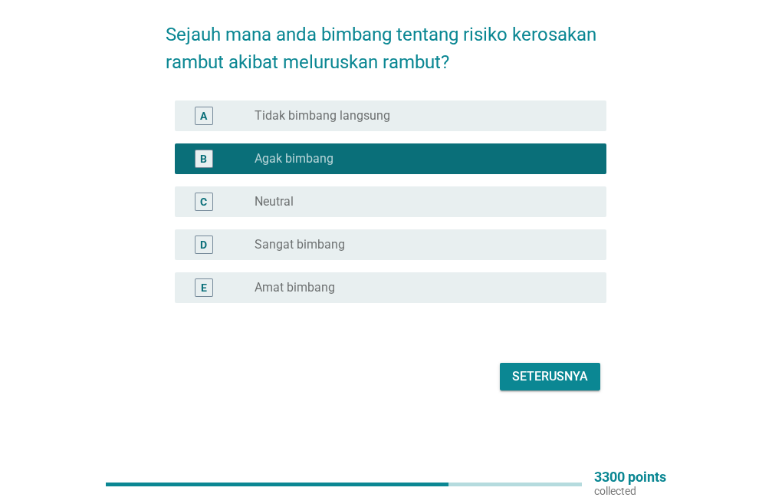
click at [511, 376] on button "Seterusnya" at bounding box center [550, 376] width 100 height 28
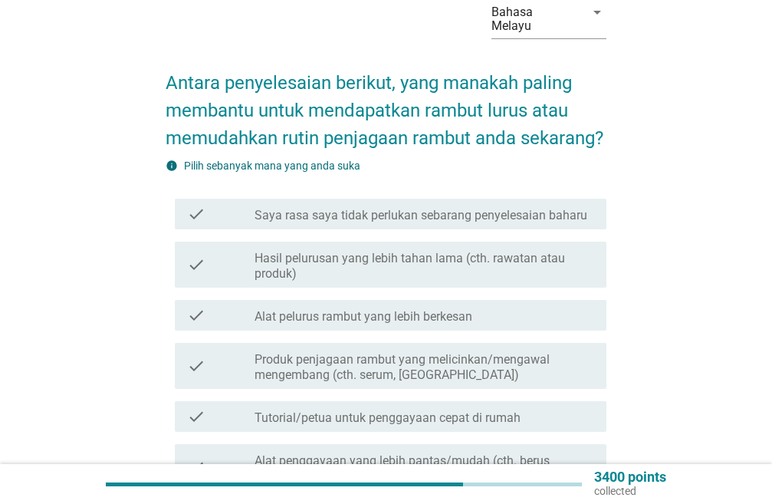
scroll to position [153, 0]
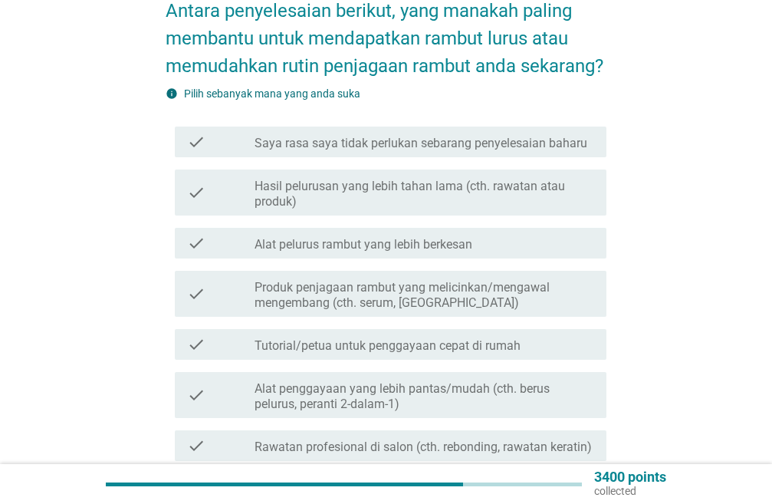
click at [195, 203] on icon "check" at bounding box center [196, 193] width 18 height 34
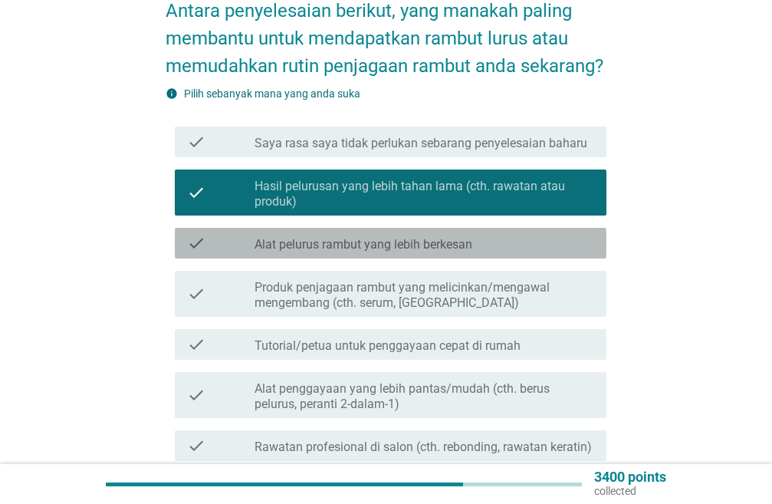
click at [202, 240] on icon "check" at bounding box center [196, 243] width 18 height 18
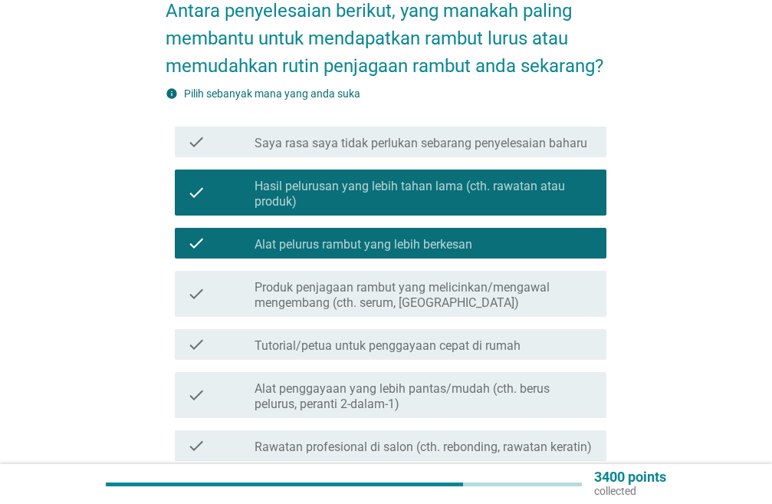
click at [205, 276] on div "check check_box_outline_blank Produk penjagaan rambut yang melicinkan/mengawal …" at bounding box center [390, 294] width 431 height 46
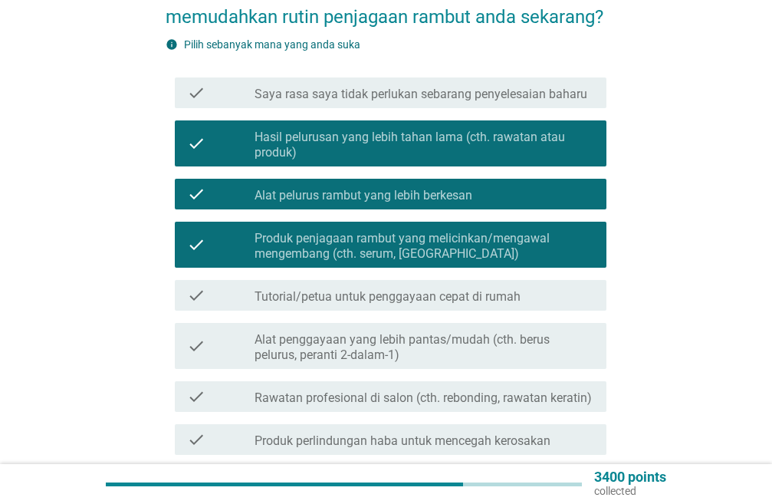
scroll to position [230, 0]
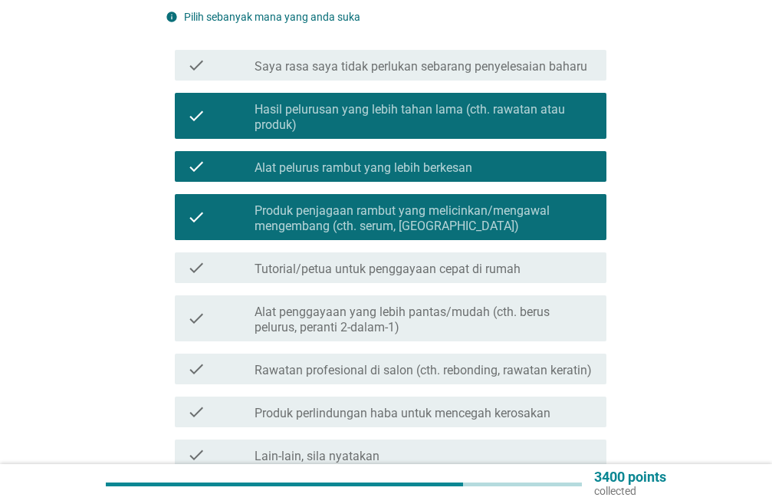
click at [185, 317] on div "check check_box_outline_blank Alat penggayaan yang lebih pantas/mudah (cth. ber…" at bounding box center [390, 318] width 431 height 46
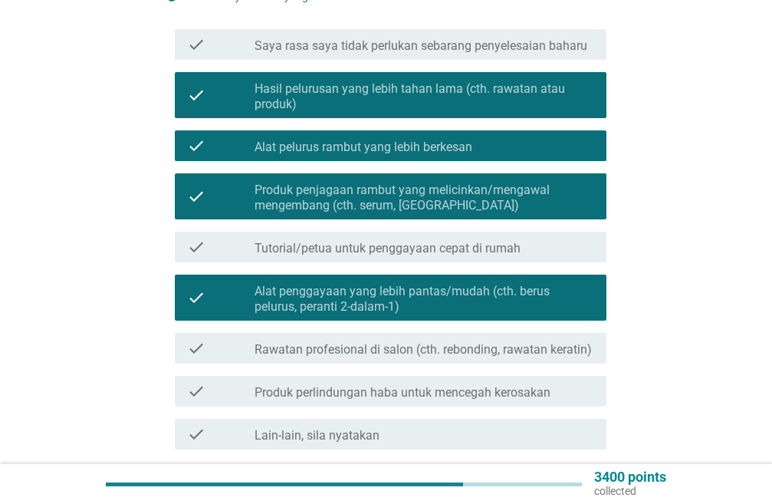
scroll to position [379, 0]
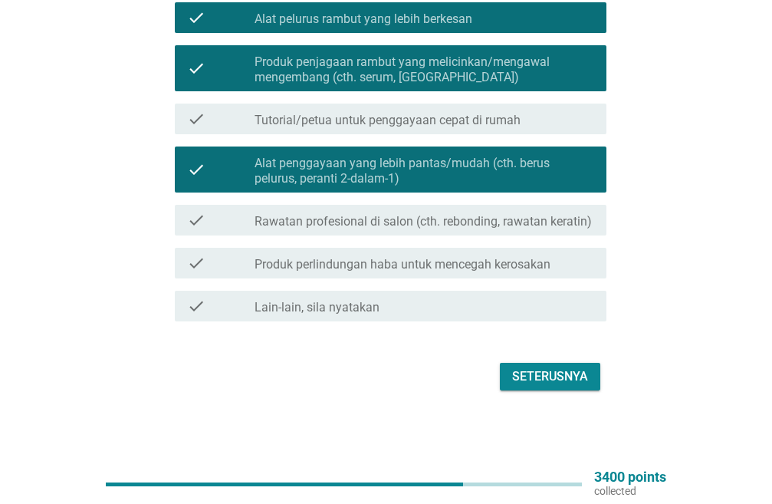
click at [261, 228] on label "Rawatan profesional di salon (cth. rebonding, rawatan keratin)" at bounding box center [422, 221] width 337 height 15
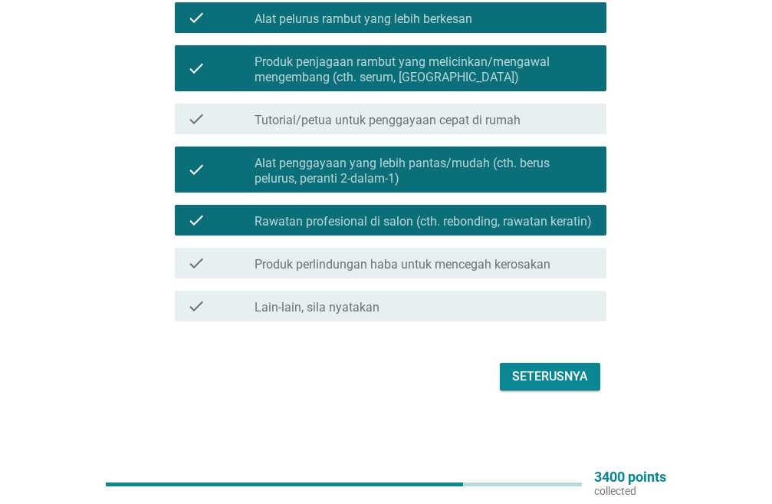
click at [407, 267] on label "Produk perlindungan haba untuk mencegah kerosakan" at bounding box center [402, 264] width 296 height 15
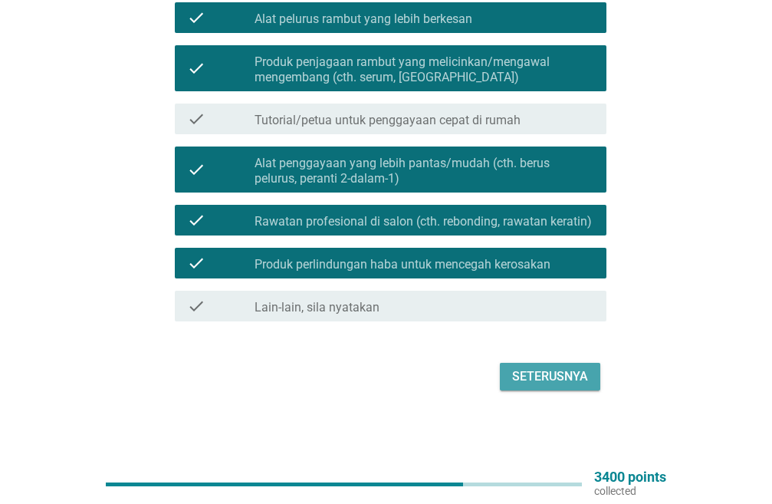
click at [599, 385] on button "Seterusnya" at bounding box center [550, 376] width 100 height 28
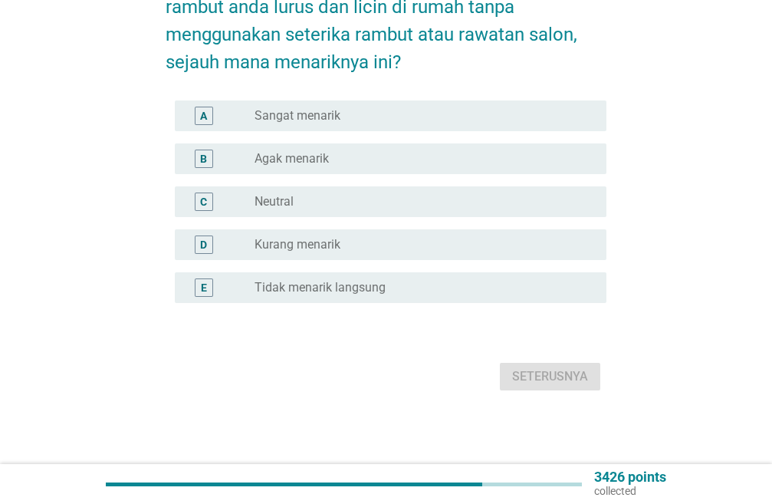
scroll to position [0, 0]
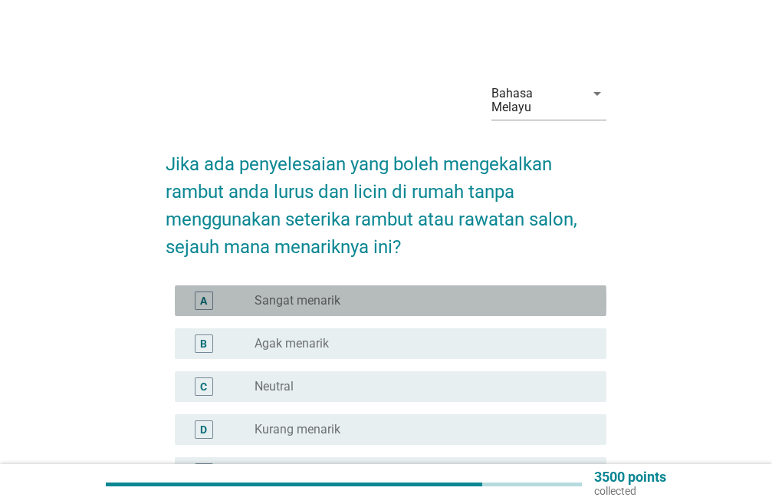
click at [335, 301] on label "Sangat menarik" at bounding box center [297, 300] width 86 height 15
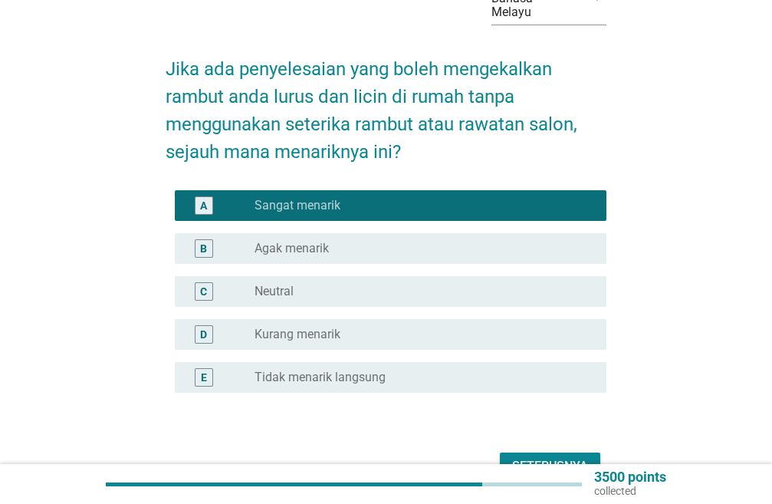
scroll to position [185, 0]
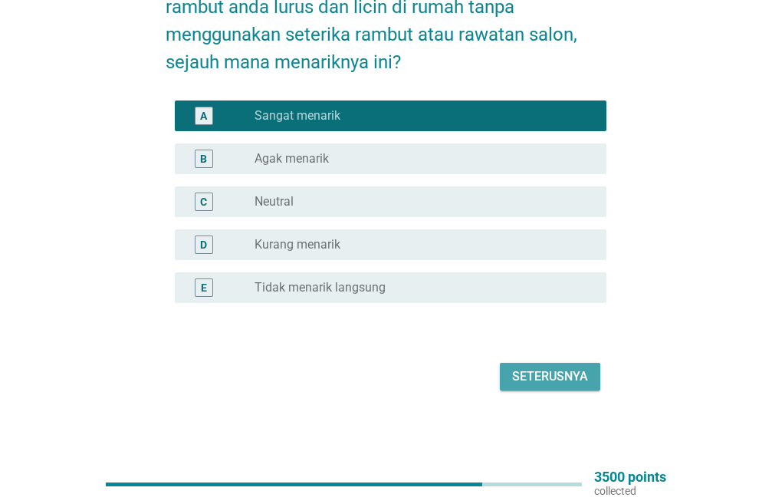
click at [520, 375] on div "Seterusnya" at bounding box center [550, 376] width 76 height 18
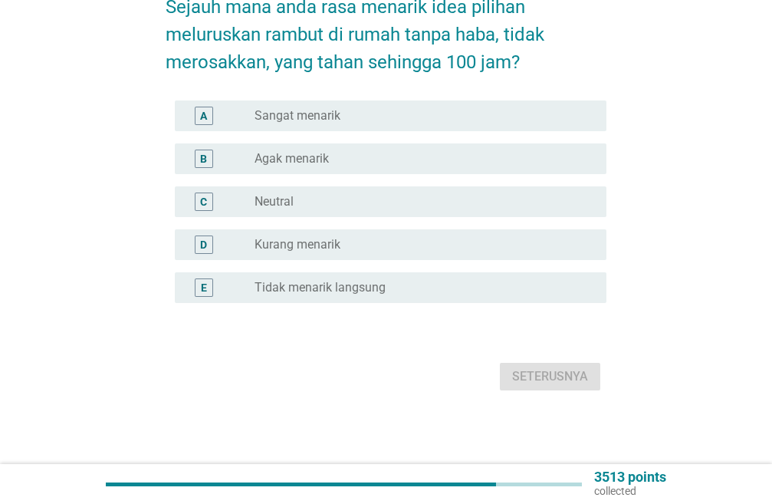
scroll to position [0, 0]
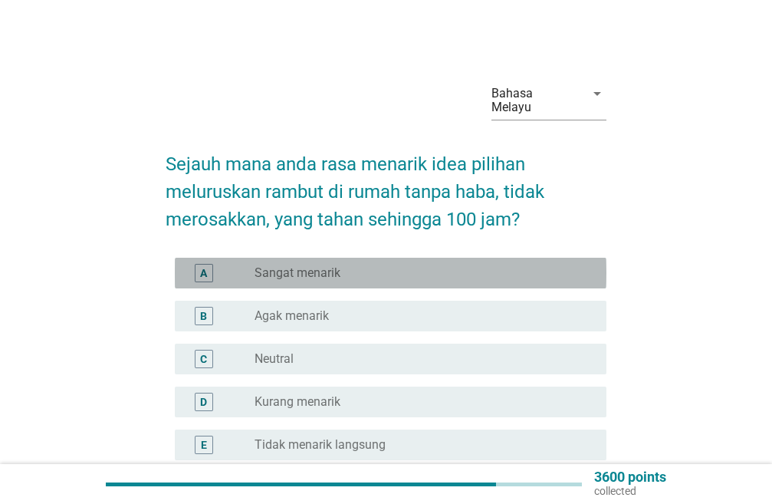
click at [338, 275] on label "Sangat menarik" at bounding box center [297, 272] width 86 height 15
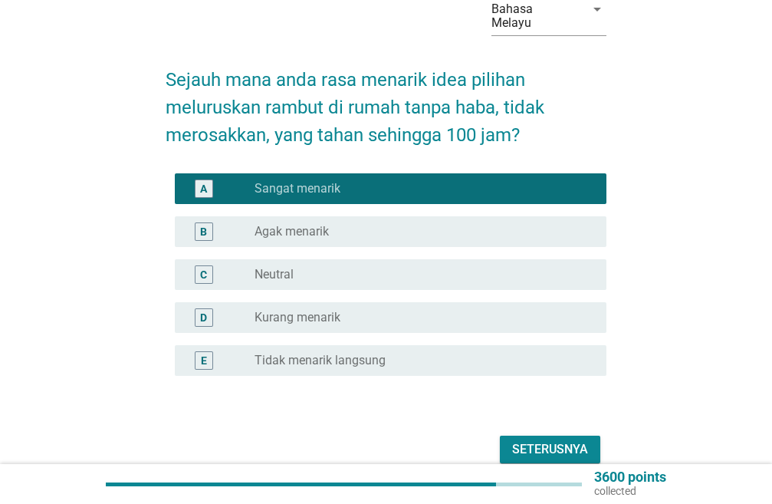
scroll to position [157, 0]
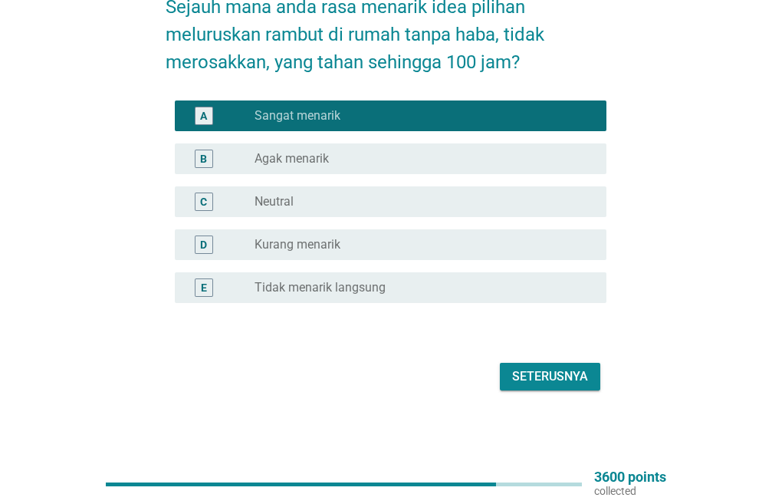
click at [527, 369] on div "Seterusnya" at bounding box center [550, 376] width 76 height 18
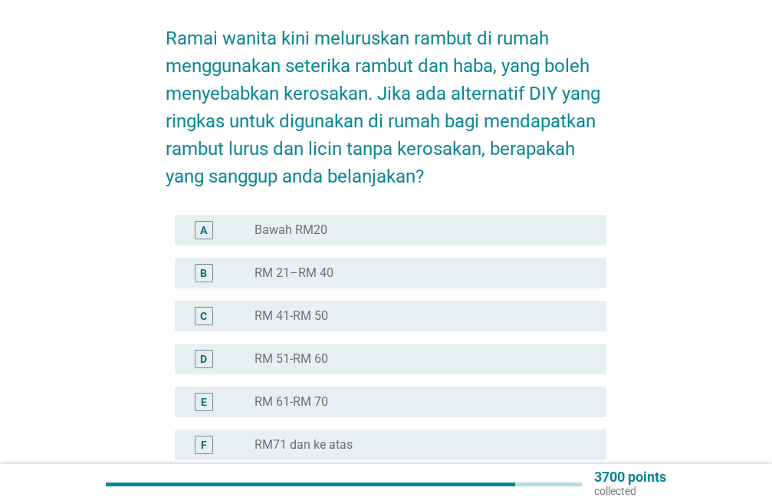
scroll to position [153, 0]
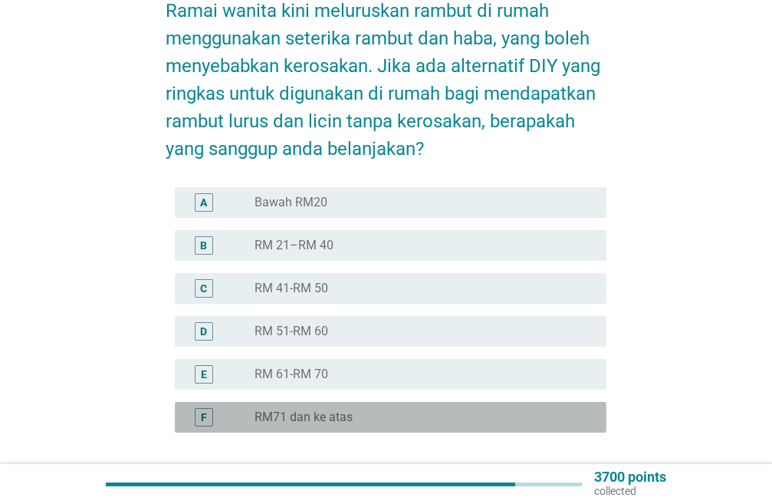
click at [208, 406] on div "F radio_button_unchecked RM71 dan ke atas" at bounding box center [390, 417] width 431 height 31
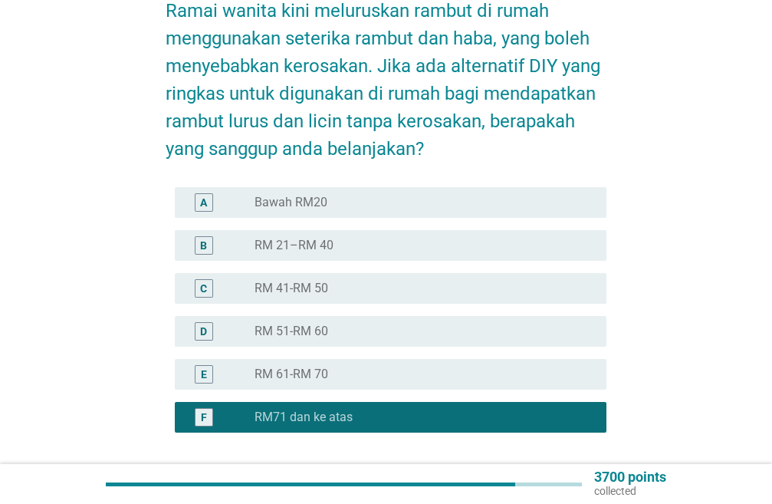
scroll to position [283, 0]
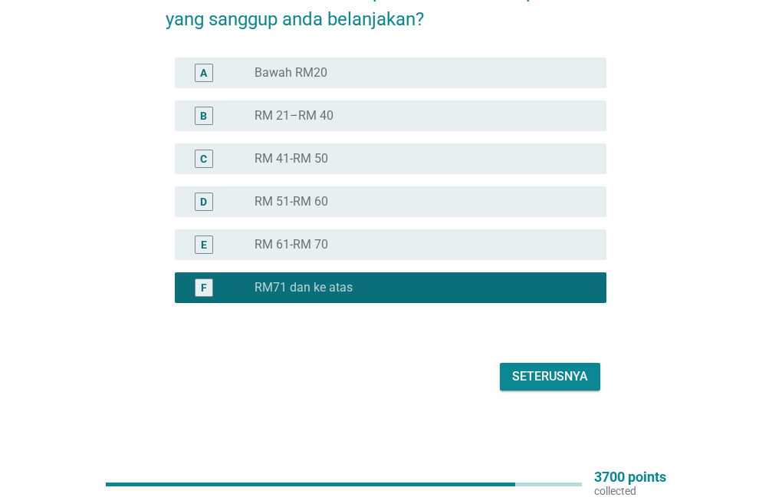
click at [565, 379] on div "Seterusnya" at bounding box center [550, 376] width 76 height 18
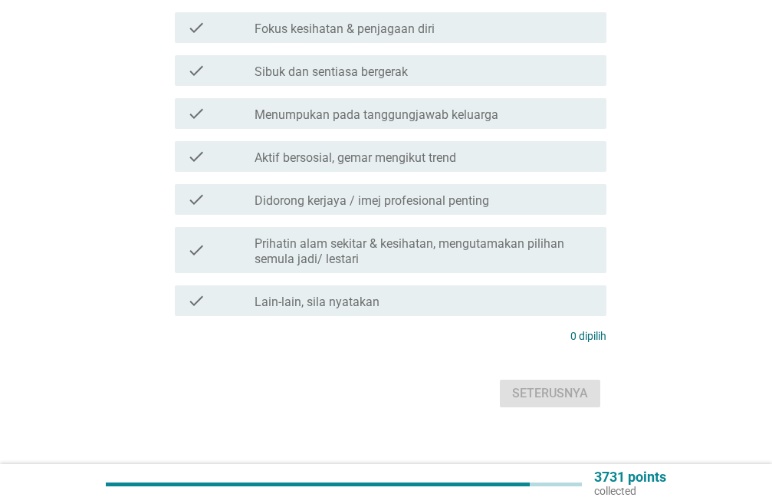
scroll to position [0, 0]
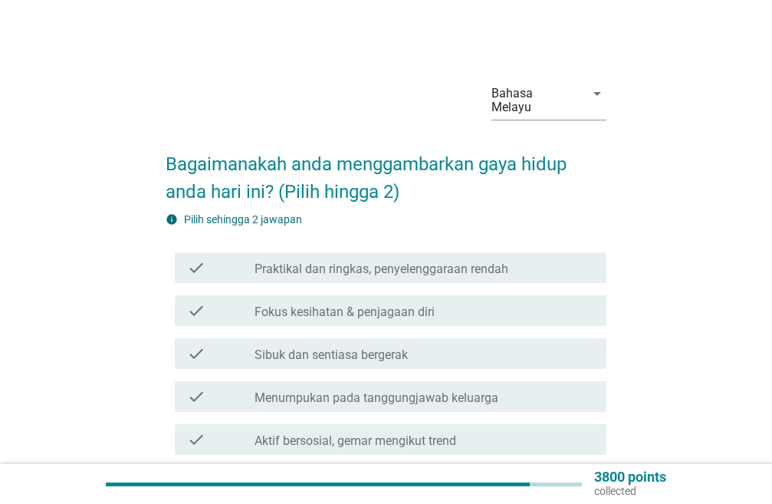
click at [195, 278] on div "check check_box_outline_blank Praktikal dan ringkas, penyelenggaraan rendah" at bounding box center [390, 267] width 431 height 31
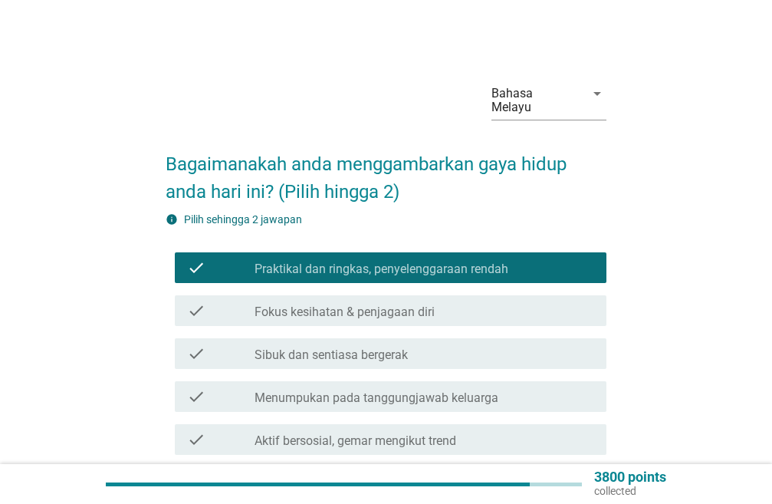
click at [192, 308] on icon "check" at bounding box center [196, 310] width 18 height 18
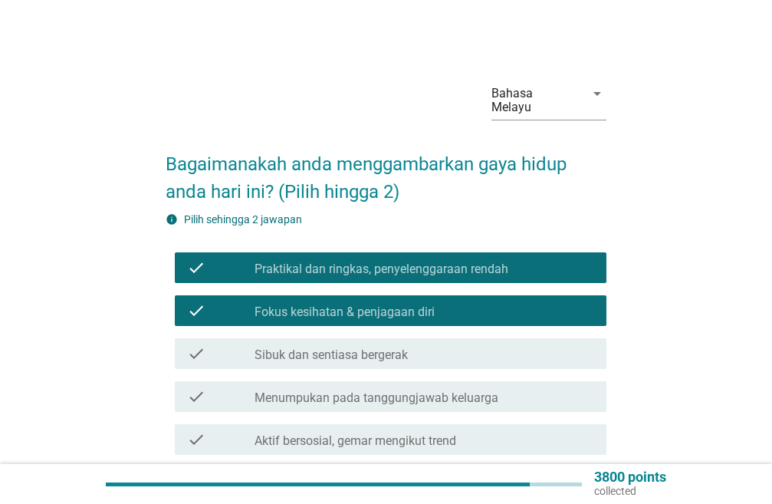
click at [202, 349] on icon "check" at bounding box center [196, 353] width 18 height 18
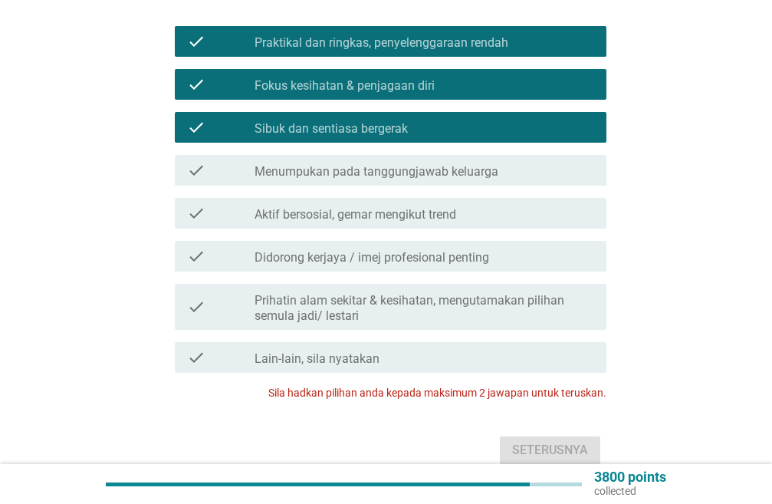
scroll to position [230, 0]
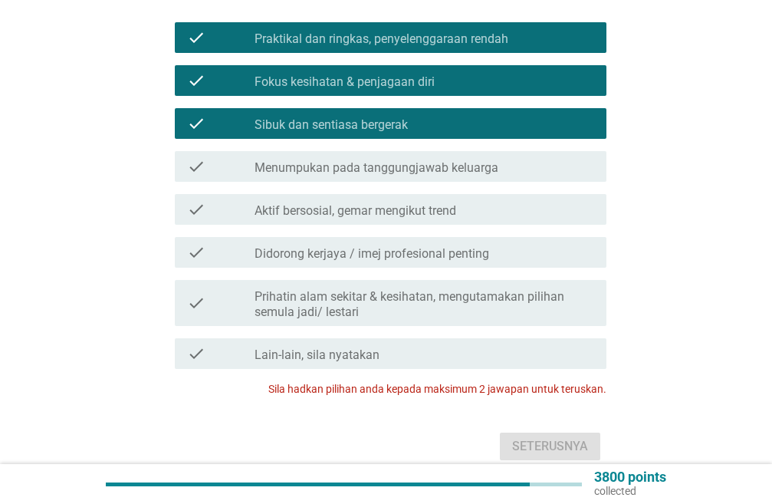
click at [209, 178] on div "check check_box_outline_blank Menumpukan pada tanggungjawab keluarga" at bounding box center [390, 166] width 431 height 31
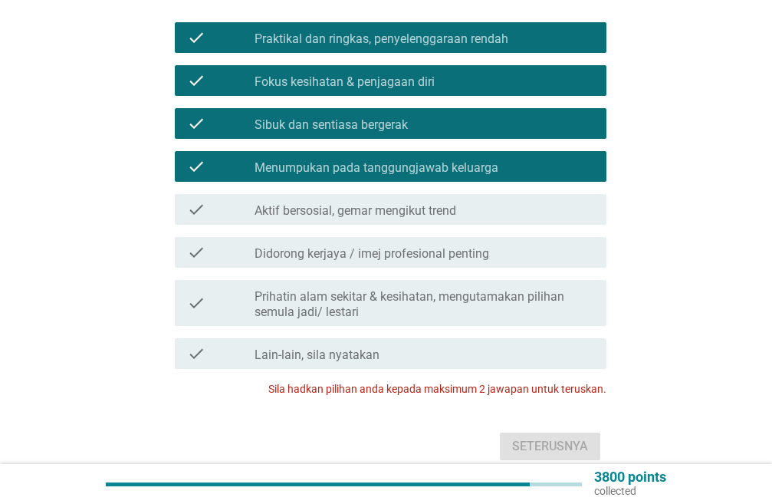
click at [205, 260] on div "check" at bounding box center [221, 252] width 68 height 18
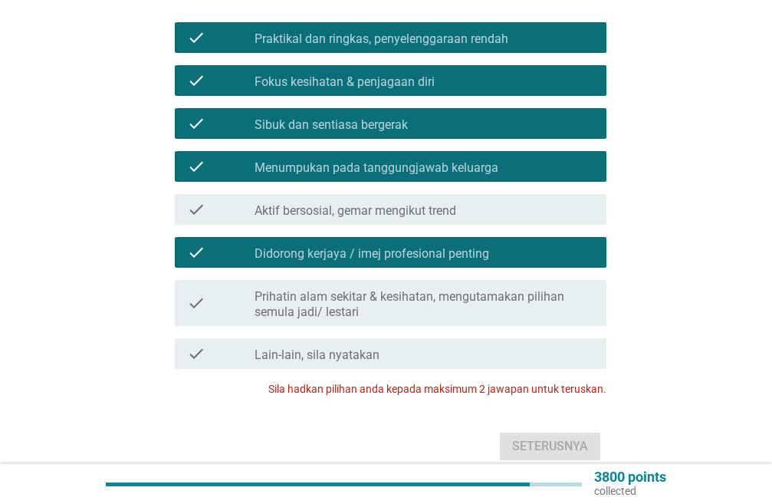
click at [205, 260] on div "check" at bounding box center [221, 252] width 68 height 18
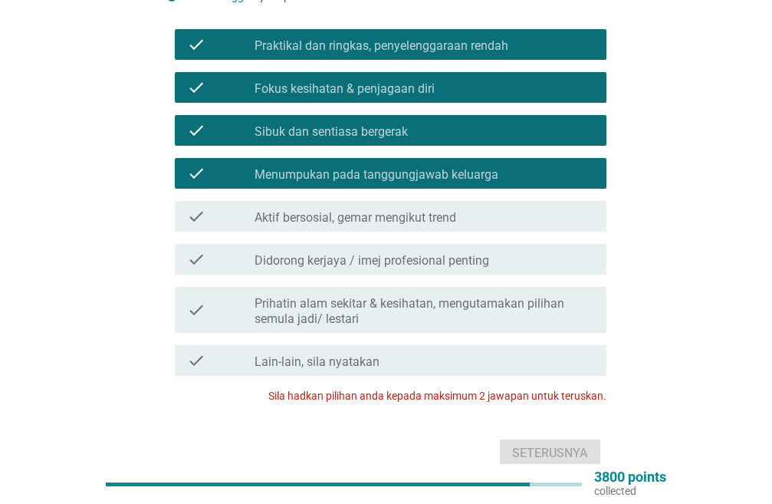
scroll to position [70, 0]
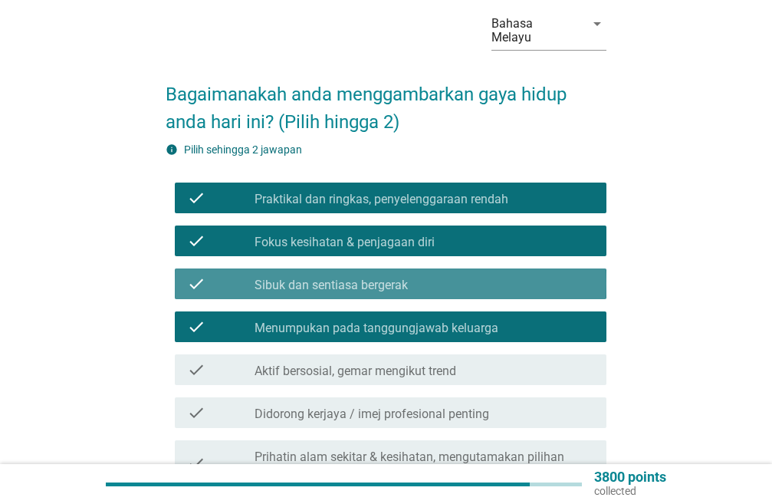
click at [385, 289] on label "Sibuk dan sentiasa bergerak" at bounding box center [330, 284] width 153 height 15
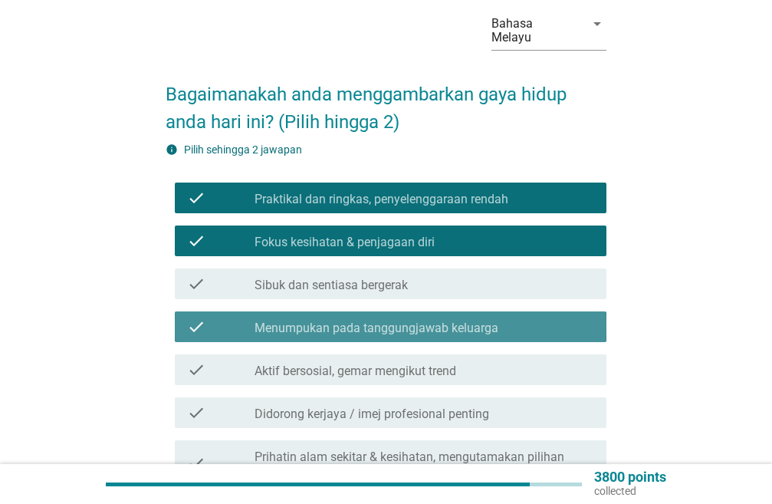
click at [365, 314] on div "check check_box_outline_blank Menumpukan pada tanggungjawab keluarga" at bounding box center [390, 326] width 431 height 31
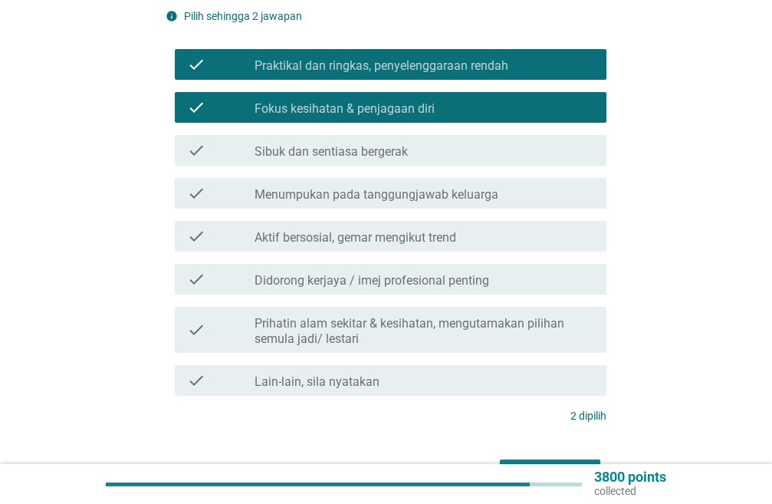
scroll to position [300, 0]
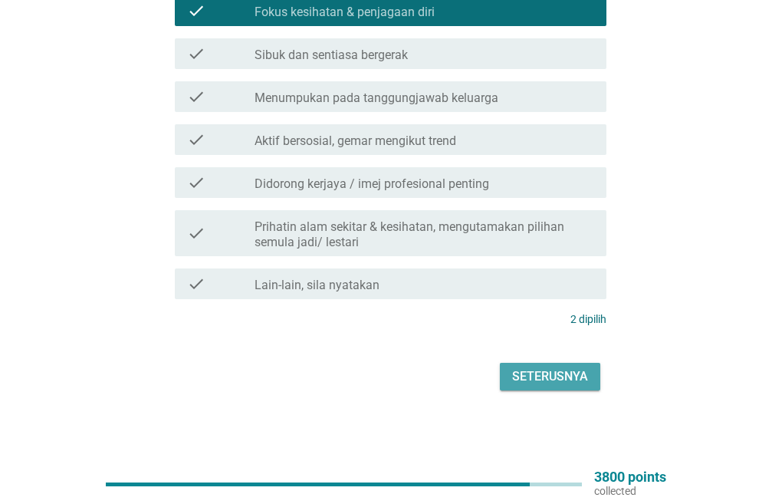
click at [555, 374] on div "Seterusnya" at bounding box center [550, 376] width 76 height 18
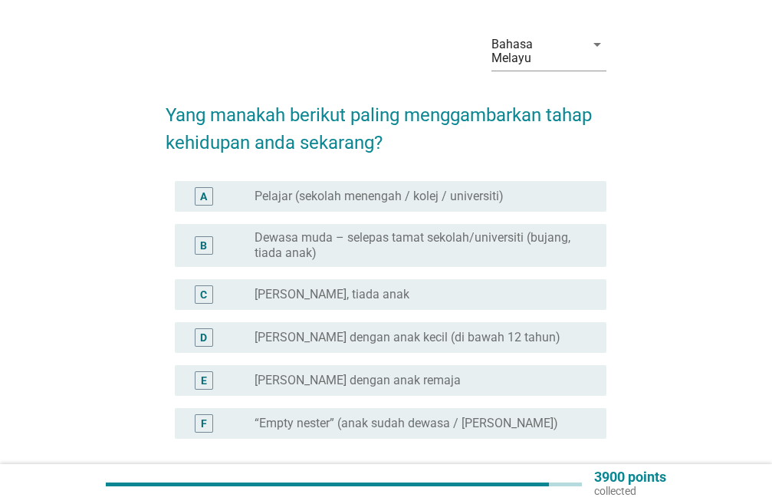
scroll to position [77, 0]
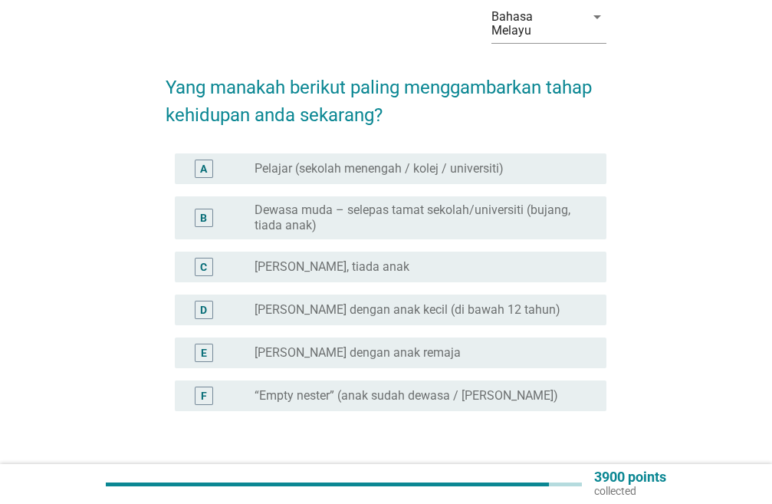
click at [549, 347] on div "radio_button_unchecked Berkahwin dengan anak remaja" at bounding box center [417, 352] width 327 height 15
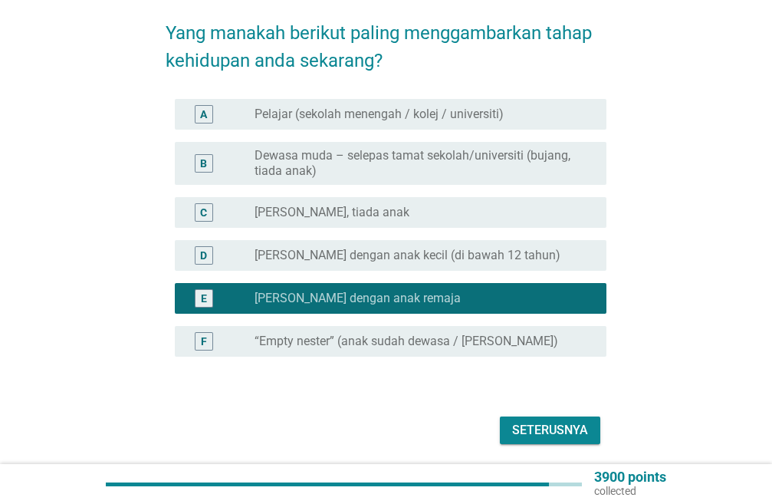
scroll to position [185, 0]
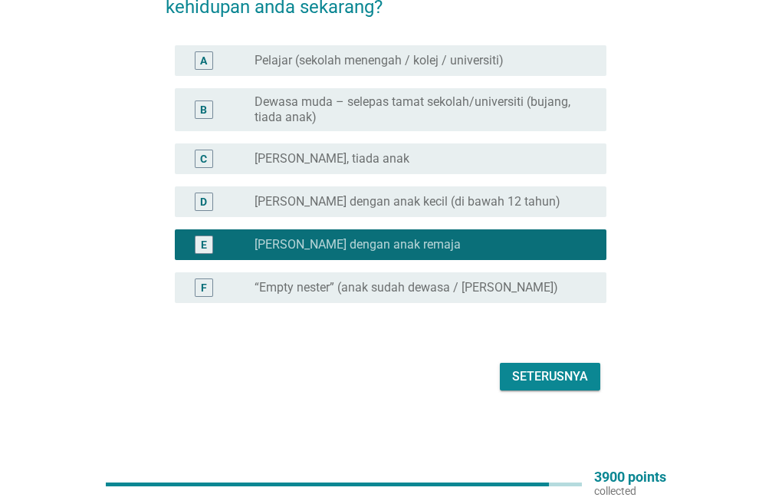
click at [543, 386] on button "Seterusnya" at bounding box center [550, 376] width 100 height 28
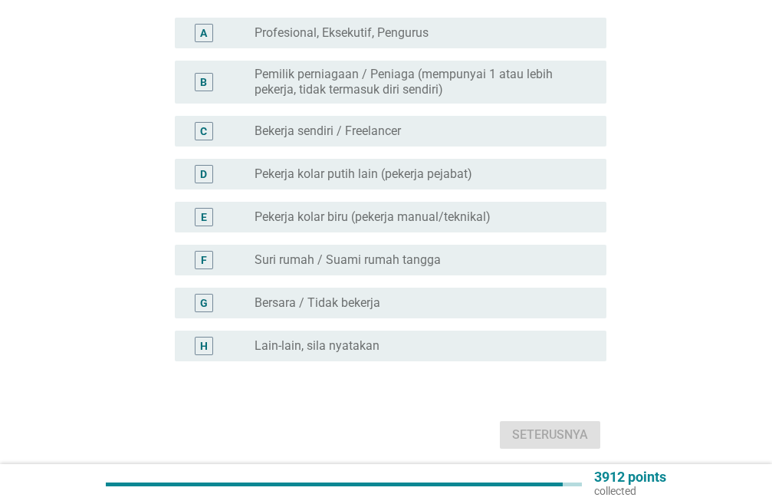
scroll to position [0, 0]
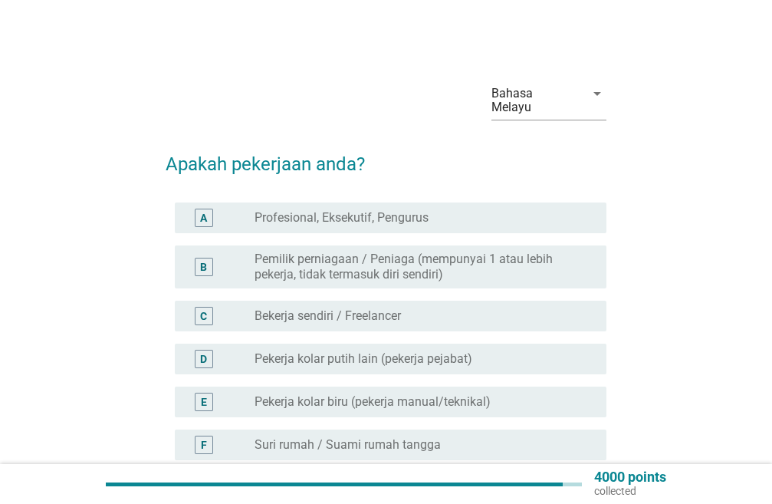
click at [549, 365] on div "radio_button_unchecked Pekerja kolar putih lain (pekerja pejabat)" at bounding box center [417, 358] width 327 height 15
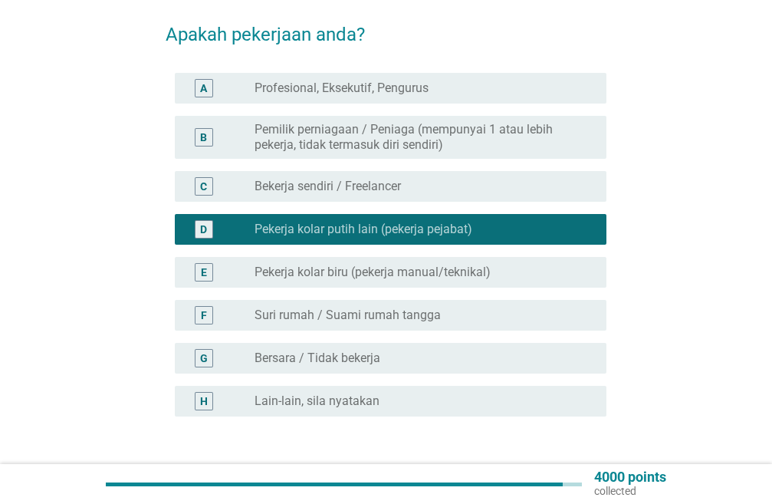
scroll to position [243, 0]
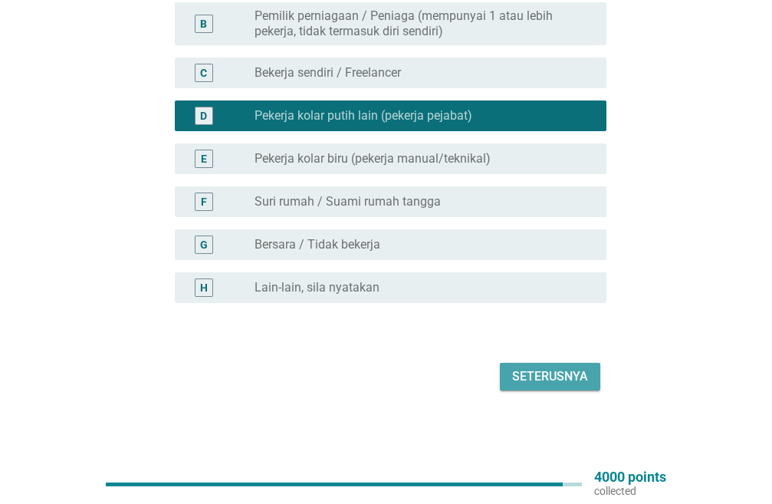
click at [549, 374] on div "Seterusnya" at bounding box center [550, 376] width 76 height 18
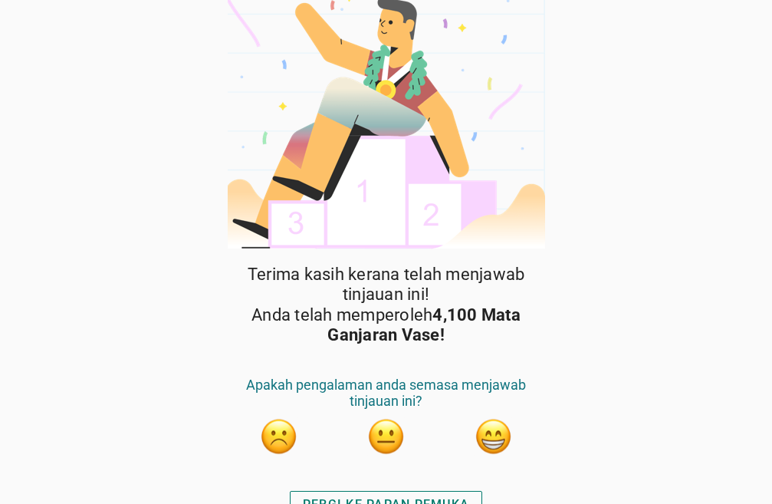
scroll to position [39, 0]
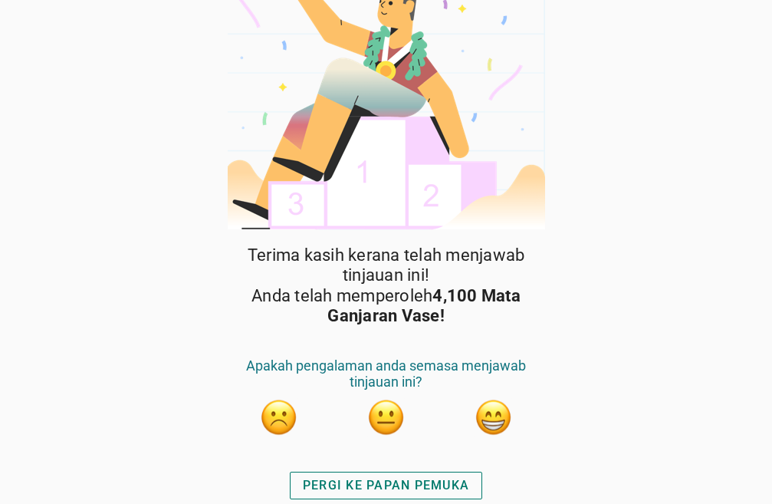
click at [395, 477] on div "PERGI KE PAPAN PEMUKA" at bounding box center [386, 485] width 166 height 18
